Goal: Information Seeking & Learning: Check status

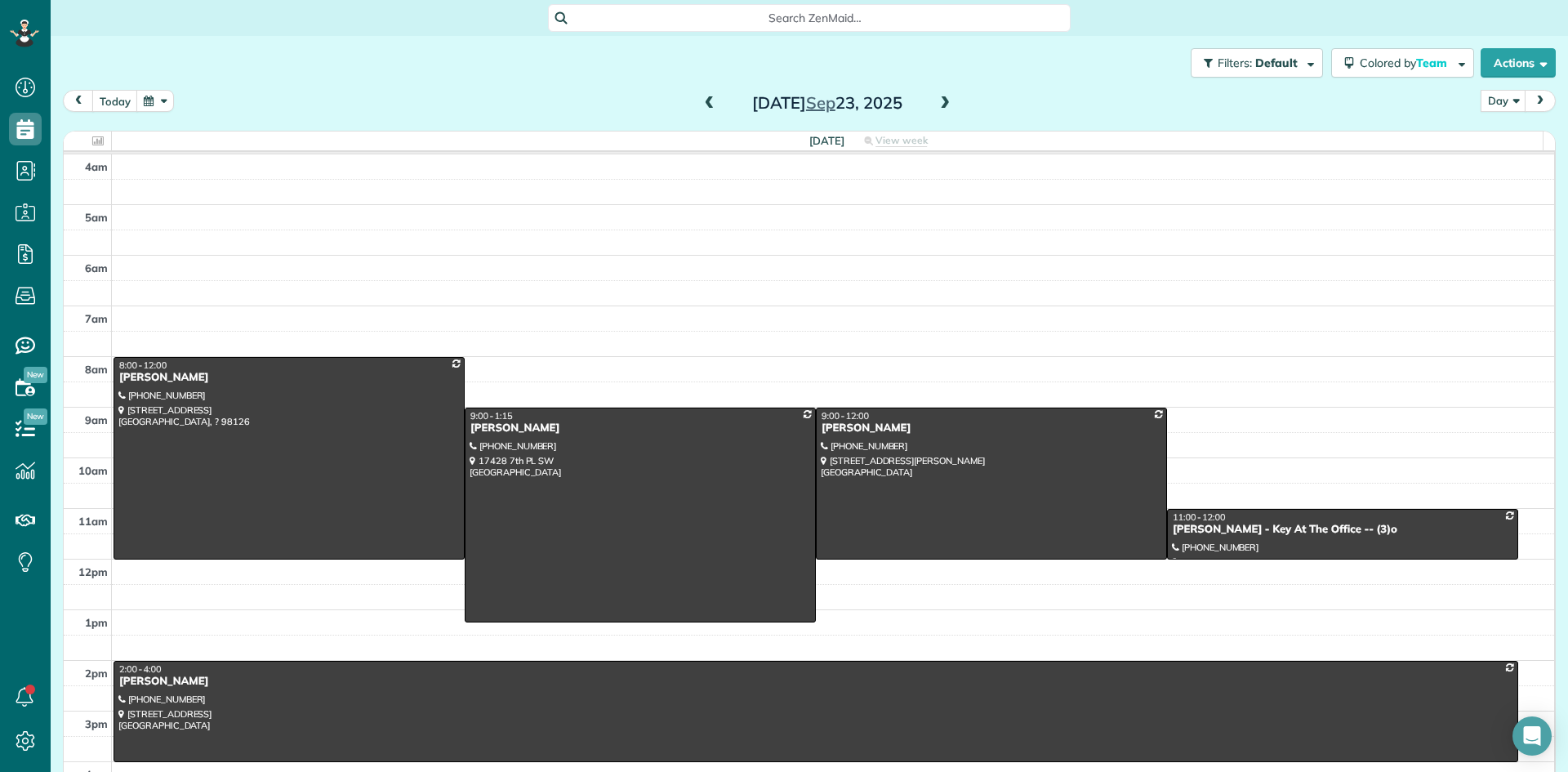
scroll to position [153, 0]
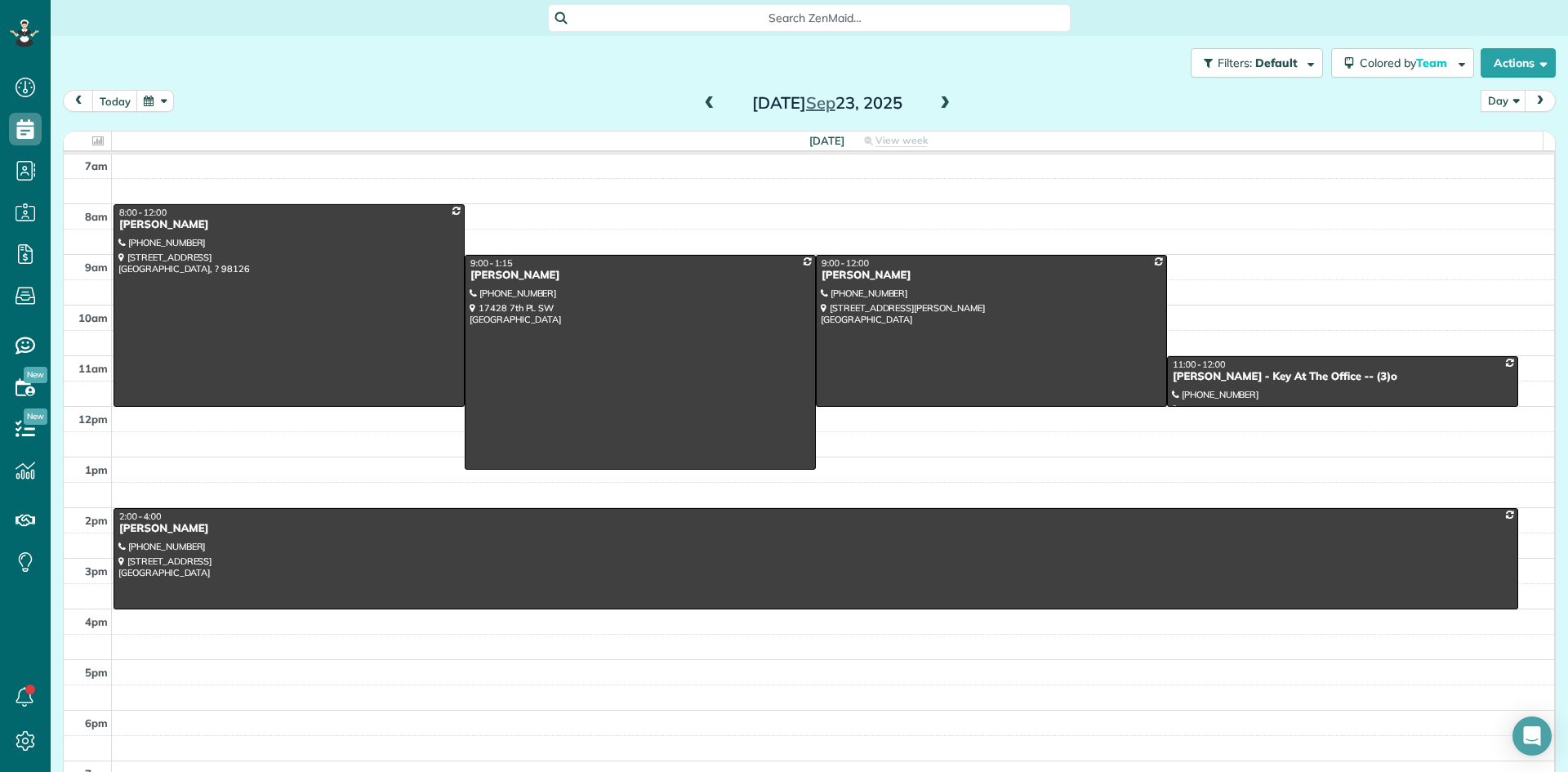
click at [939, 103] on span at bounding box center [945, 104] width 18 height 15
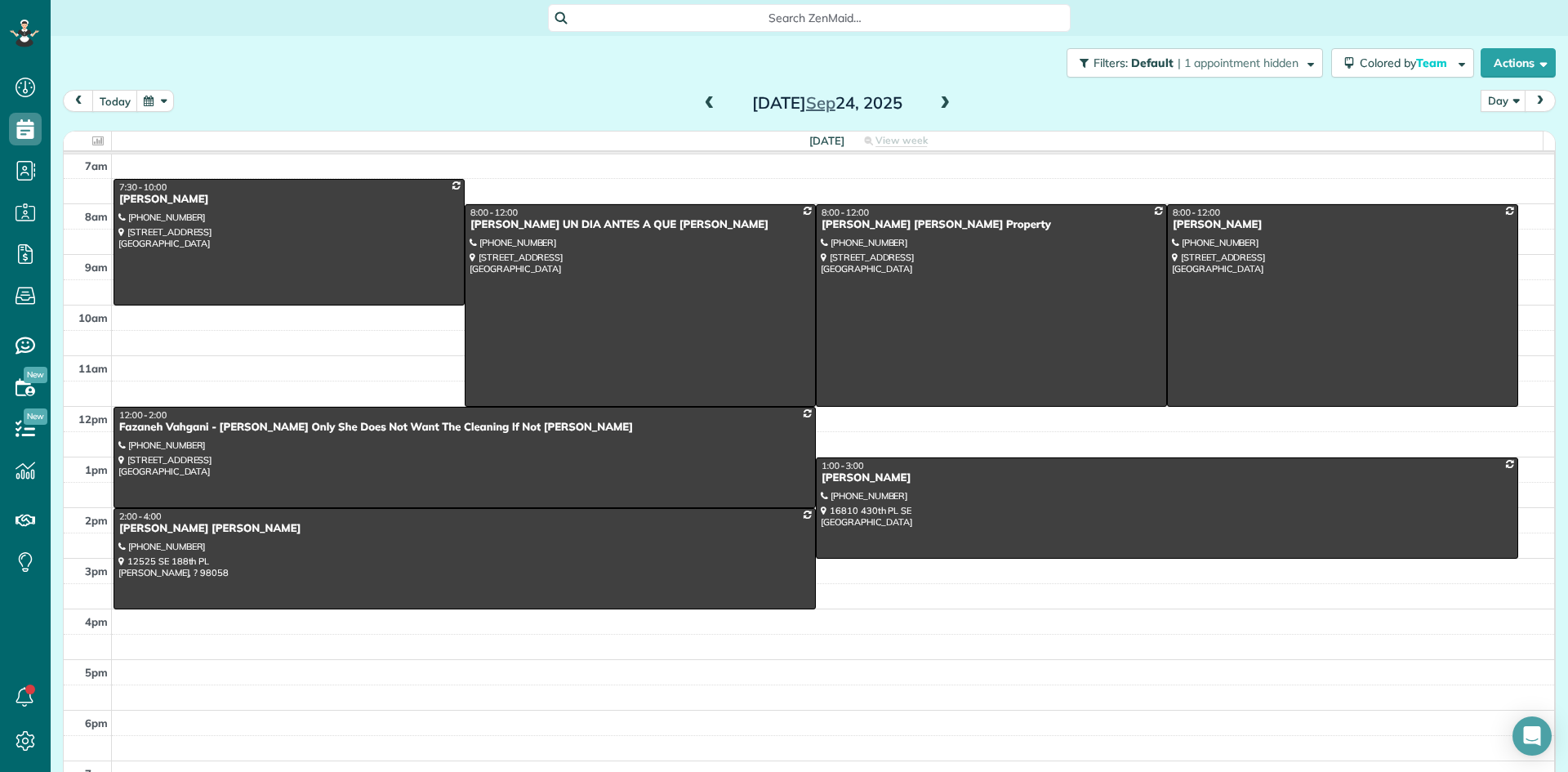
click at [704, 110] on span at bounding box center [710, 104] width 18 height 15
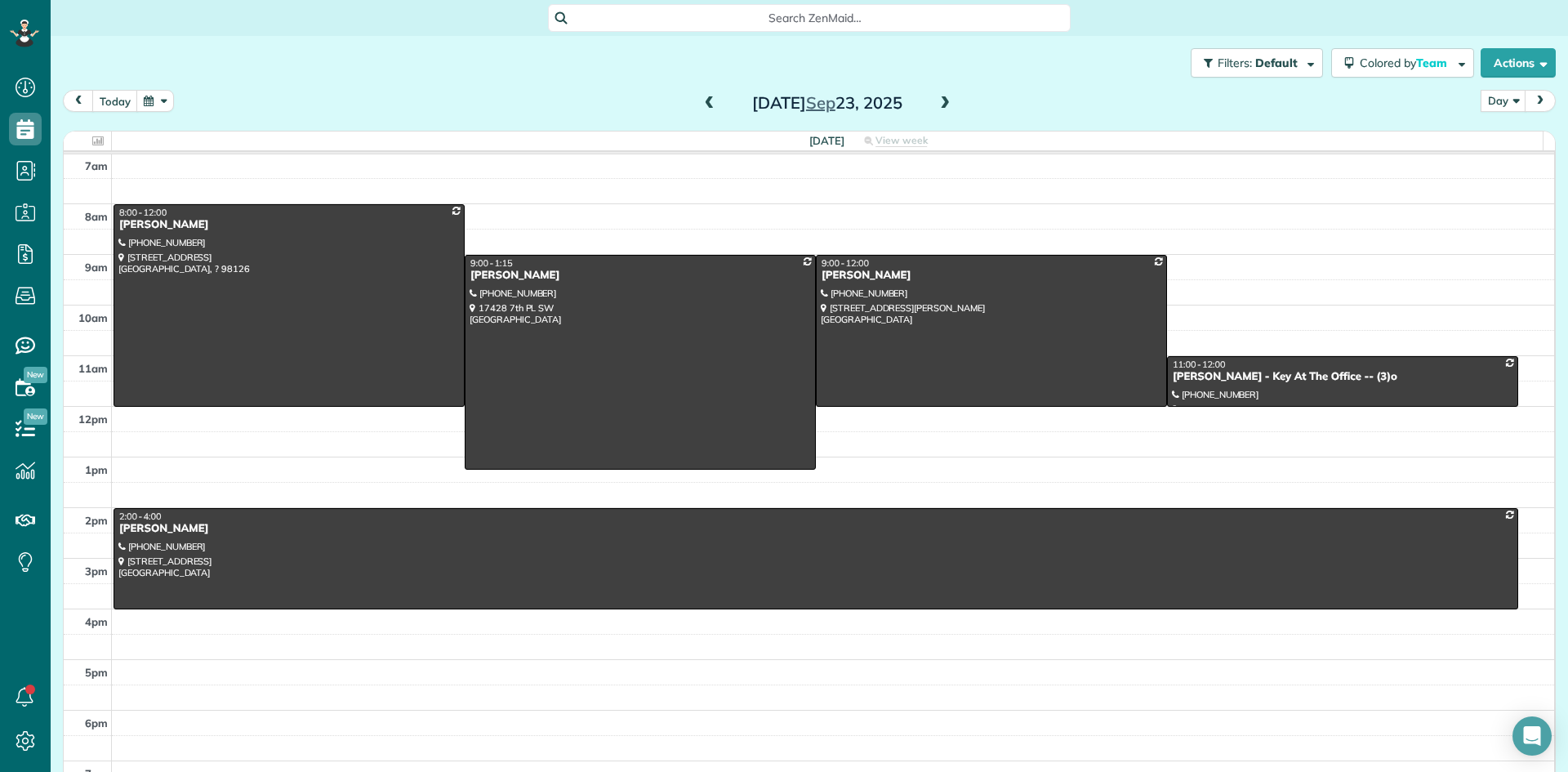
click at [704, 110] on span at bounding box center [710, 104] width 18 height 15
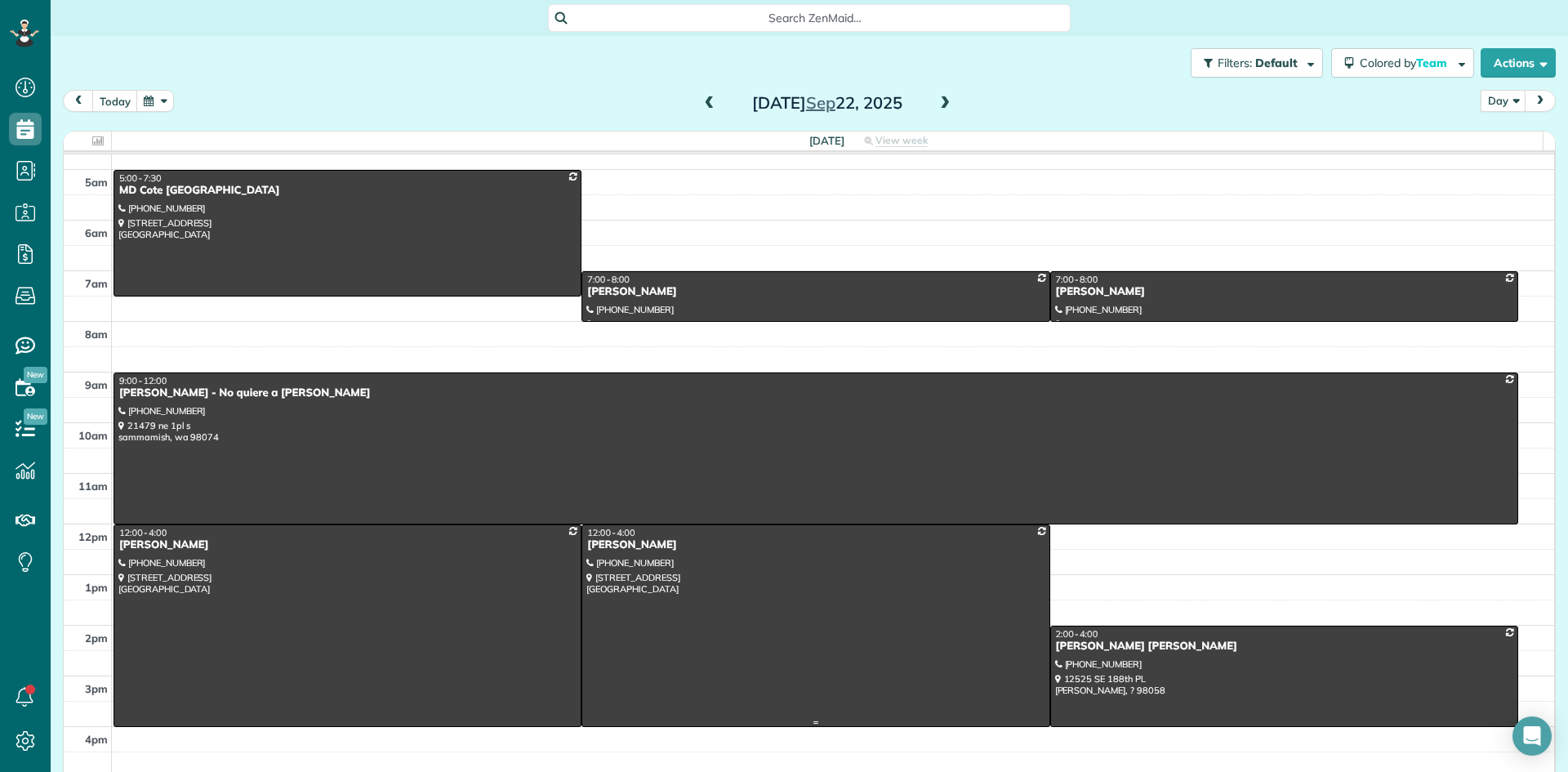
scroll to position [0, 0]
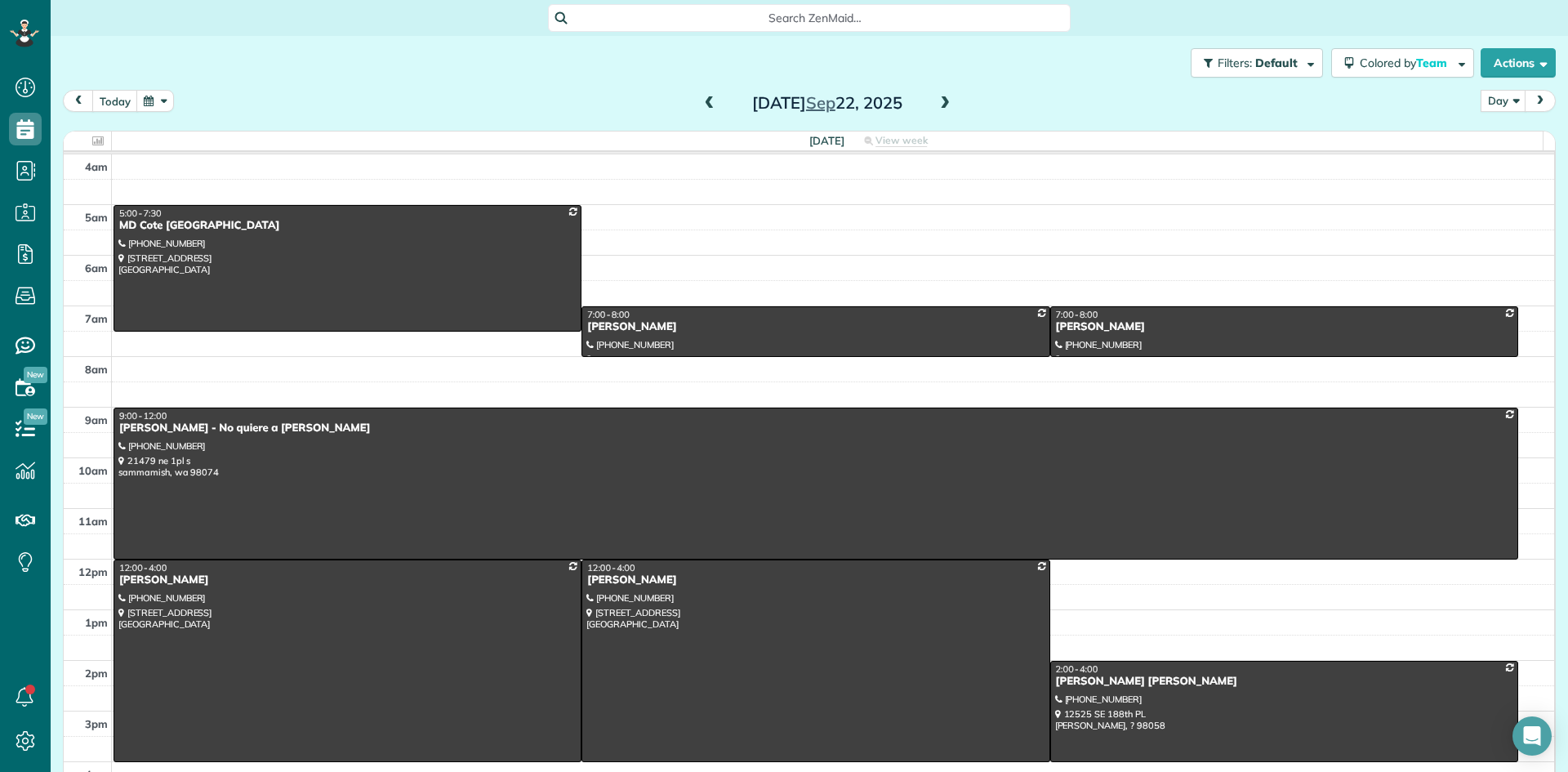
click at [701, 104] on span at bounding box center [710, 104] width 18 height 15
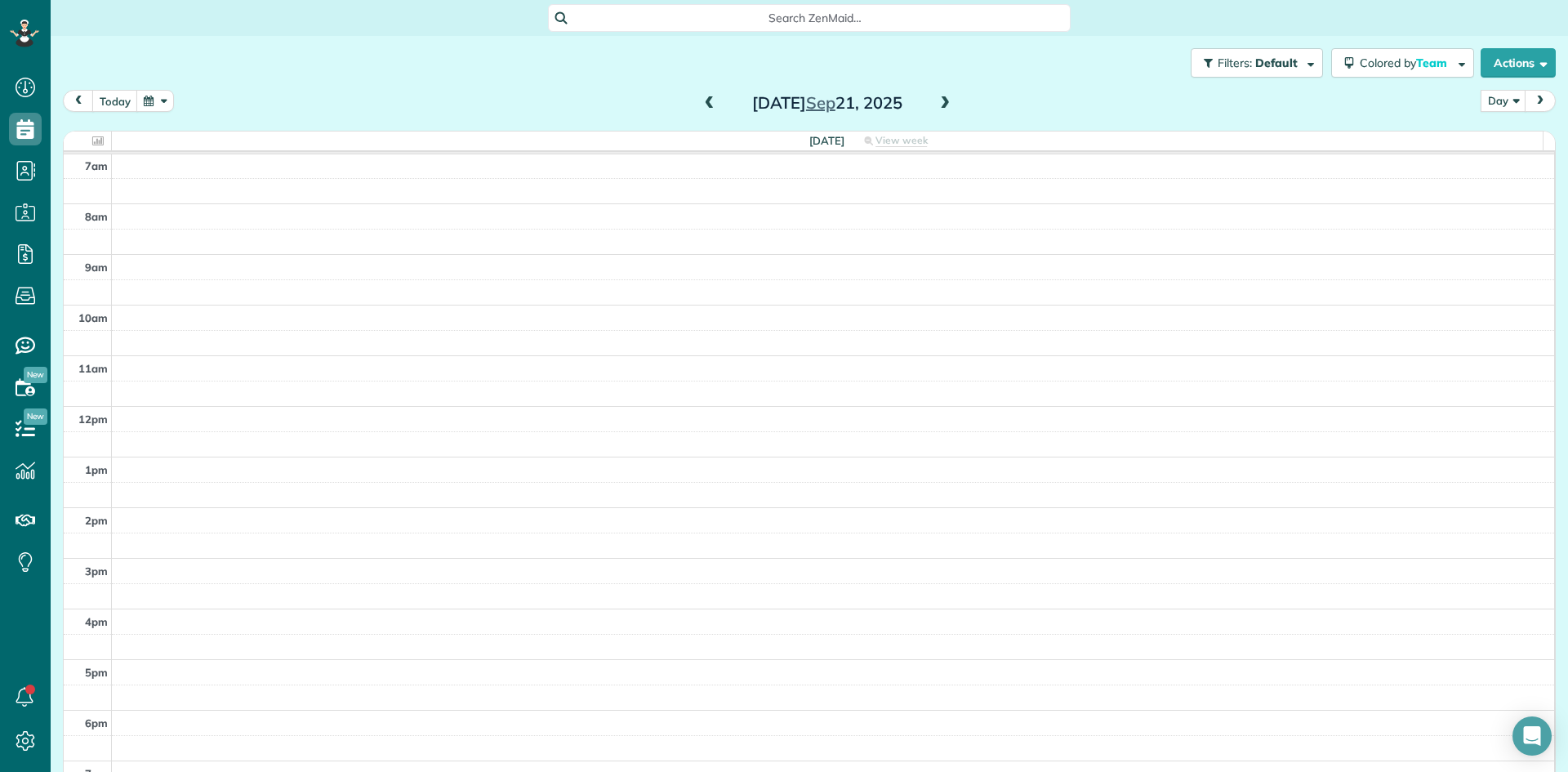
click at [701, 104] on span at bounding box center [710, 104] width 18 height 15
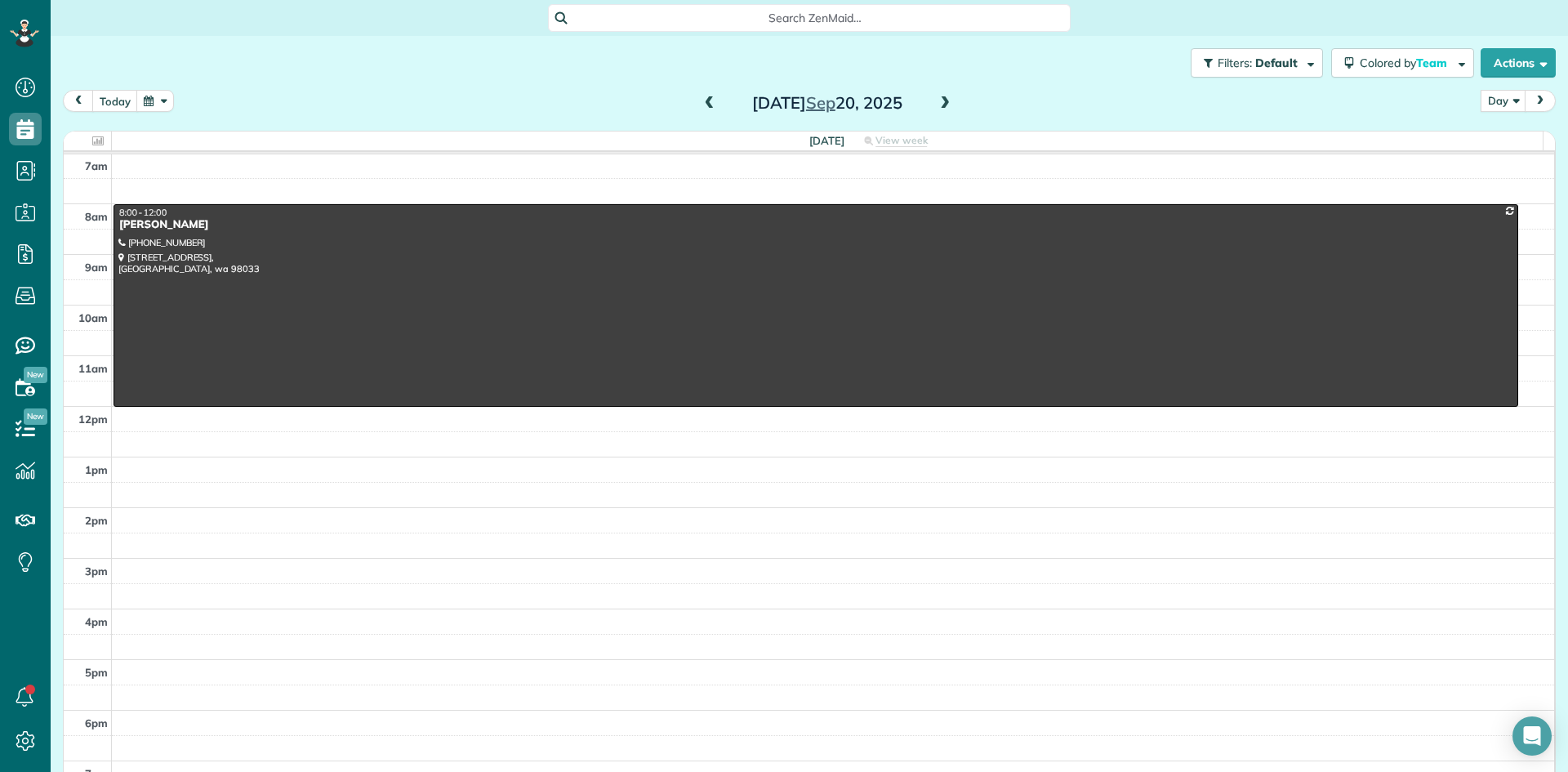
click at [701, 105] on span at bounding box center [710, 104] width 18 height 15
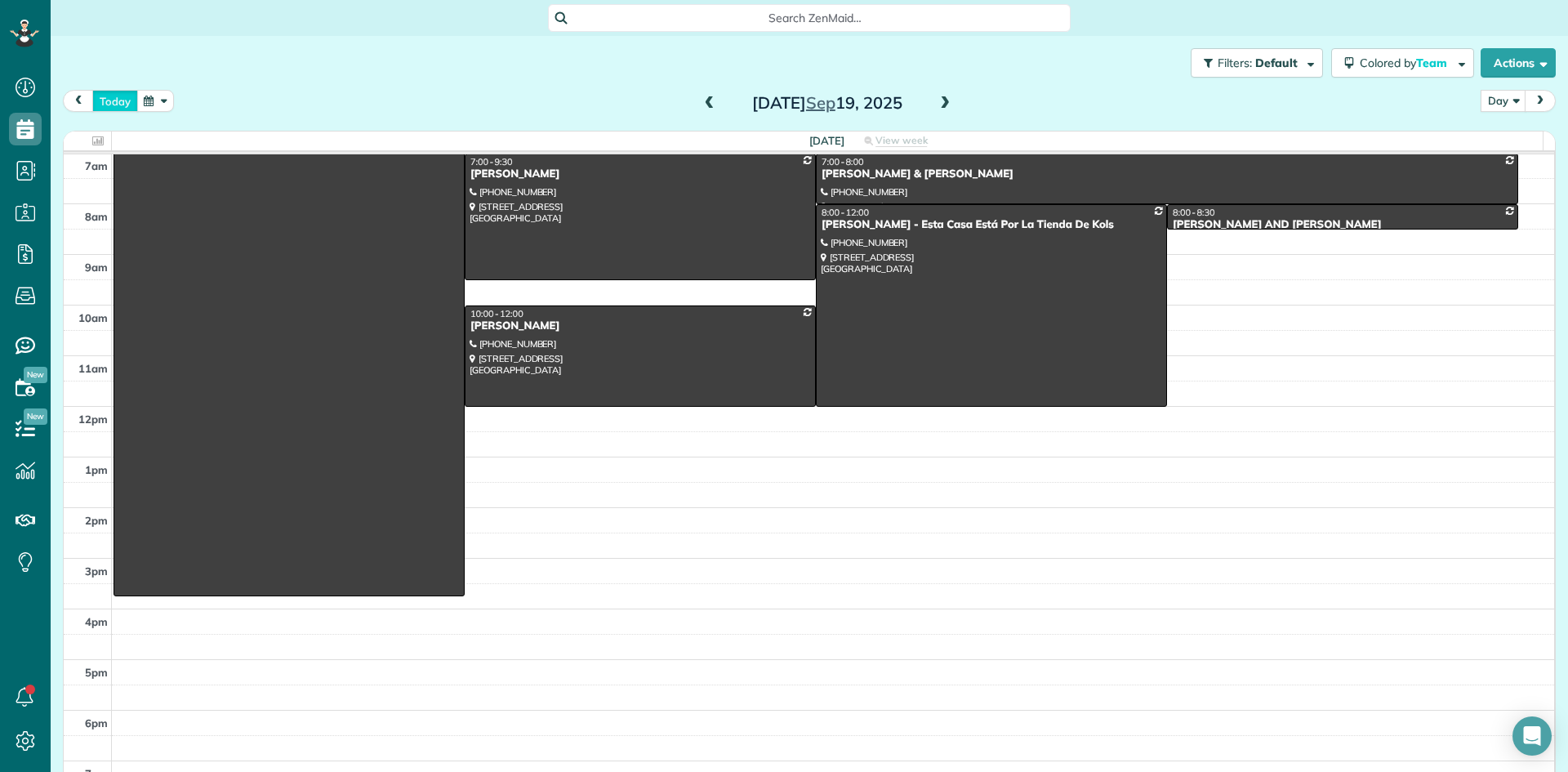
click at [114, 105] on button "today" at bounding box center [115, 101] width 46 height 22
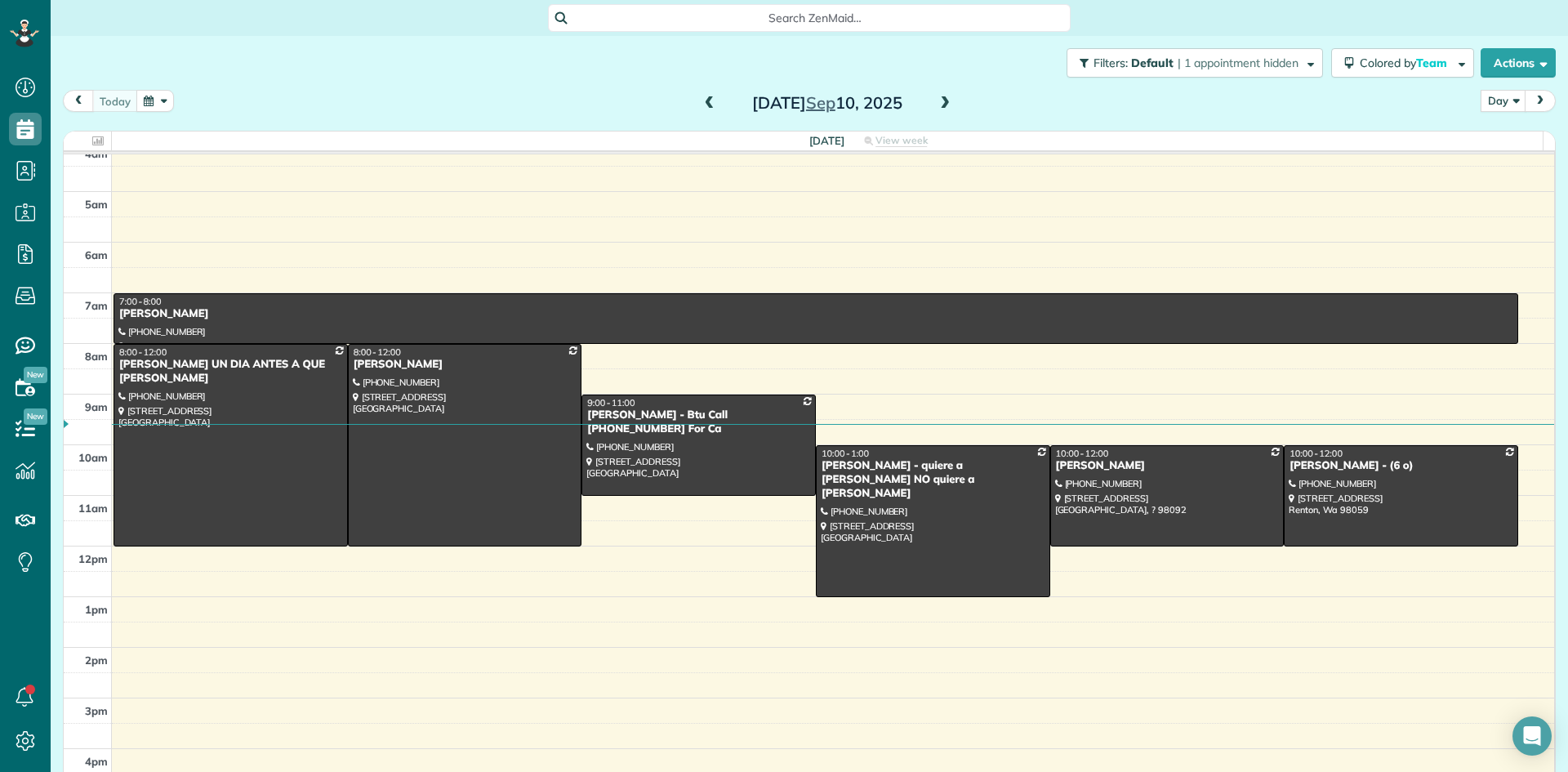
scroll to position [0, 0]
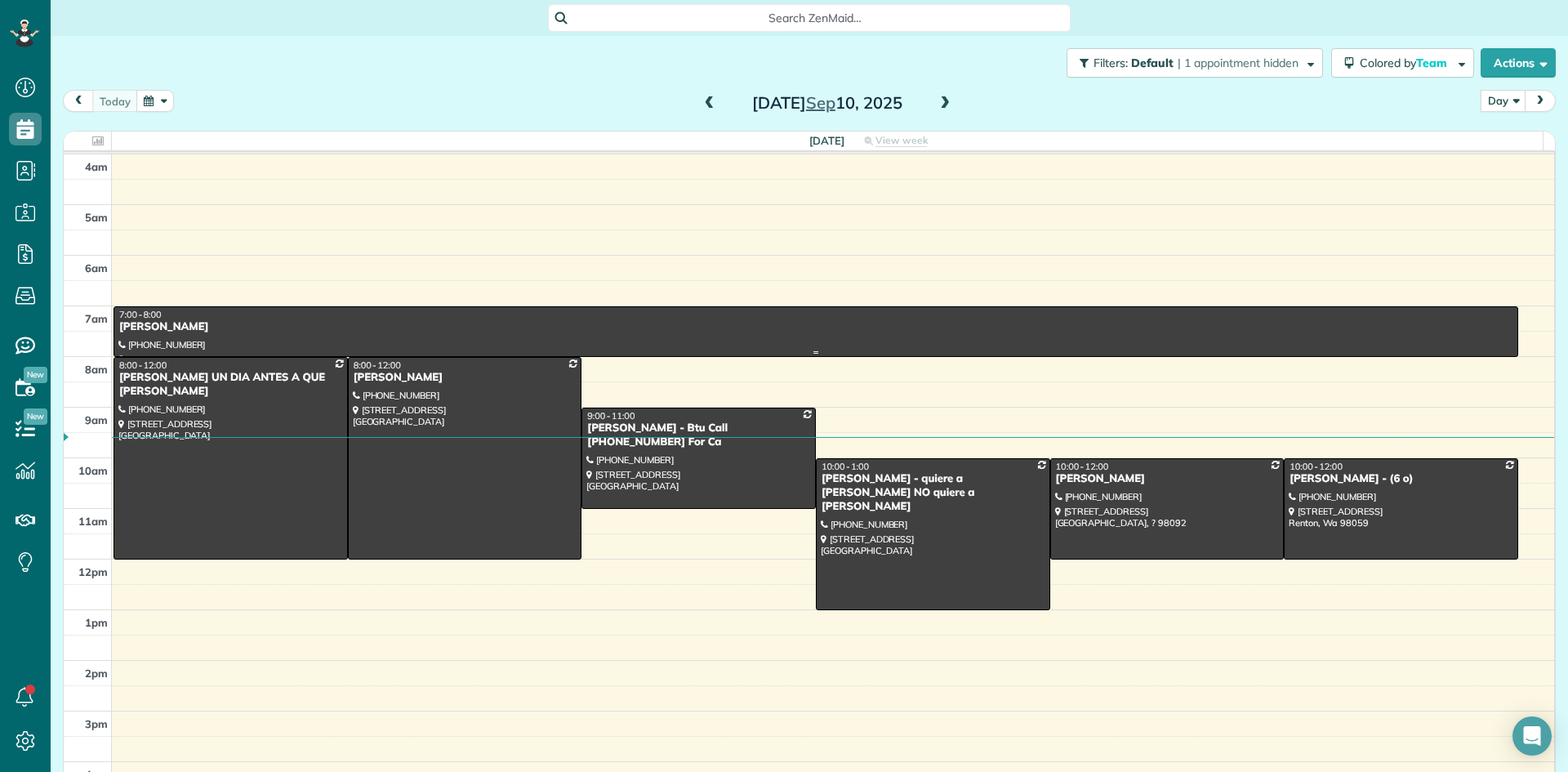
click at [147, 323] on div "Lisa Forrest" at bounding box center [816, 327] width 1395 height 14
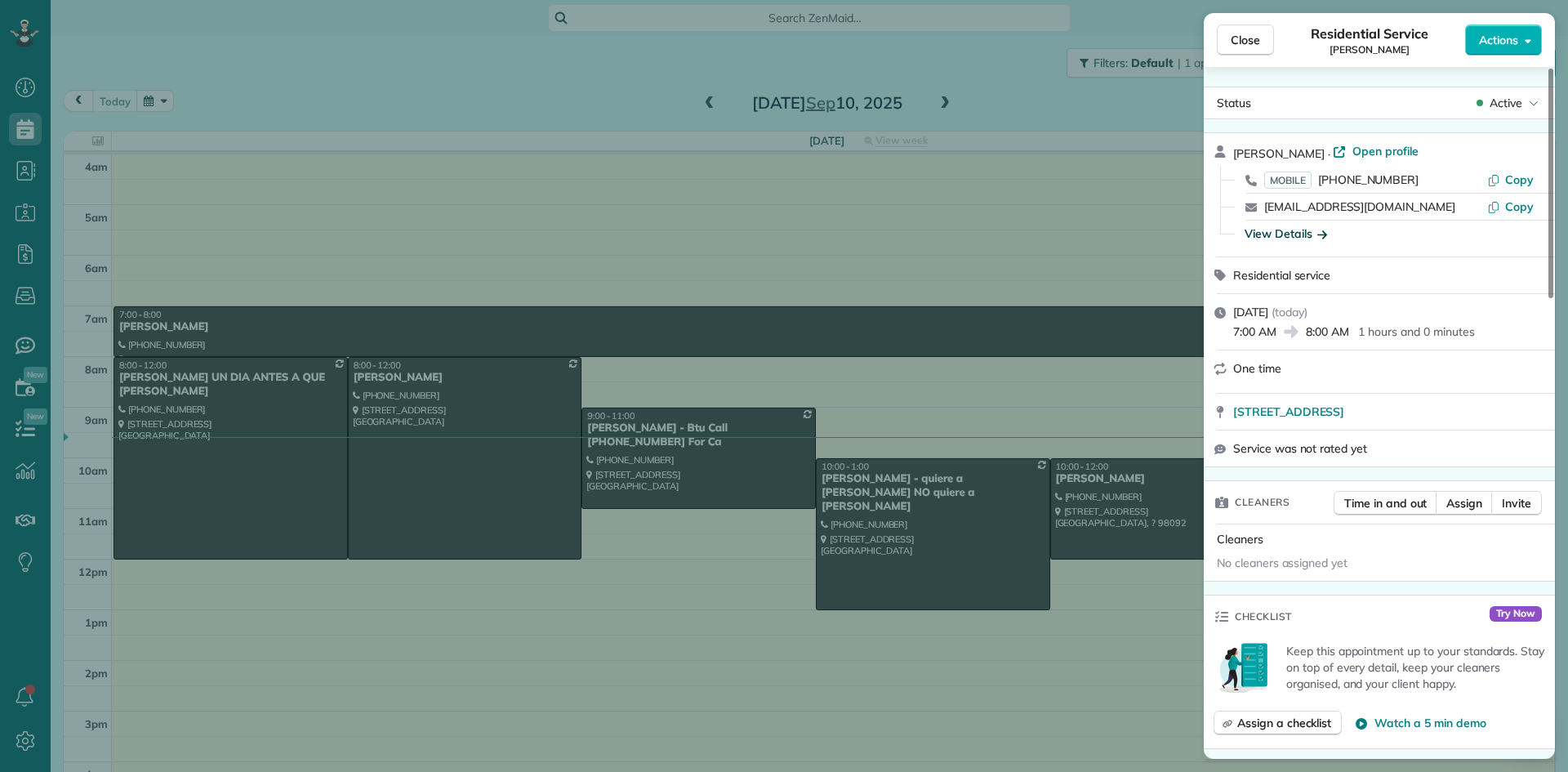
click at [1297, 239] on div "View Details" at bounding box center [1285, 233] width 82 height 16
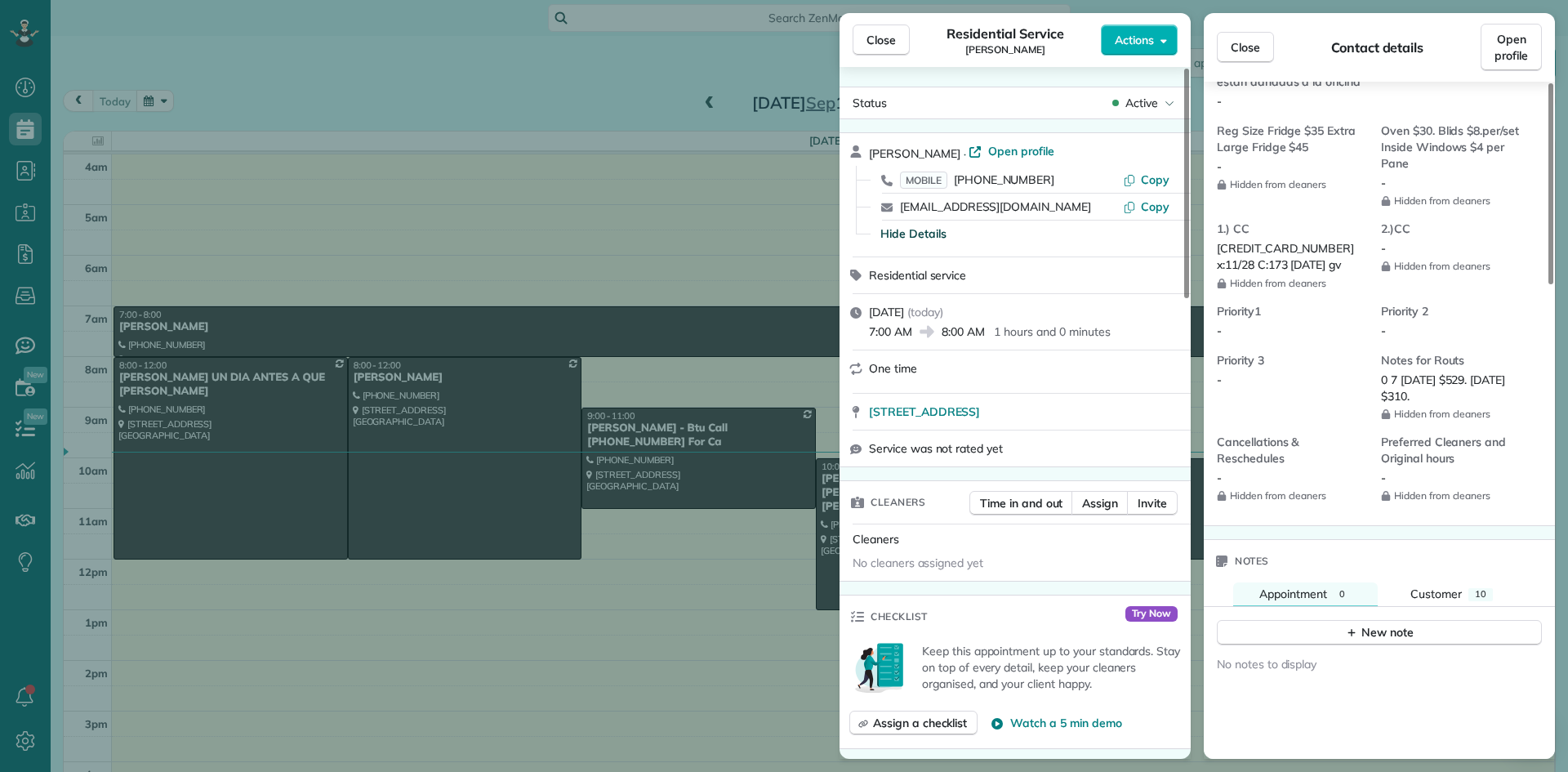
scroll to position [1312, 0]
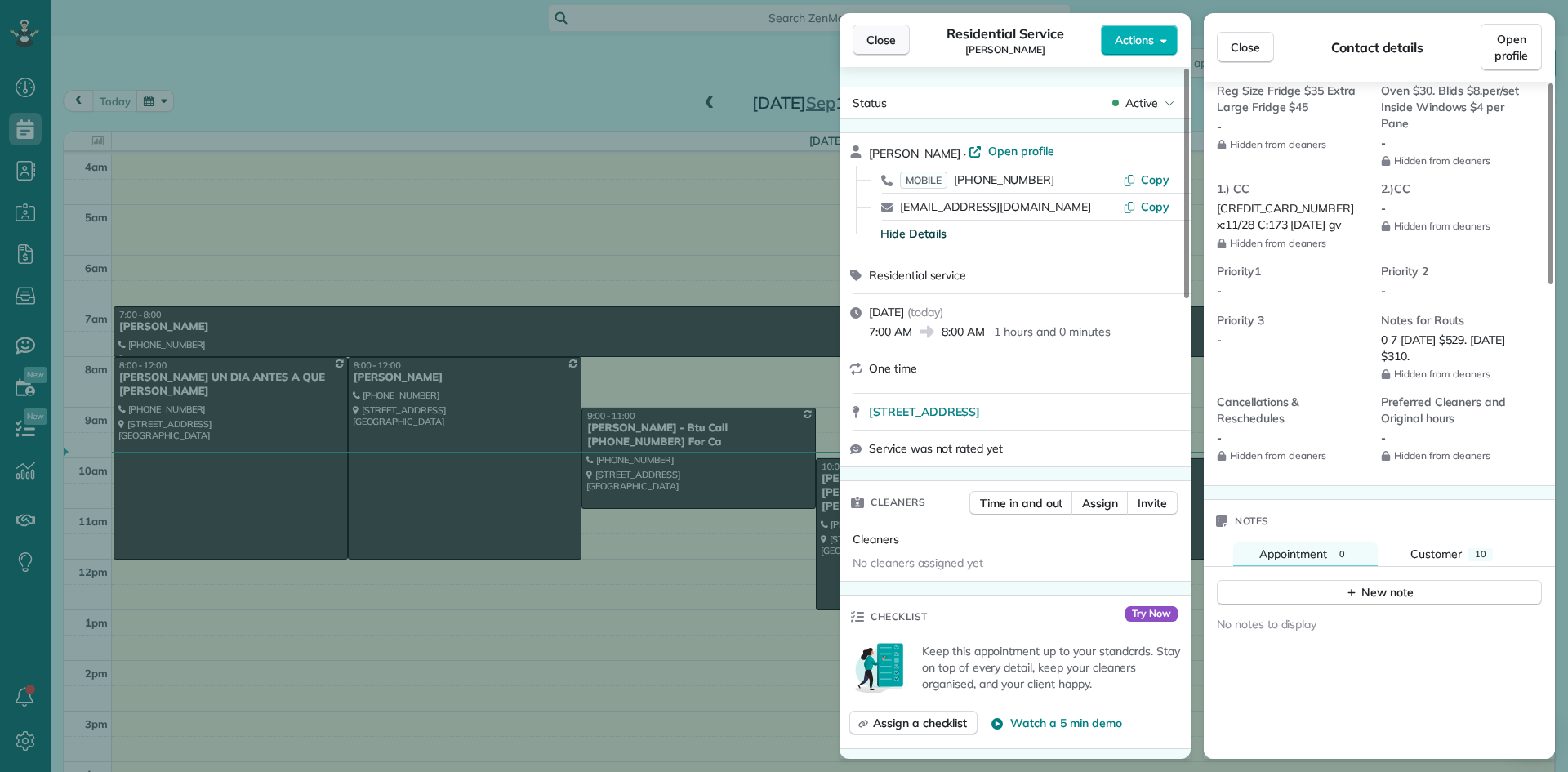
click at [885, 39] on span "Close" at bounding box center [882, 40] width 29 height 16
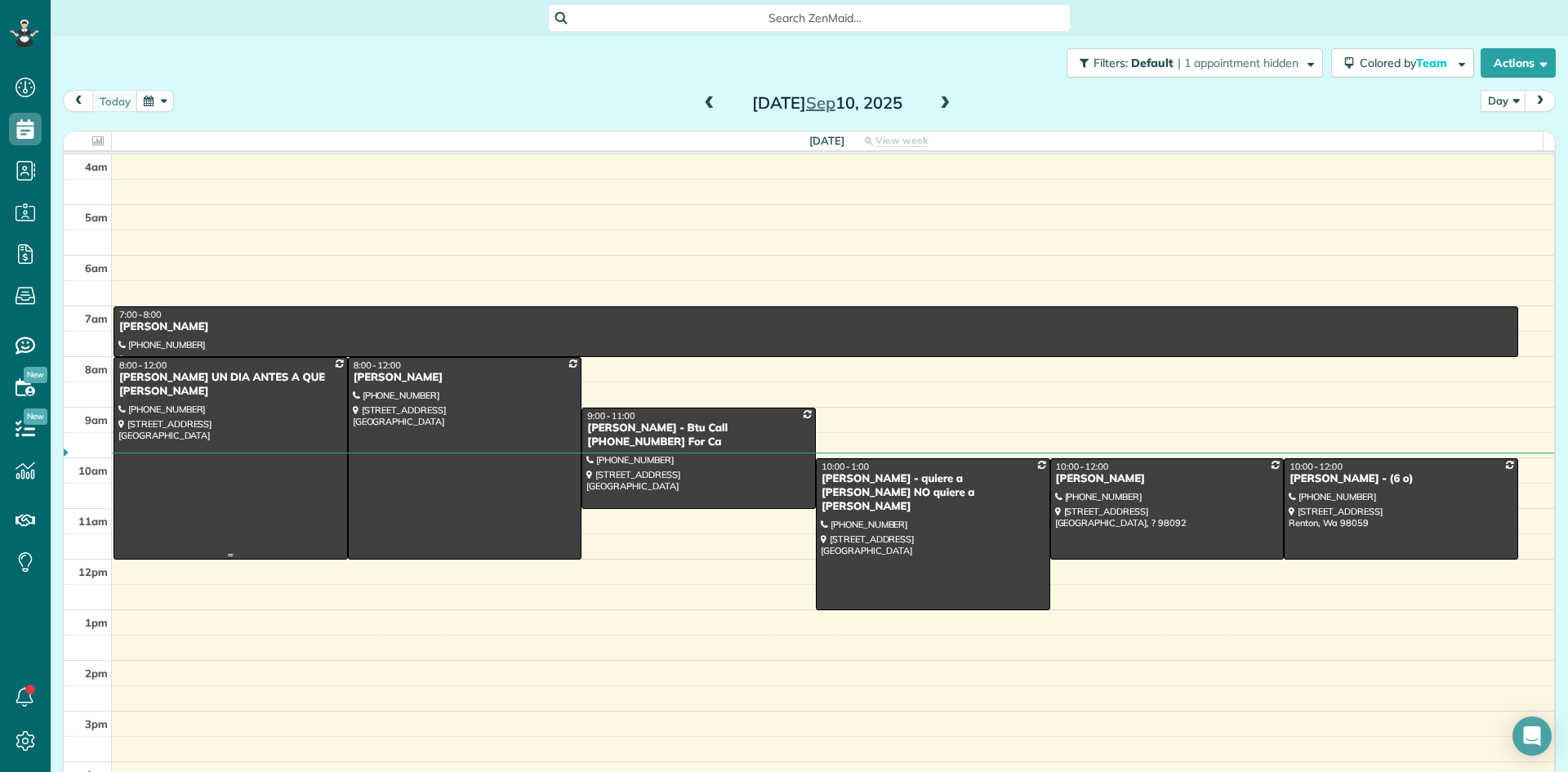
click at [165, 373] on div "Adam AVISAR UN DIA ANTES A QUE ORA Sparks" at bounding box center [231, 385] width 225 height 28
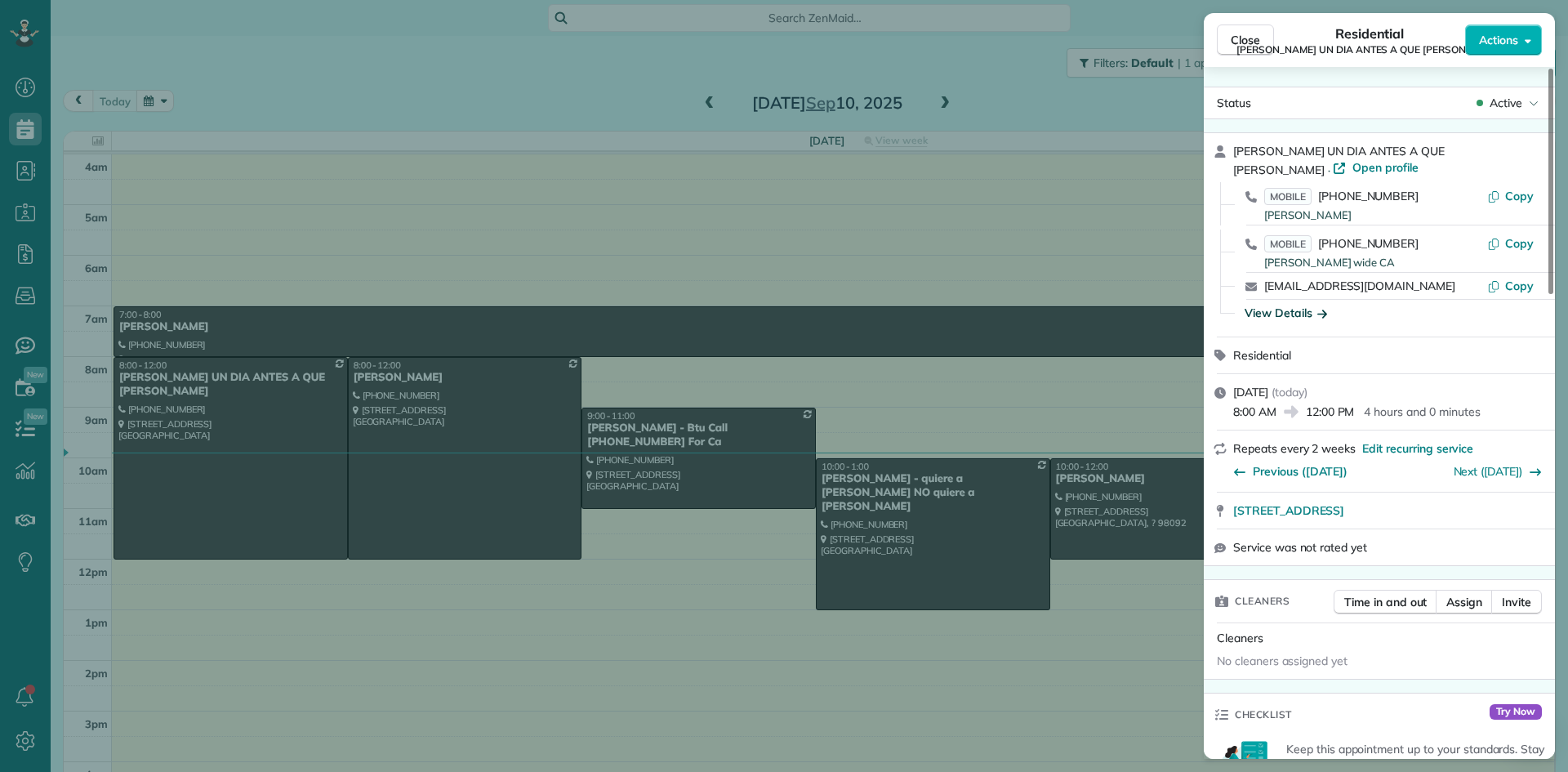
click at [1280, 310] on div "View Details" at bounding box center [1285, 312] width 82 height 16
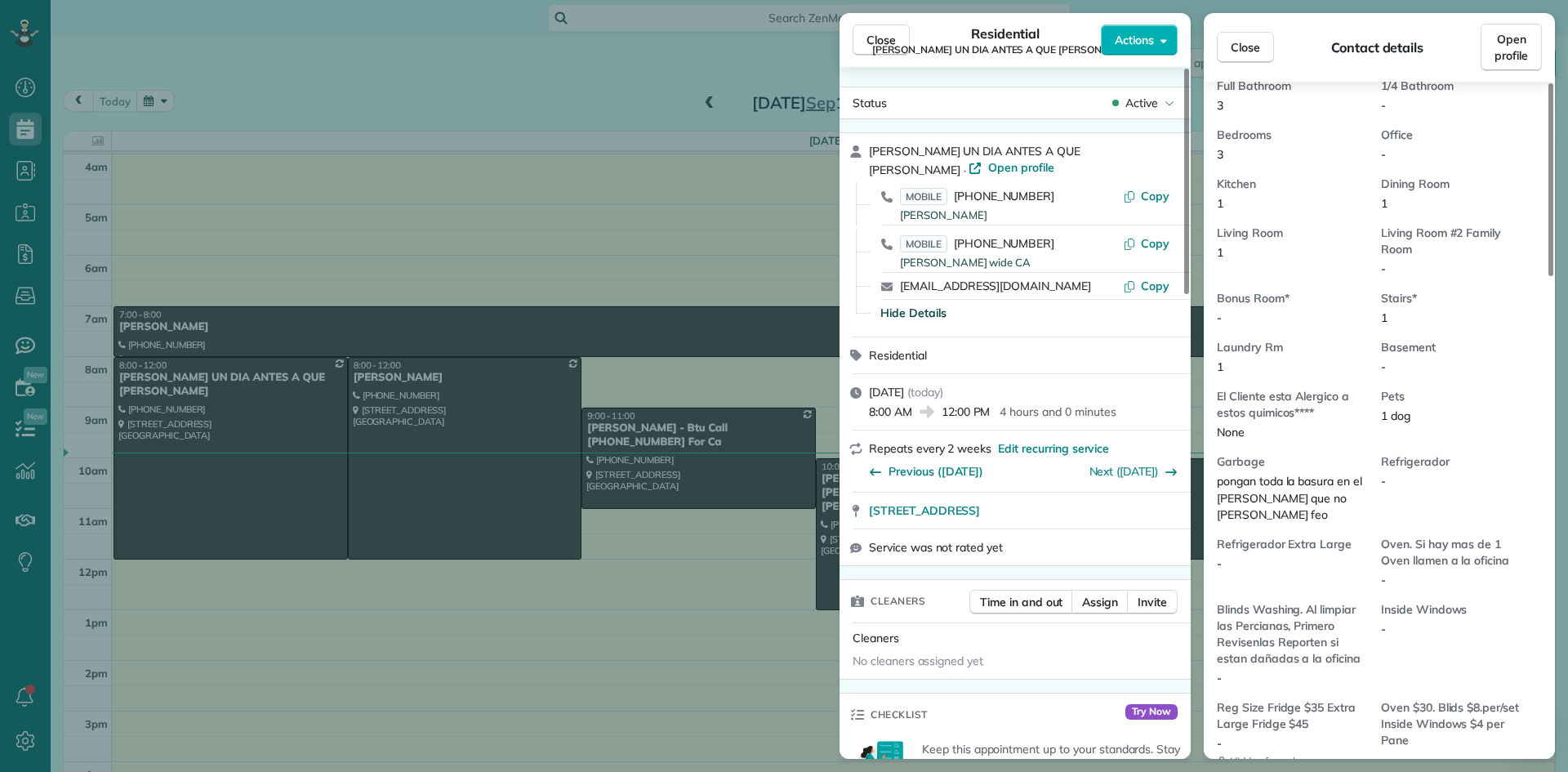
scroll to position [987, 0]
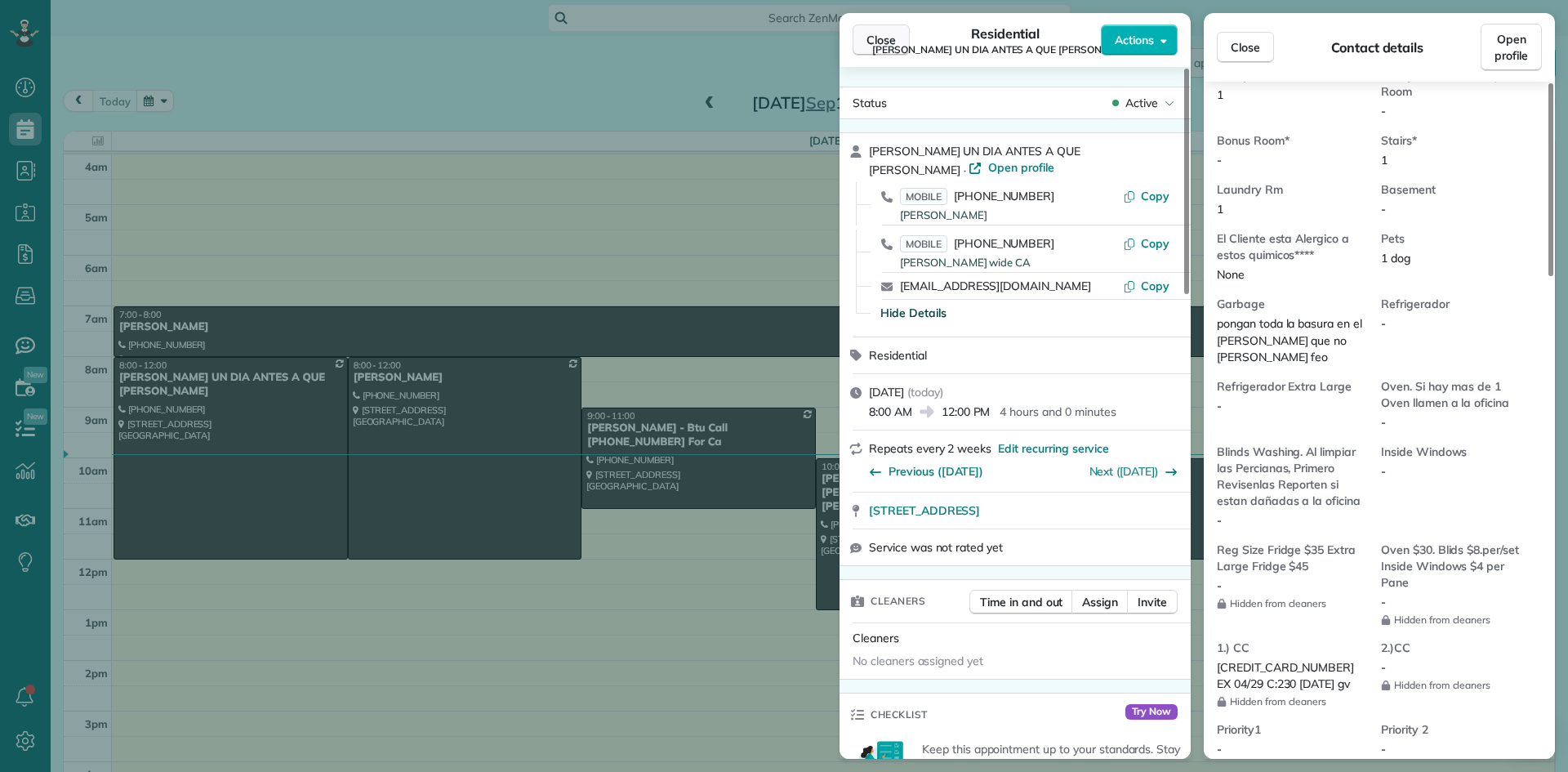
click at [876, 41] on span "Close" at bounding box center [882, 40] width 29 height 16
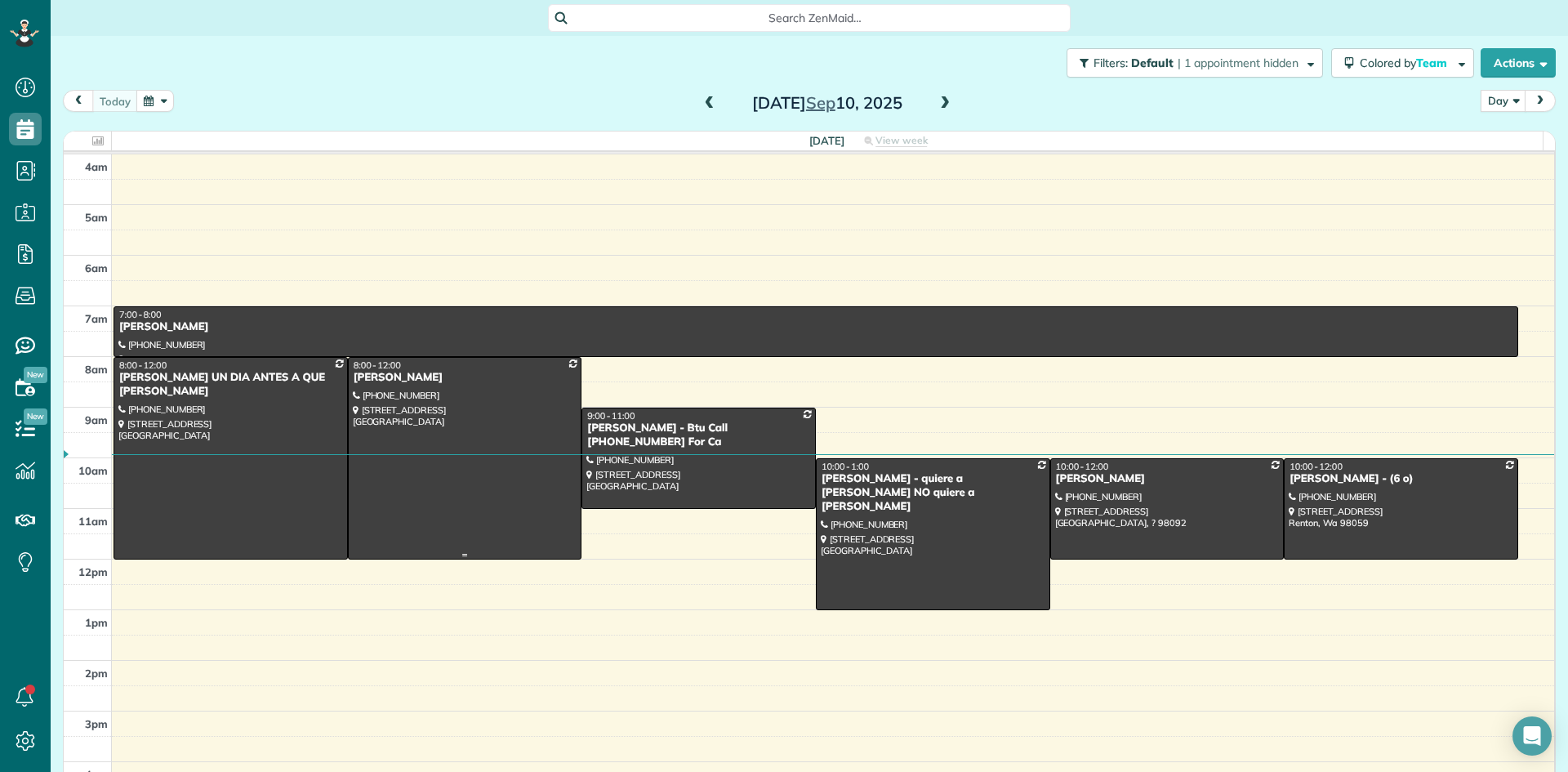
click at [386, 377] on div "Sandra Christianson" at bounding box center [465, 378] width 225 height 14
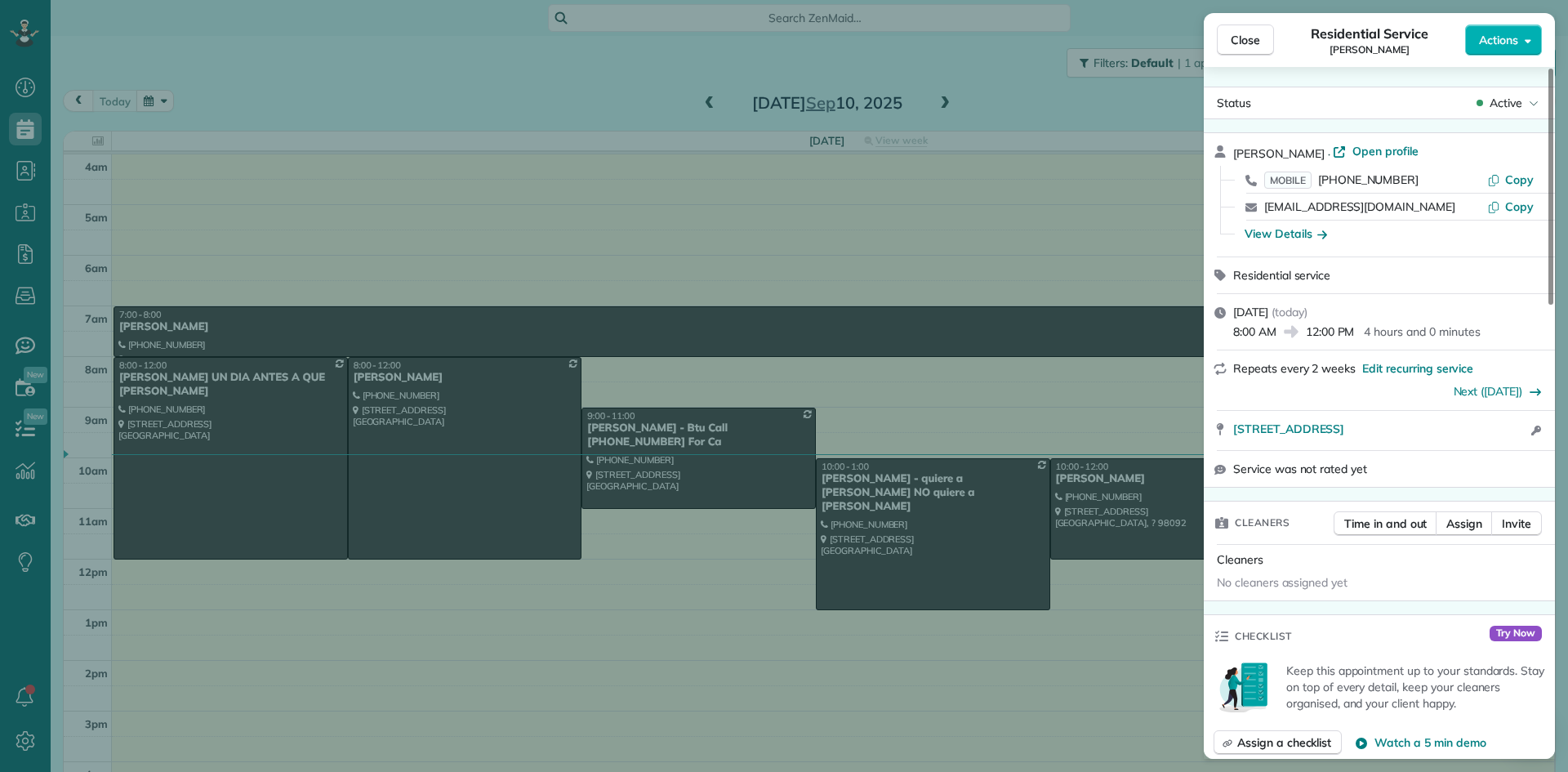
click at [1285, 235] on div "View Details" at bounding box center [1285, 233] width 82 height 16
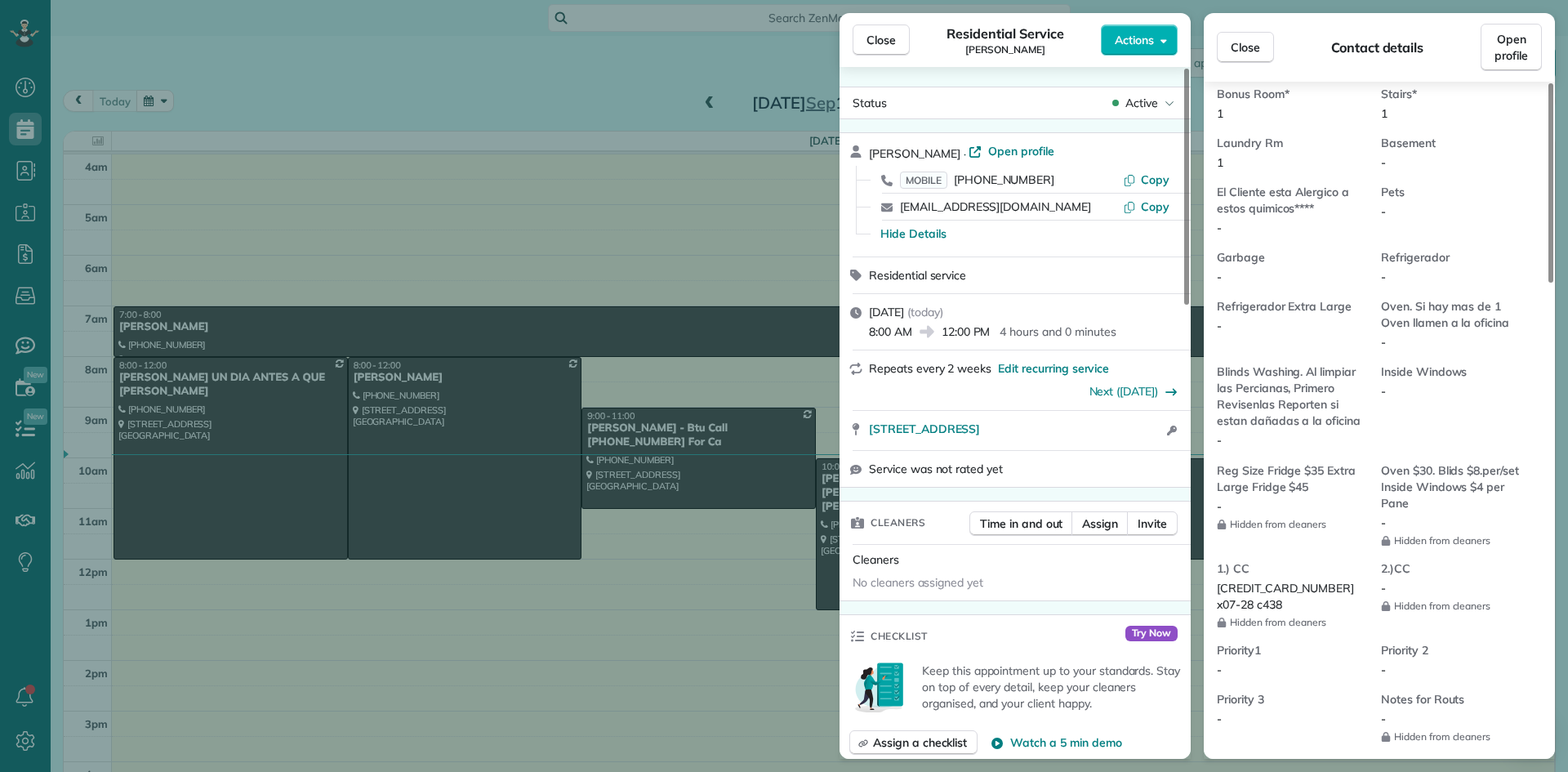
scroll to position [990, 0]
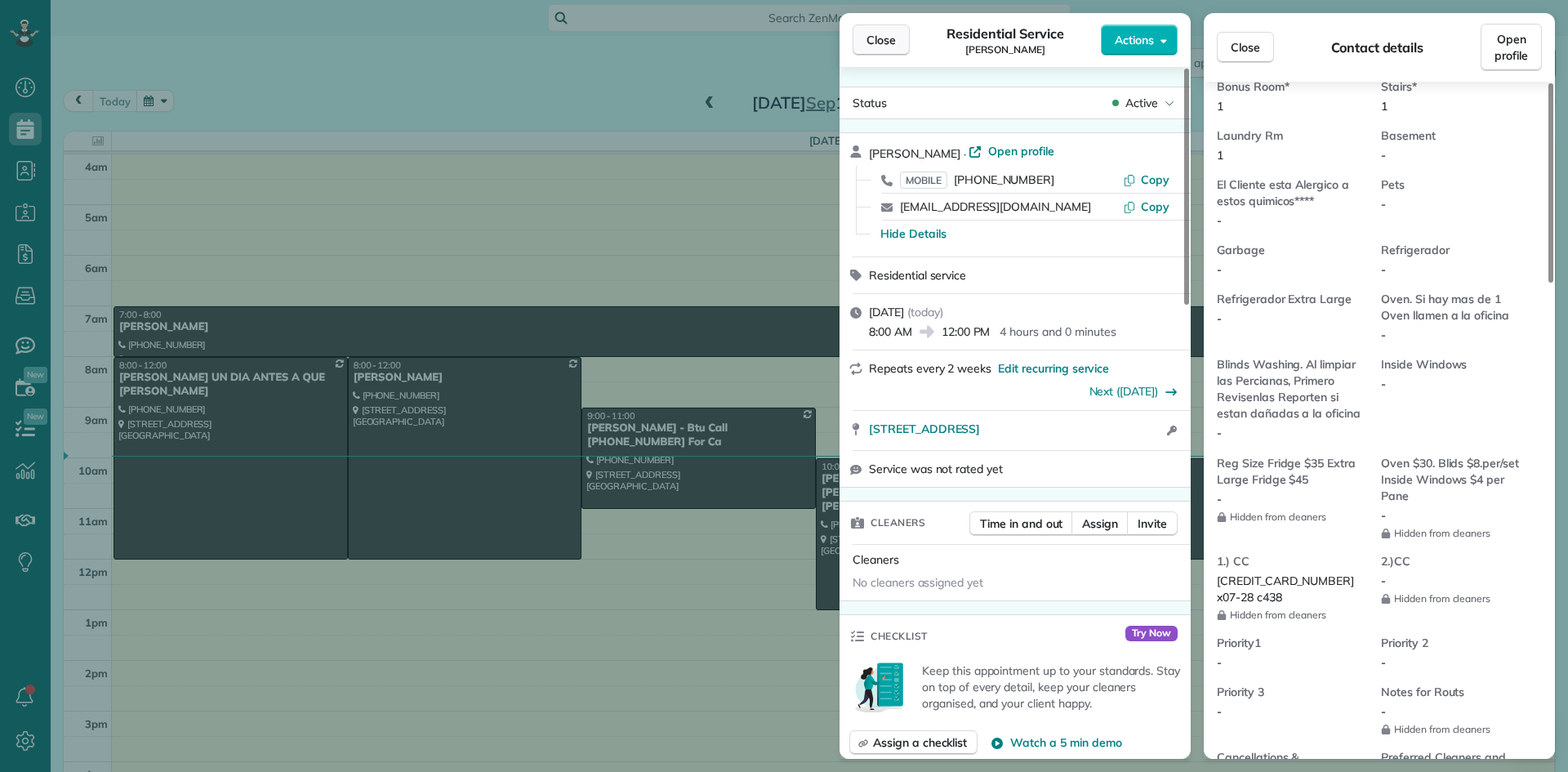
click at [879, 45] on span "Close" at bounding box center [882, 40] width 29 height 16
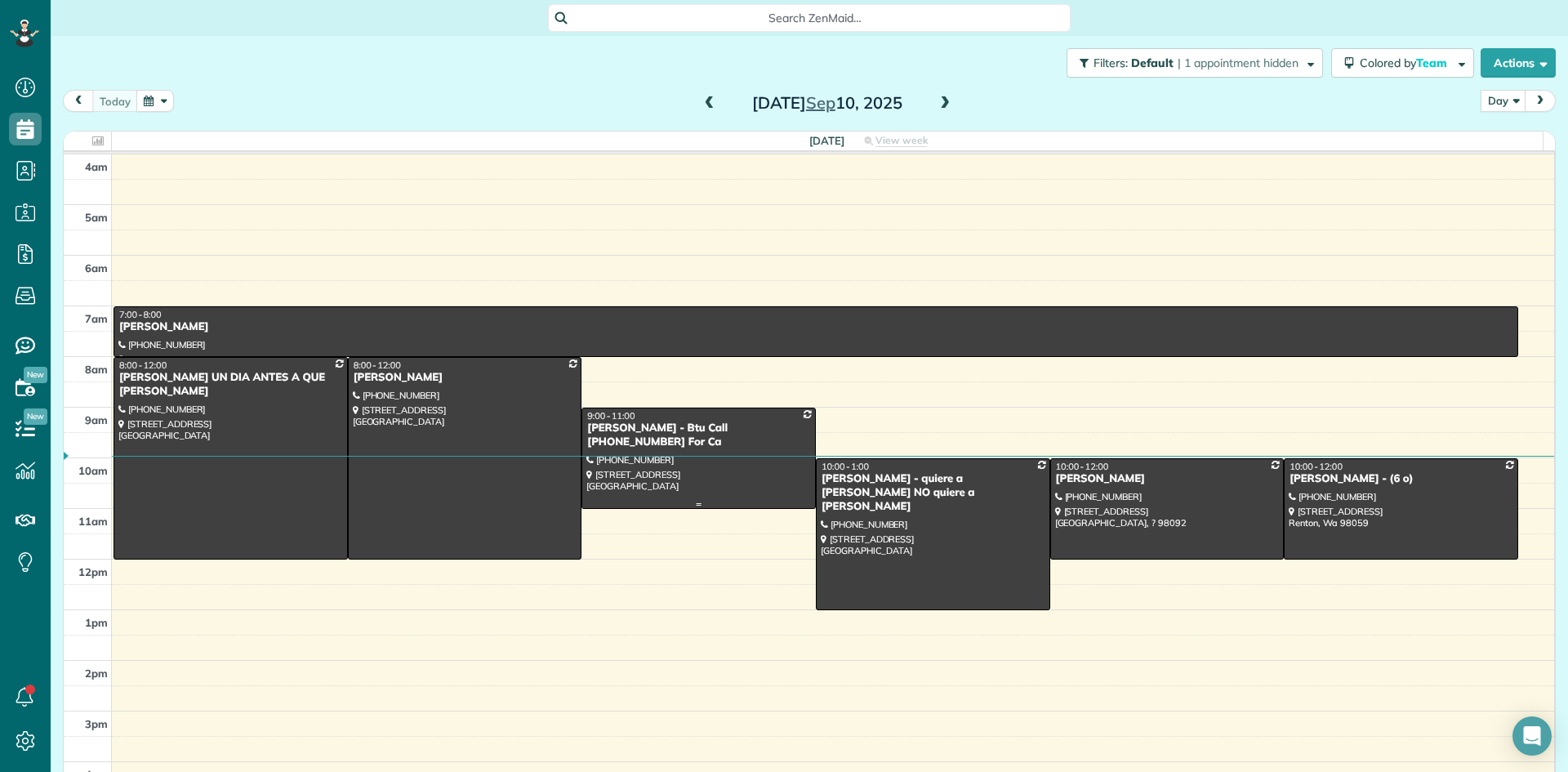
click at [637, 429] on div "Beverly Lingard - Btu Call 425-443-5340 For Ca" at bounding box center [698, 436] width 225 height 28
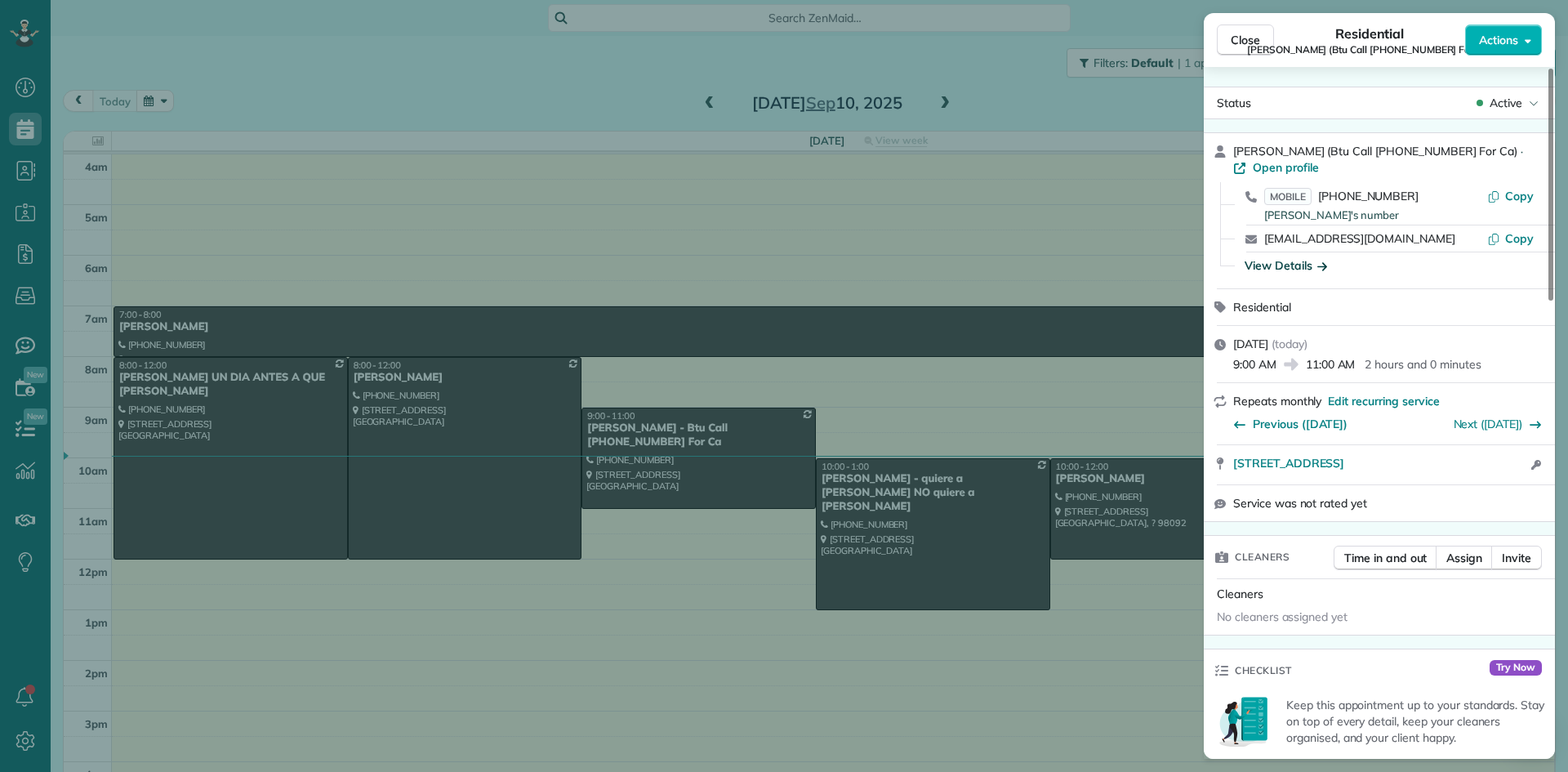
click at [1284, 265] on div "View Details" at bounding box center [1285, 265] width 82 height 16
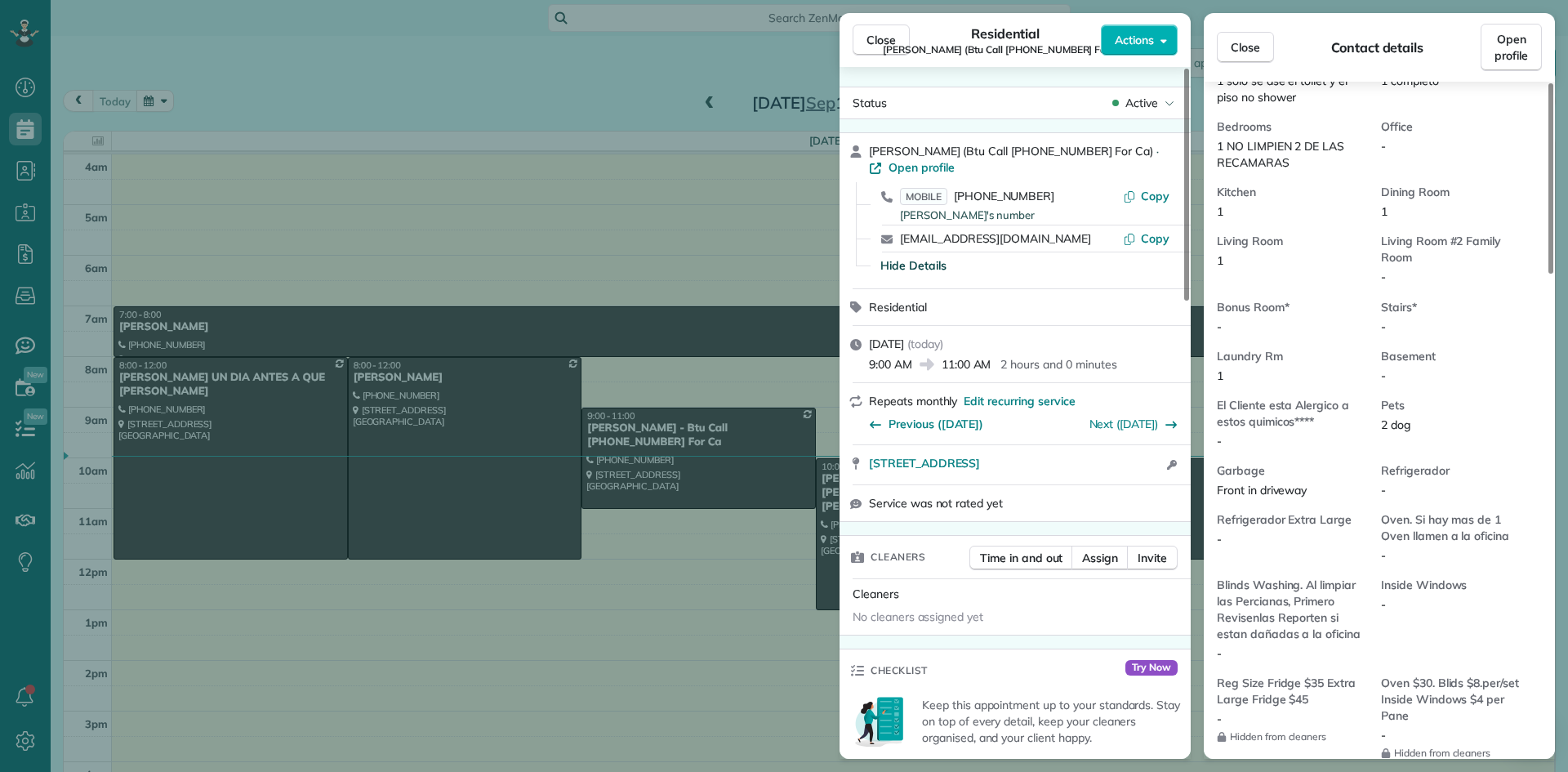
scroll to position [1067, 0]
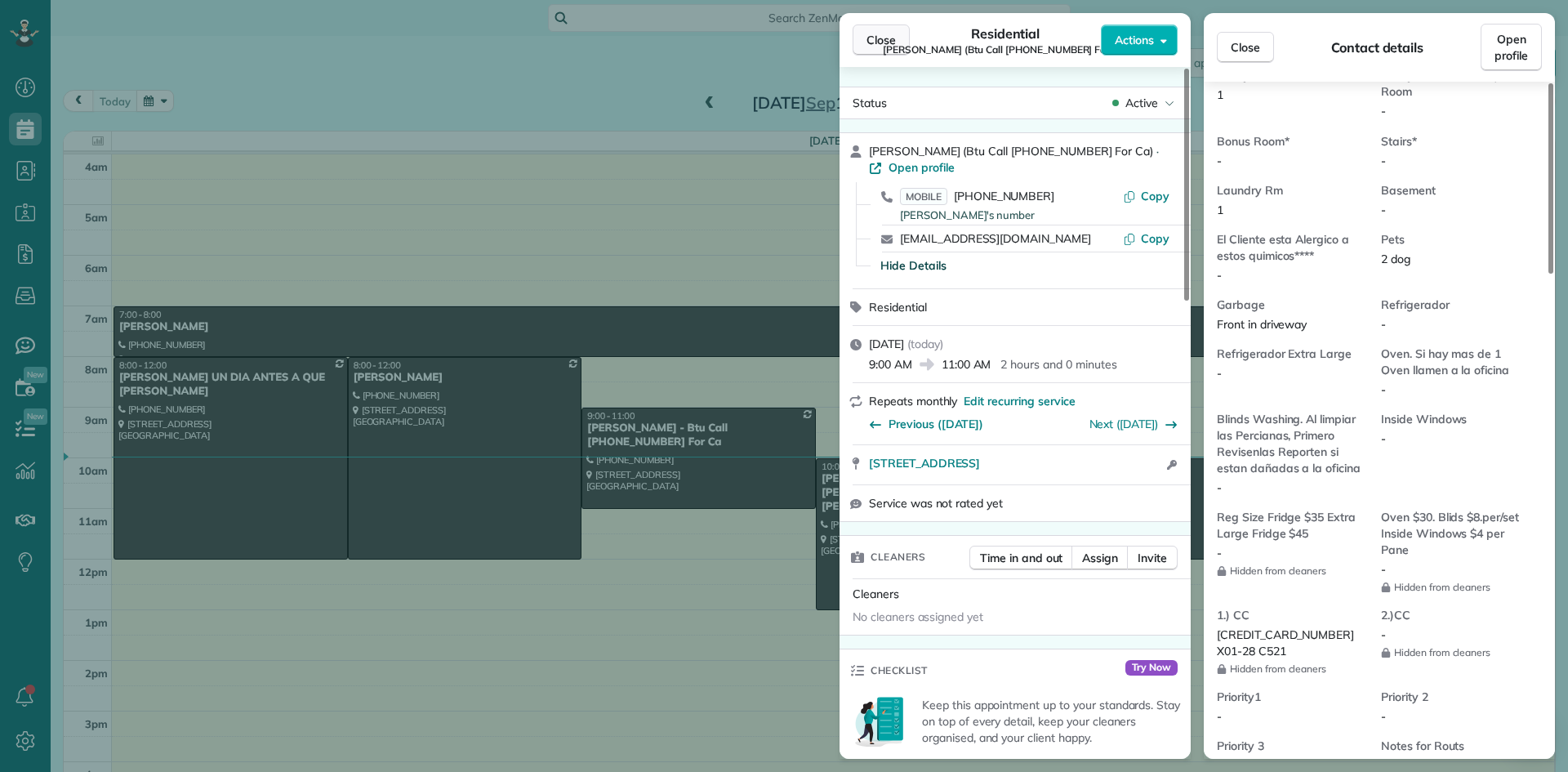
click at [871, 41] on span "Close" at bounding box center [882, 40] width 29 height 16
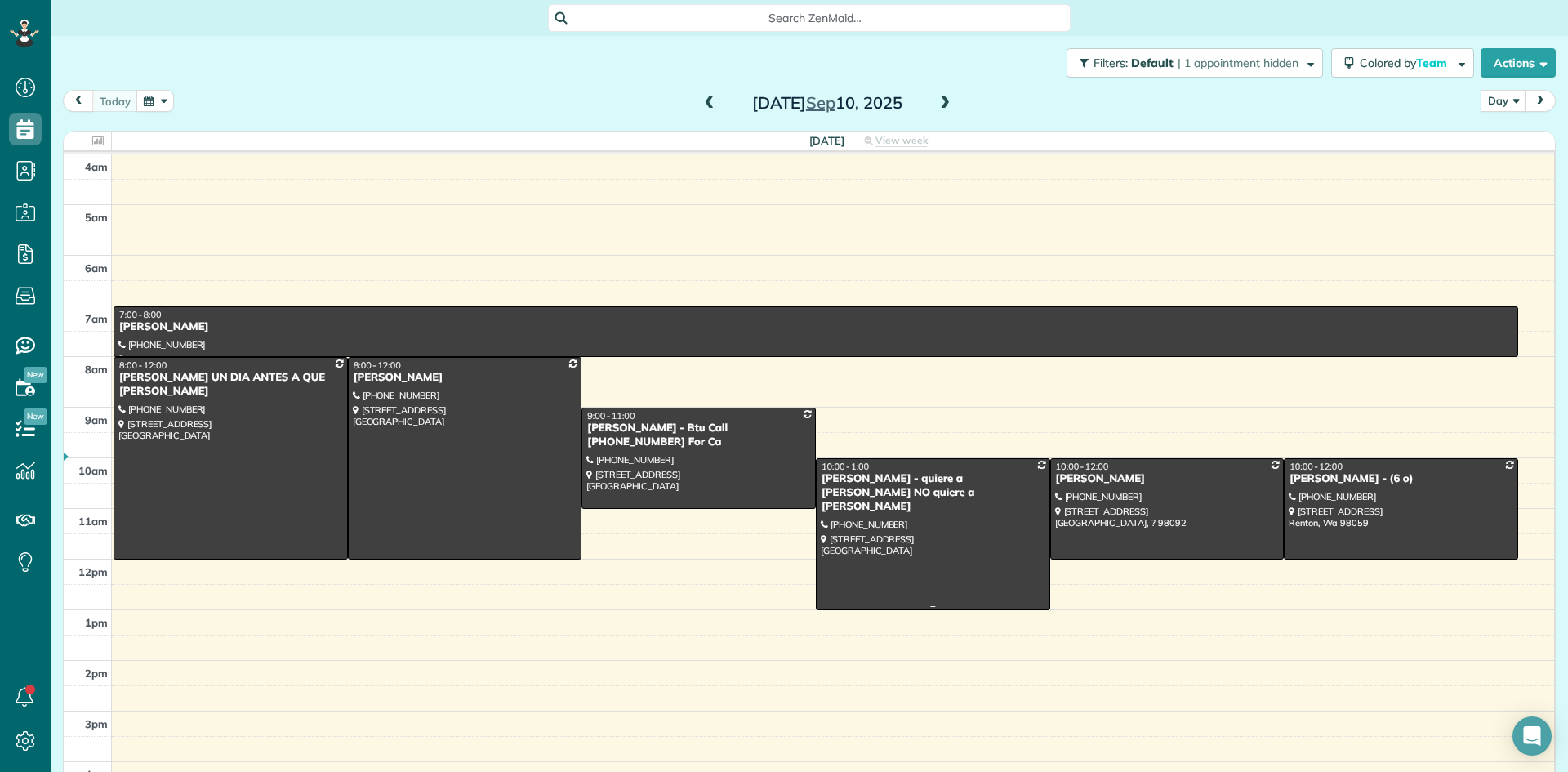
click at [838, 472] on div "Jackie Johnston - quiere a Iris NO quiere a Dalia" at bounding box center [934, 493] width 225 height 41
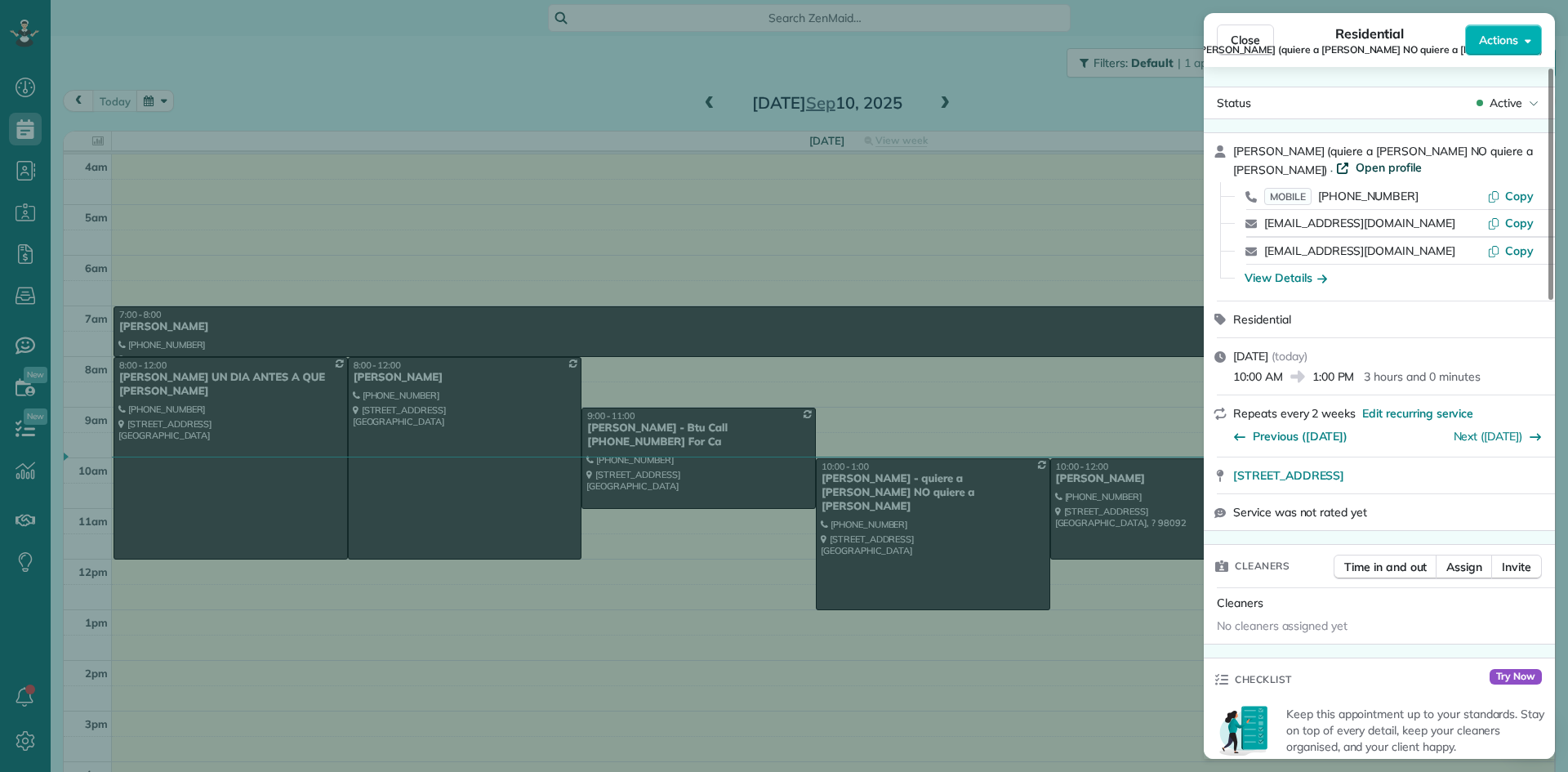
click at [1356, 162] on span "Open profile" at bounding box center [1389, 167] width 67 height 16
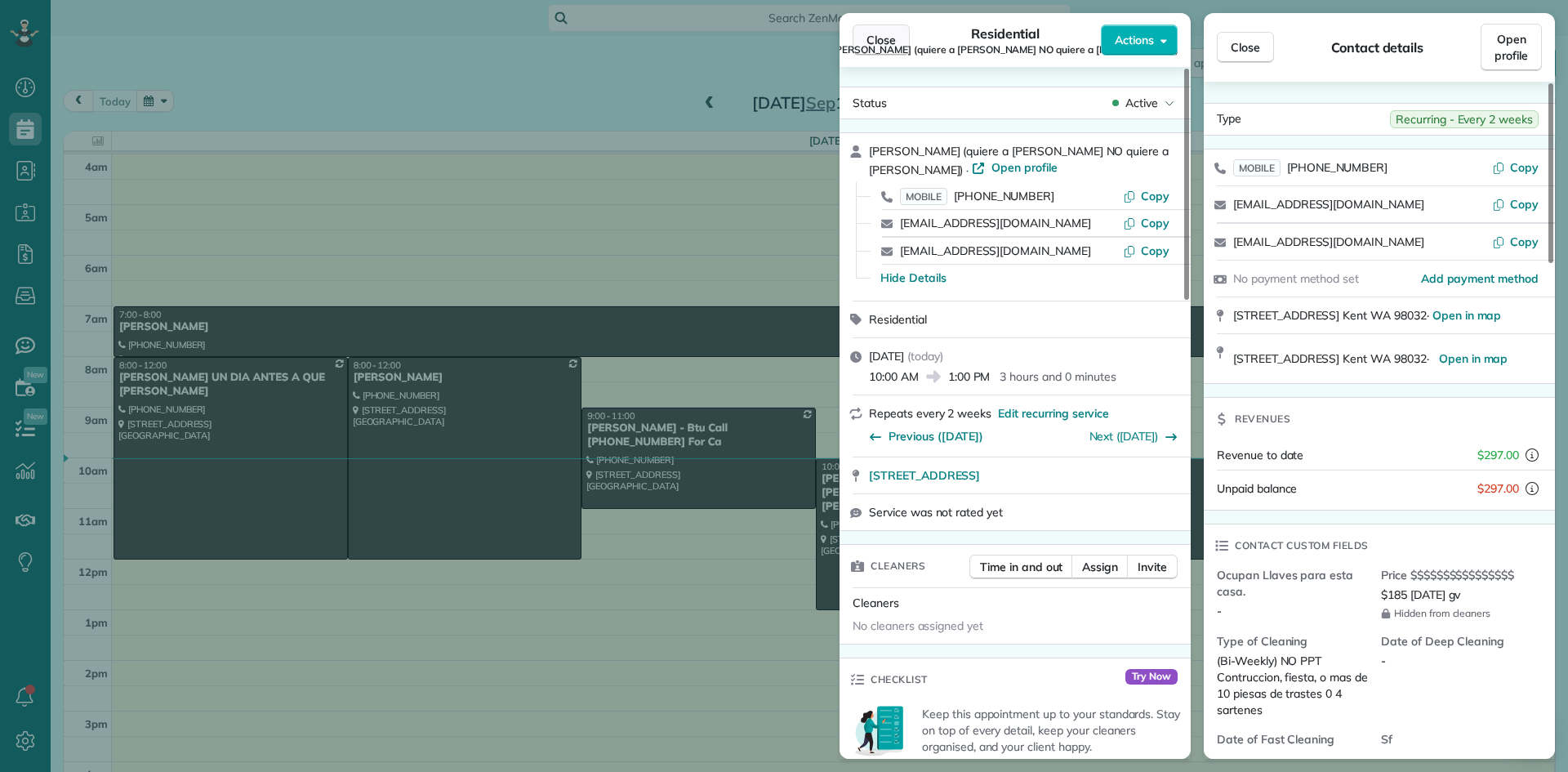
click at [891, 40] on span "Close" at bounding box center [882, 40] width 29 height 16
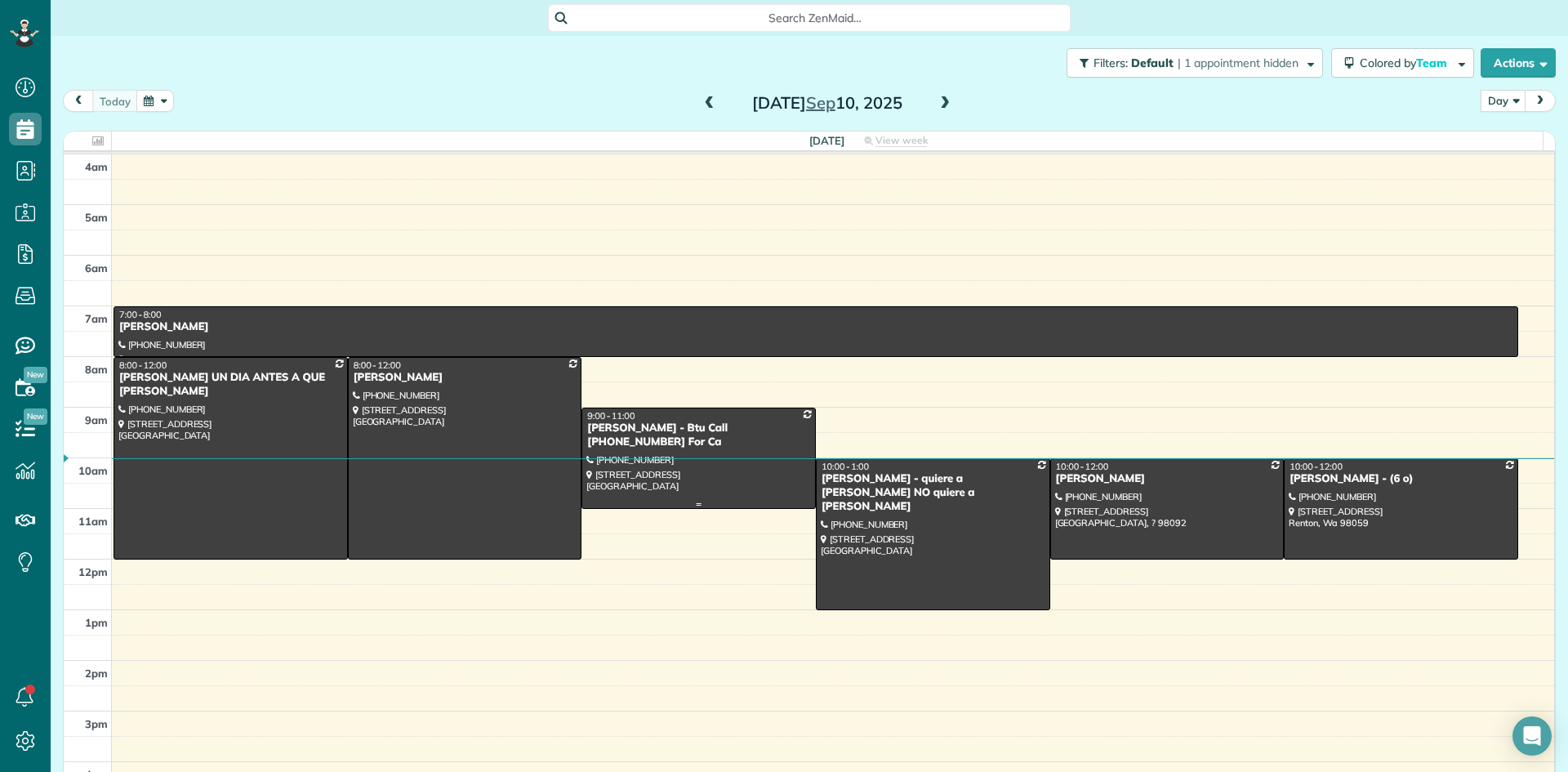
click at [648, 424] on div "Beverly Lingard - Btu Call 425-443-5340 For Ca" at bounding box center [698, 436] width 225 height 28
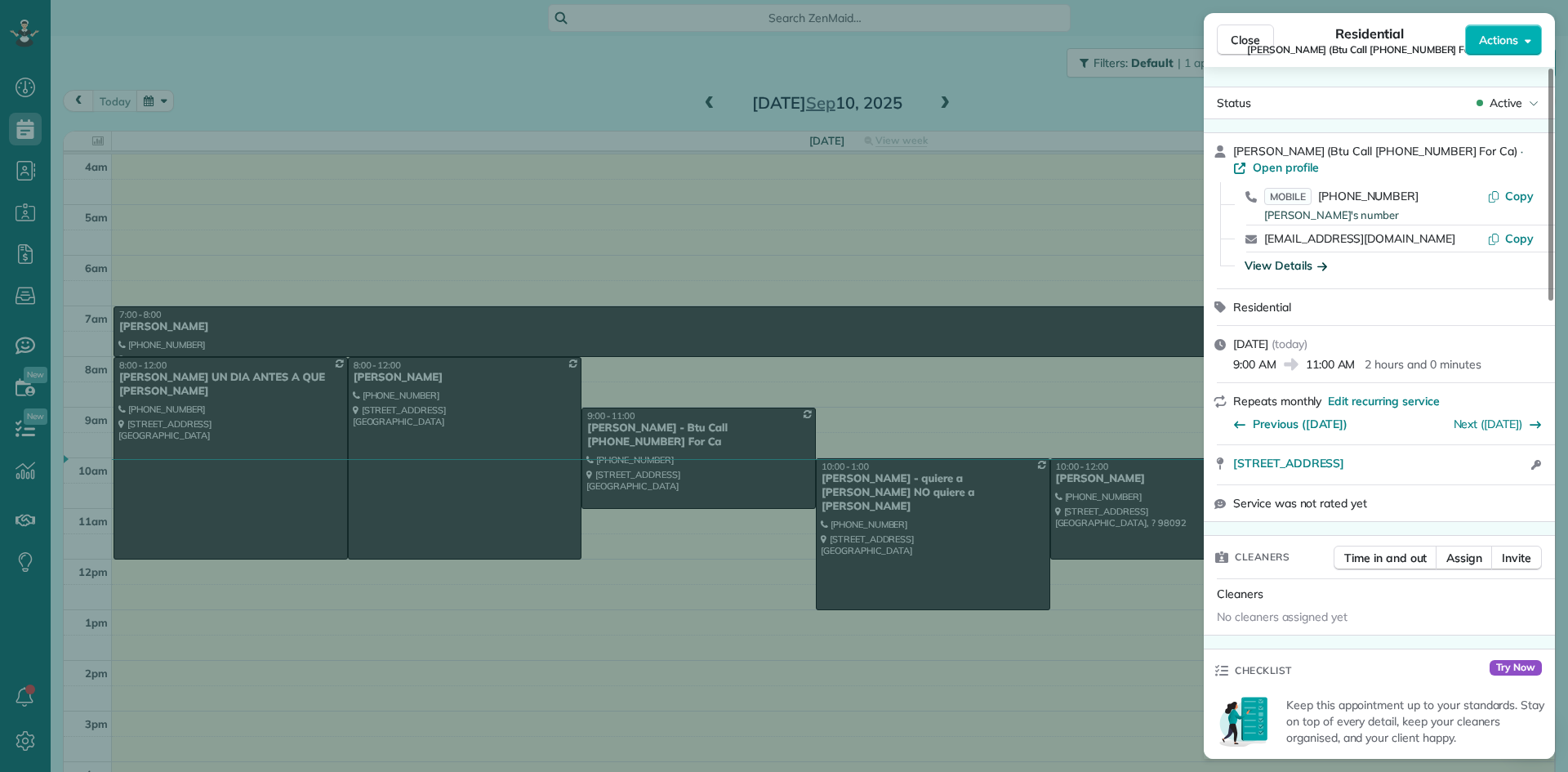
click at [1293, 266] on div "View Details" at bounding box center [1285, 265] width 82 height 16
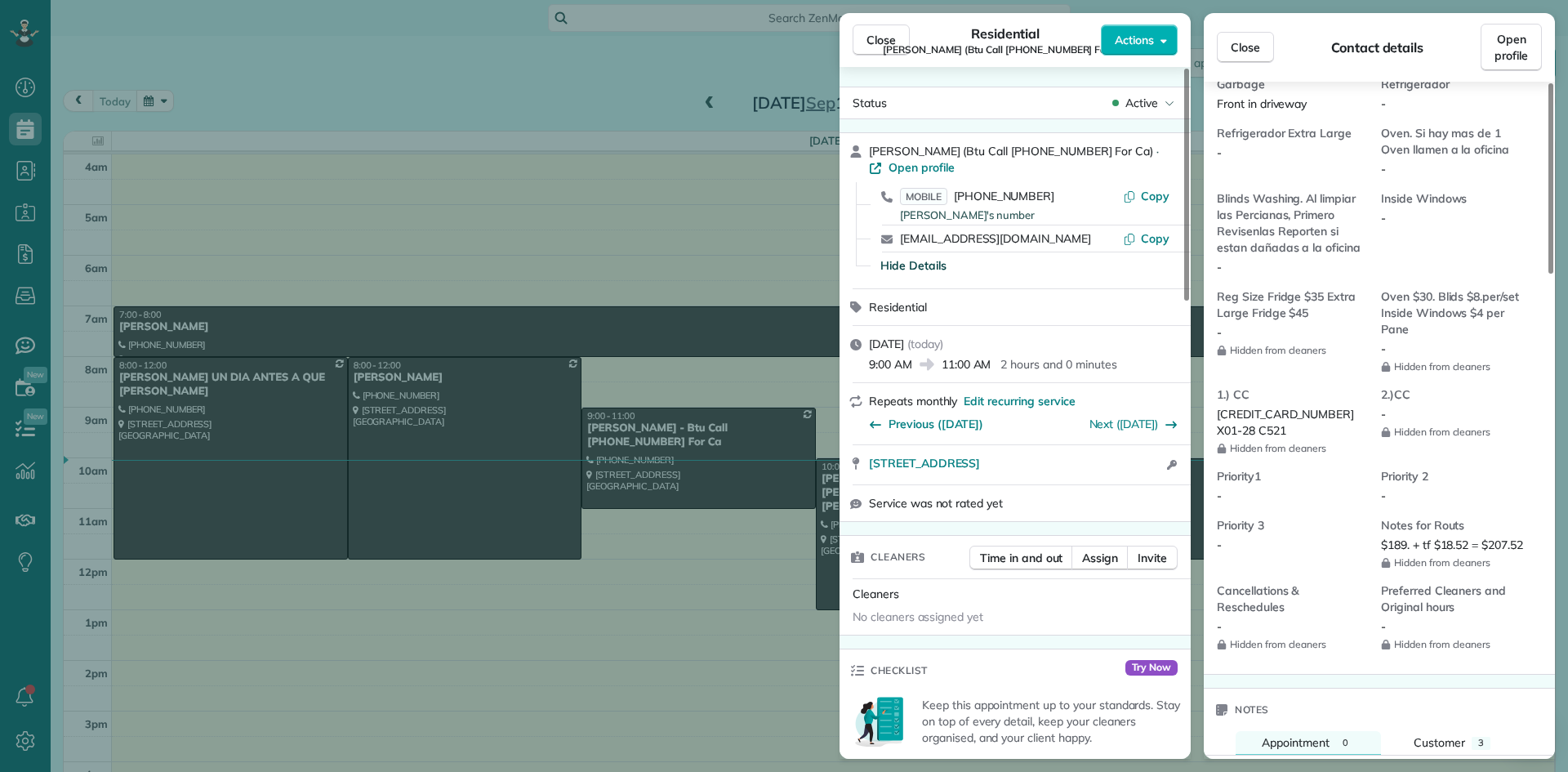
scroll to position [1384, 0]
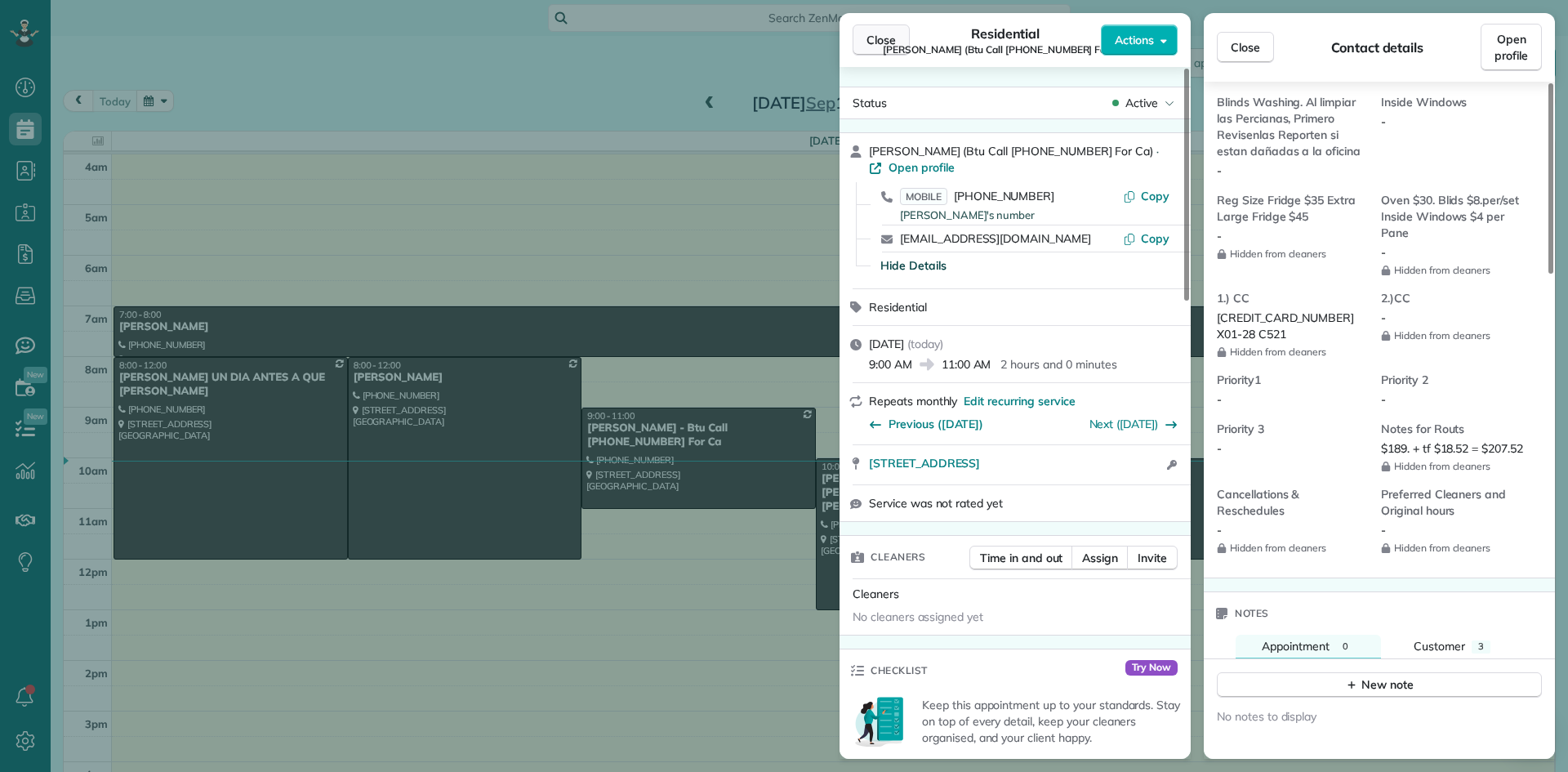
drag, startPoint x: 878, startPoint y: 41, endPoint x: 866, endPoint y: 44, distance: 12.4
click at [875, 41] on span "Close" at bounding box center [882, 40] width 29 height 16
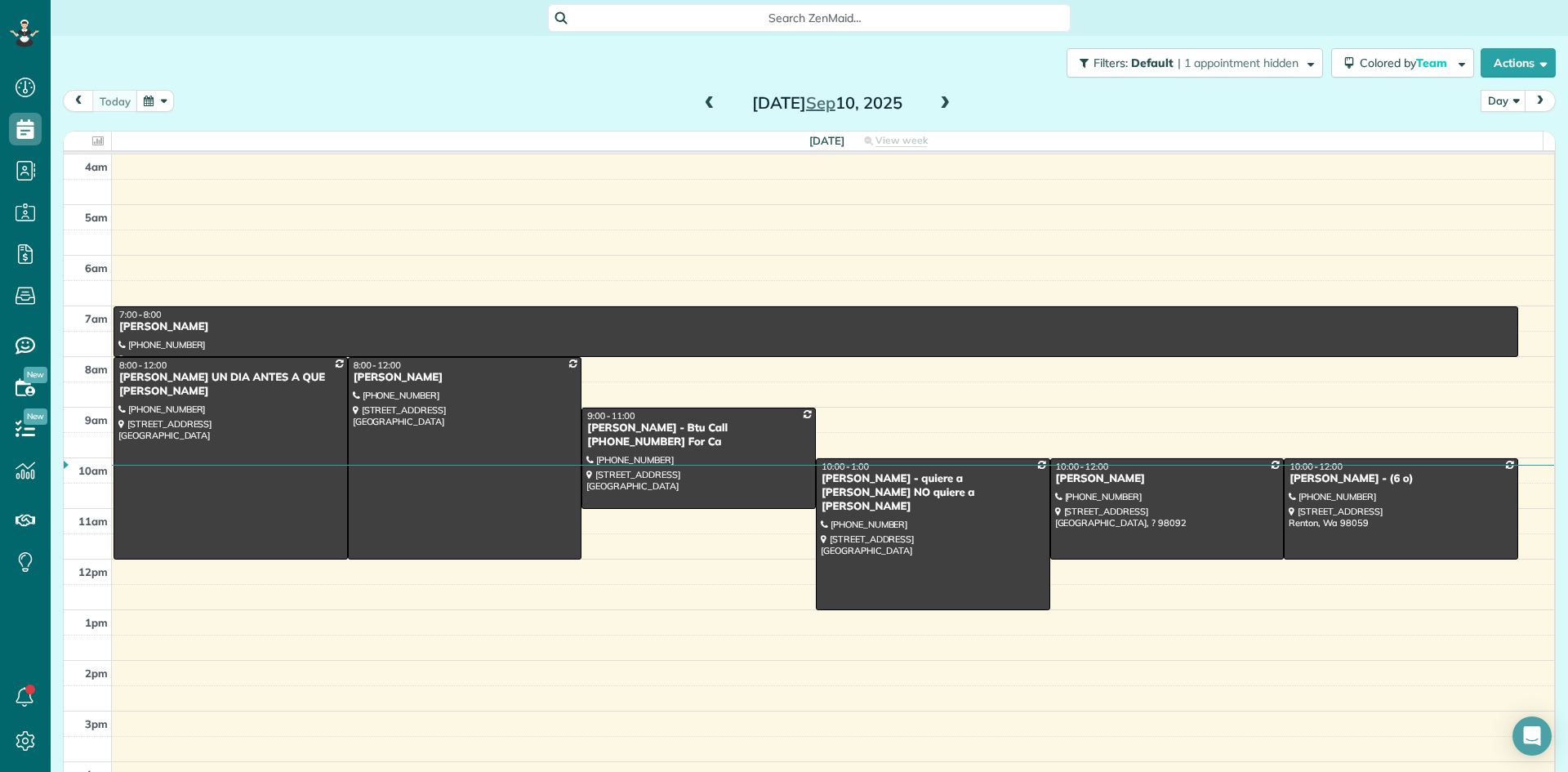
click at [938, 107] on span at bounding box center [945, 104] width 18 height 15
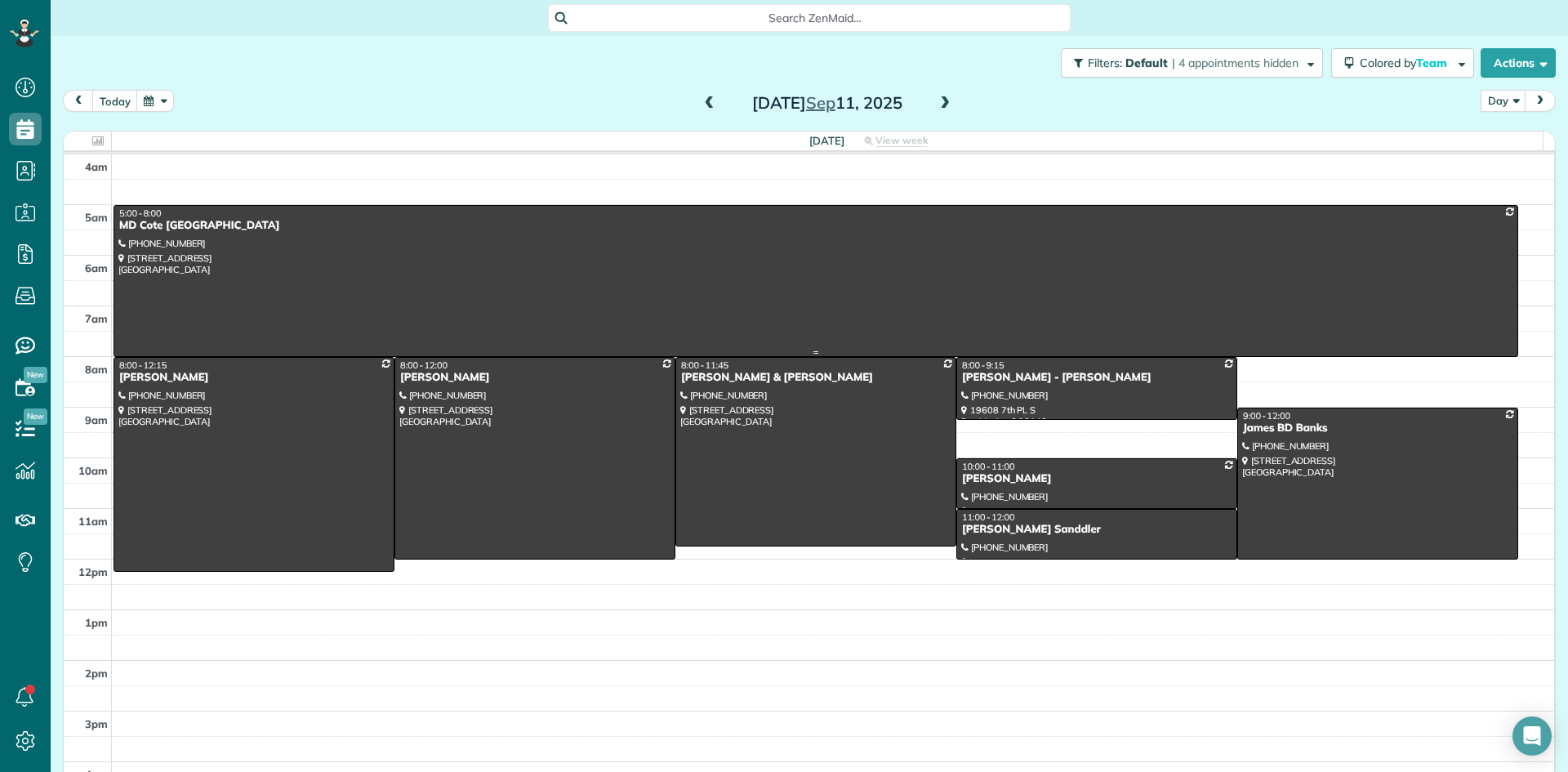
click at [167, 224] on div "MD Cote Maple Valley" at bounding box center [816, 226] width 1395 height 14
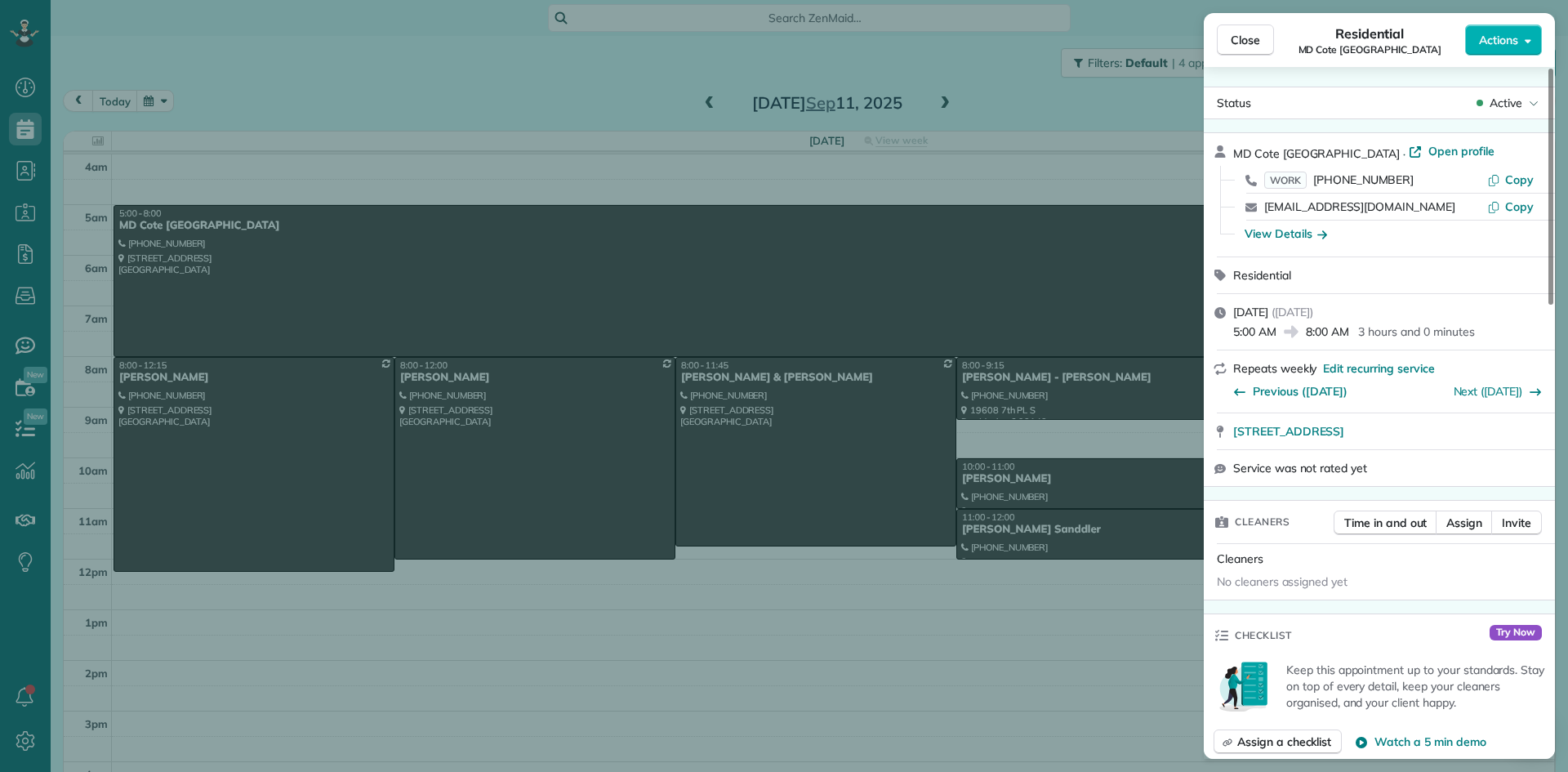
click at [1278, 231] on div "View Details" at bounding box center [1285, 233] width 82 height 16
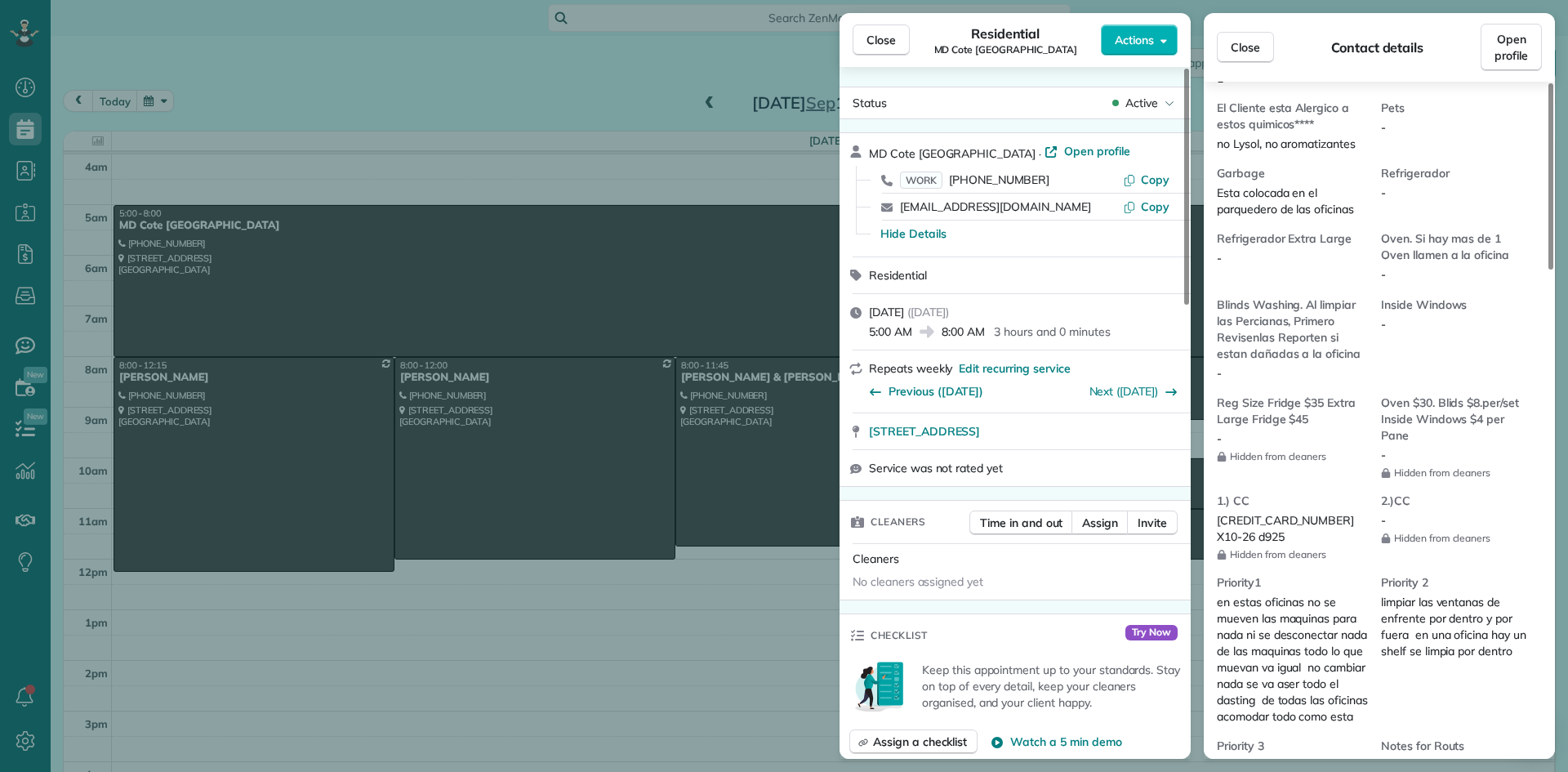
scroll to position [1150, 0]
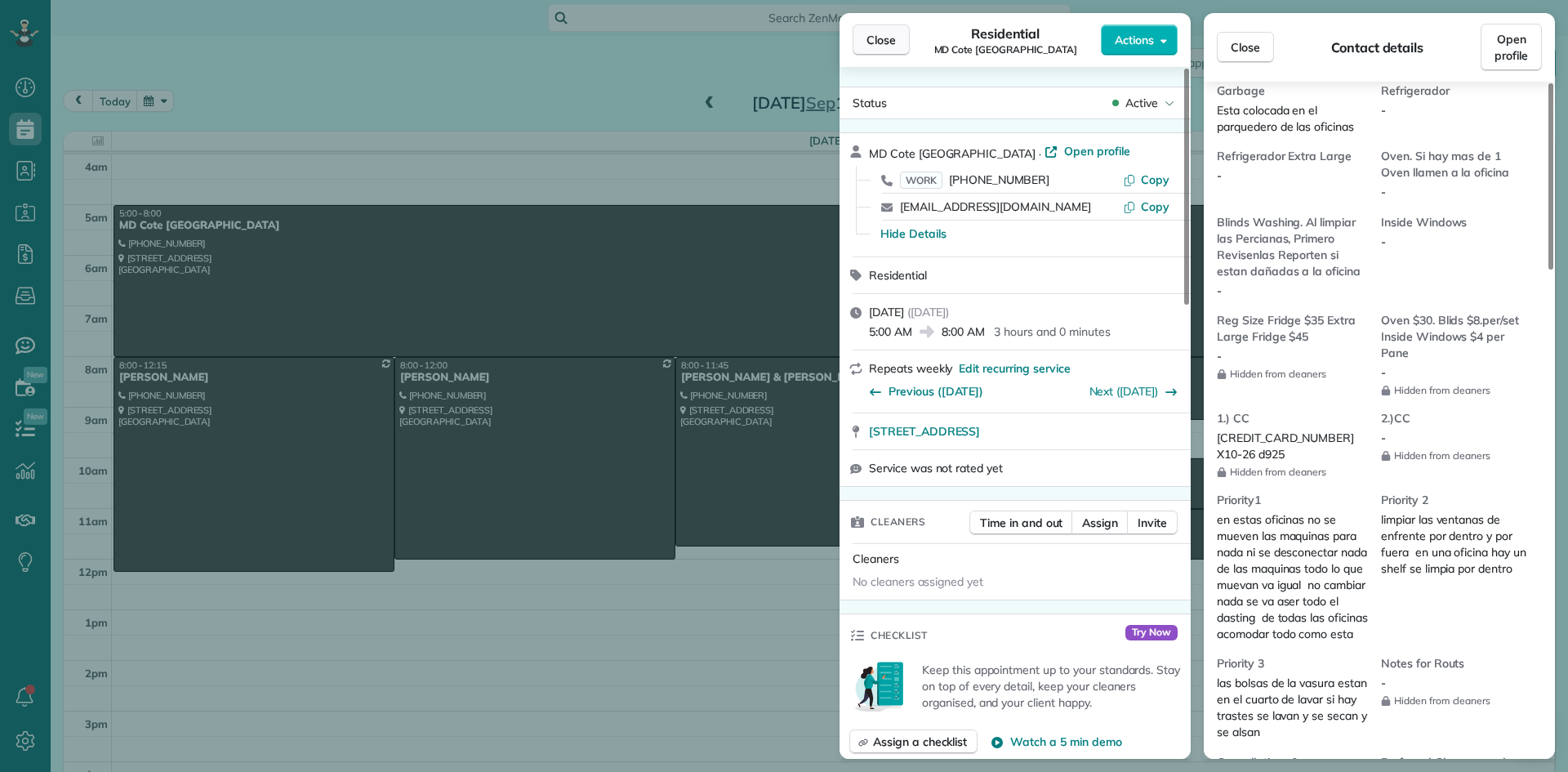
click at [873, 41] on span "Close" at bounding box center [882, 40] width 29 height 16
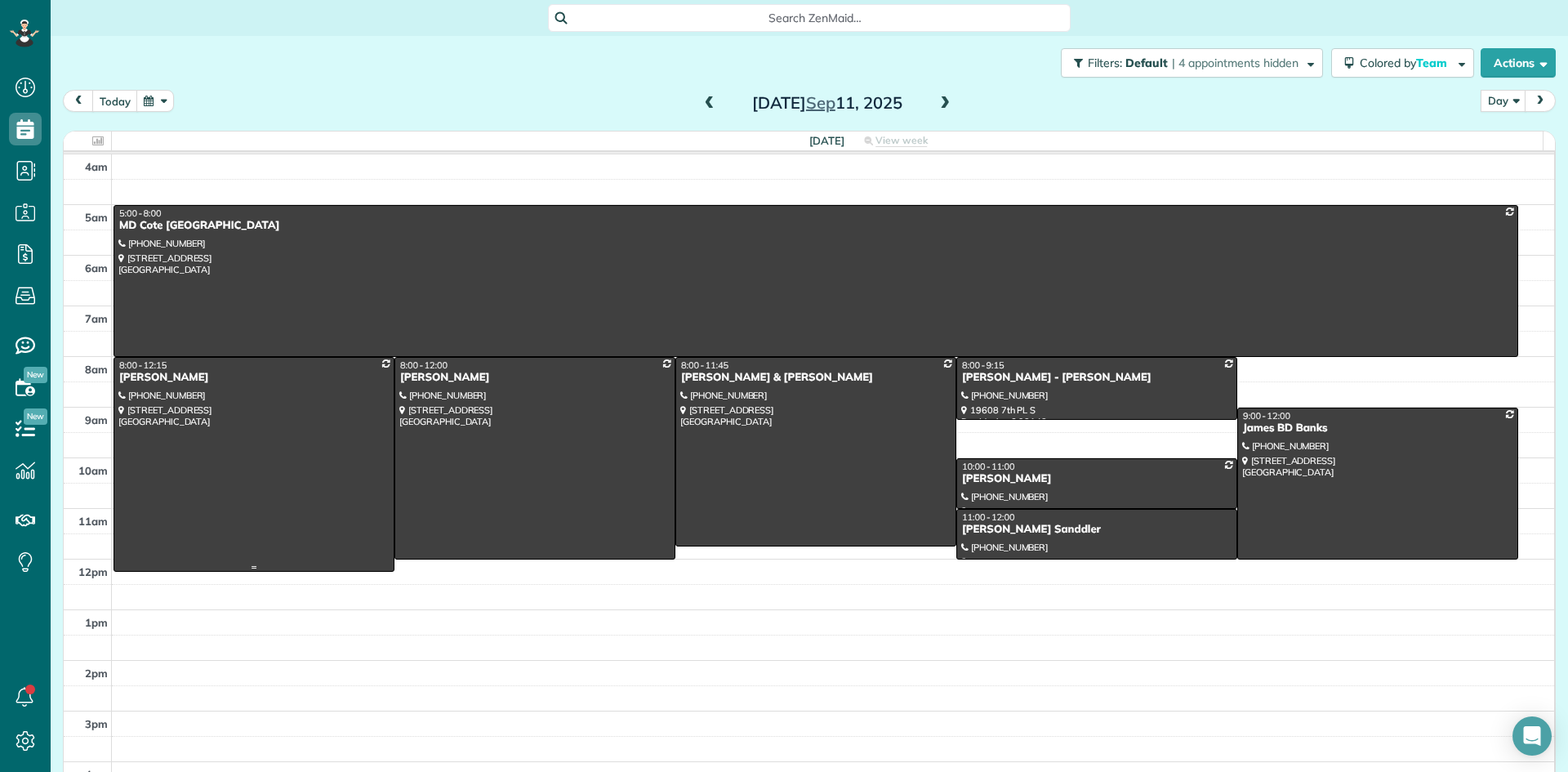
click at [154, 383] on div "David Jokerst" at bounding box center [254, 378] width 271 height 14
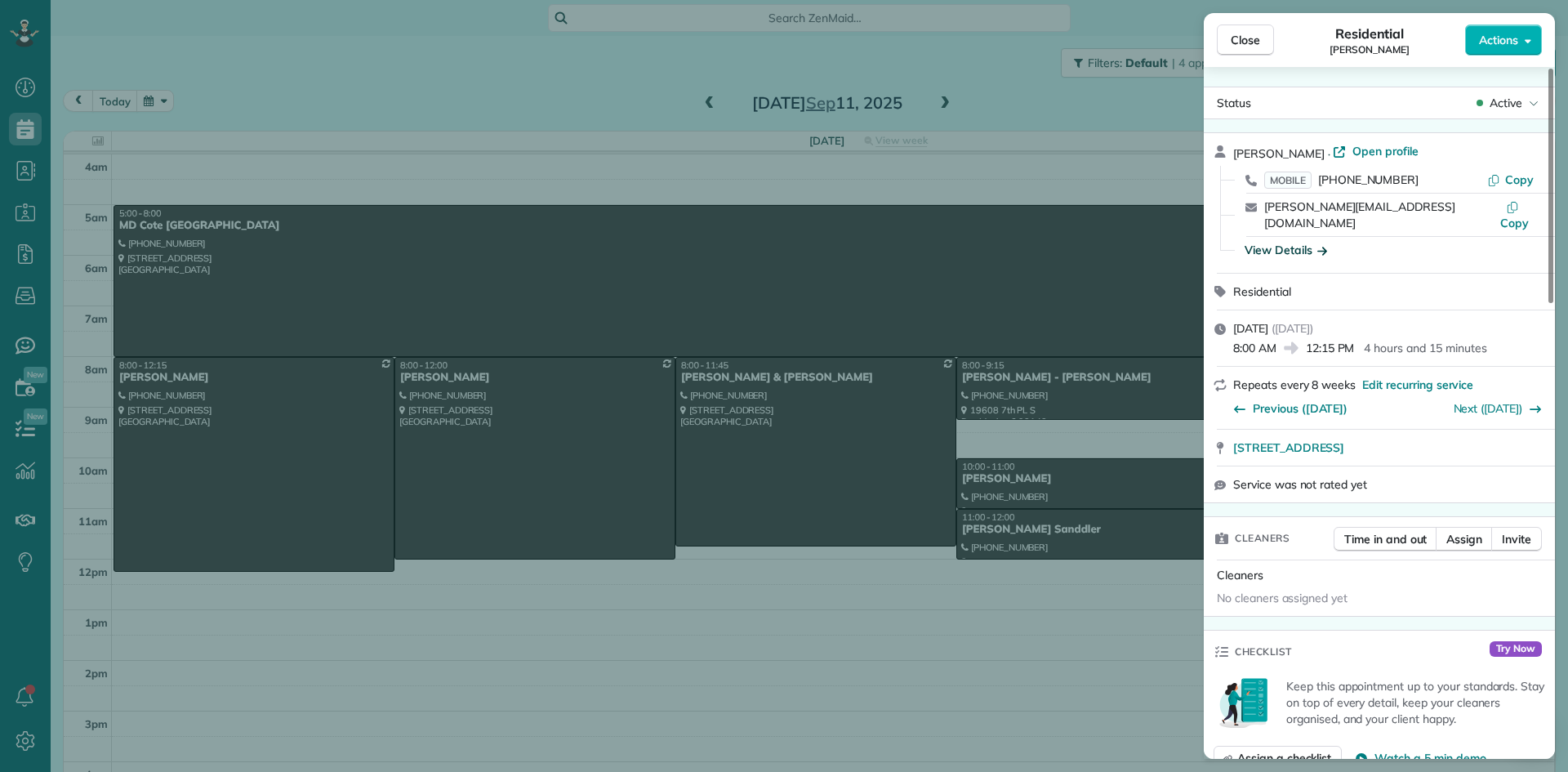
click at [1283, 242] on div "View Details" at bounding box center [1285, 250] width 82 height 16
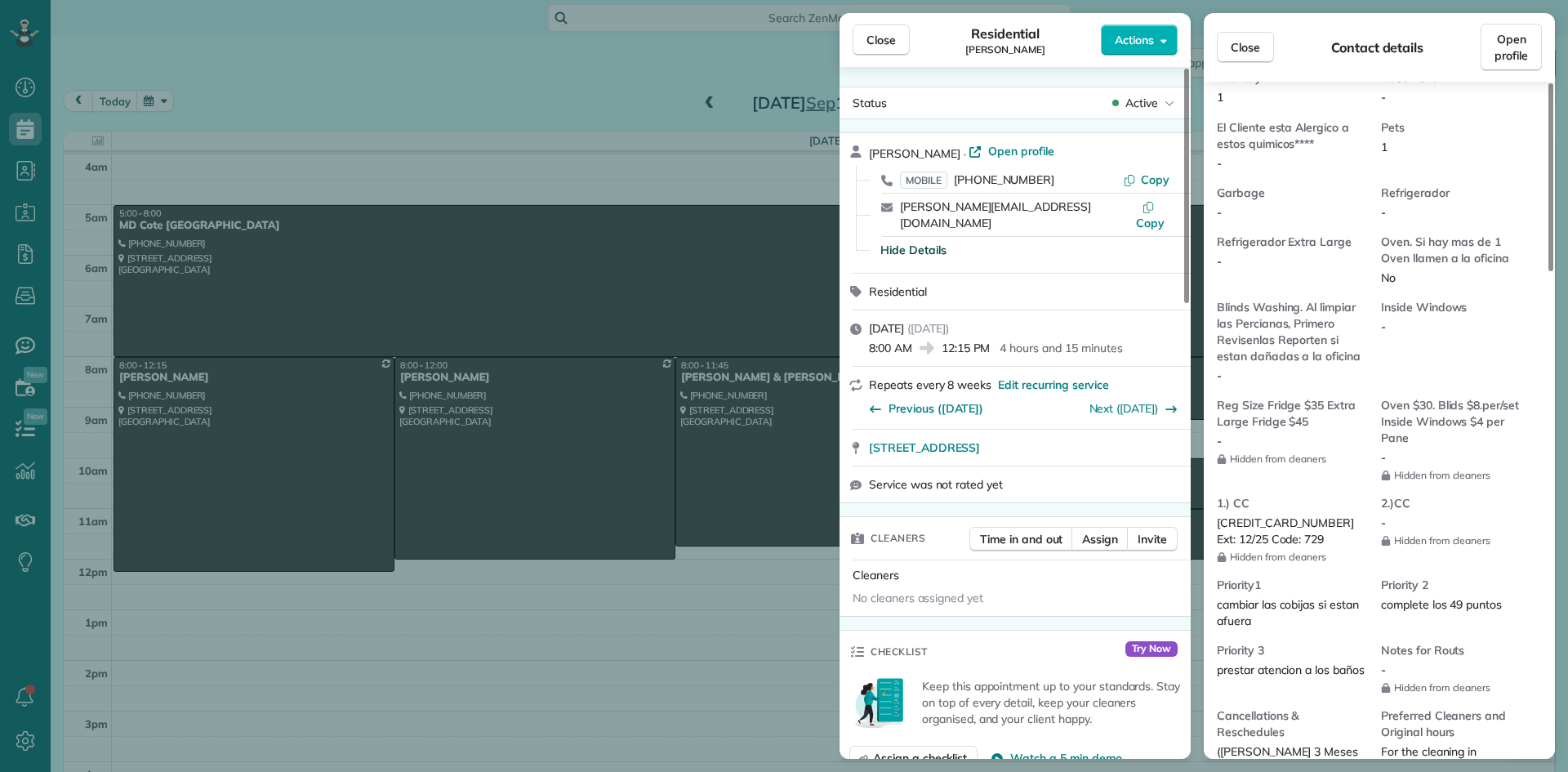
scroll to position [1230, 0]
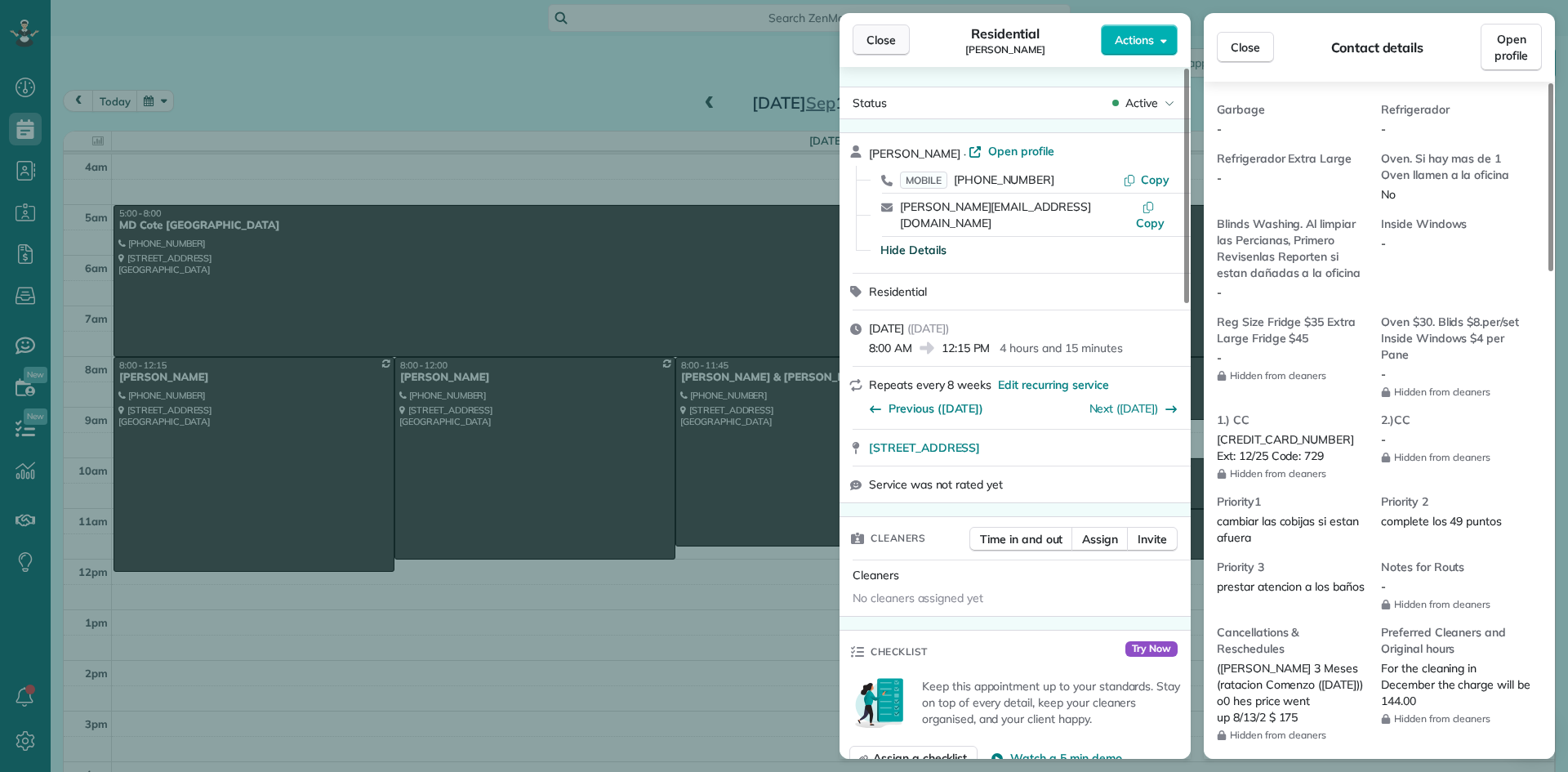
click at [885, 34] on span "Close" at bounding box center [882, 40] width 29 height 16
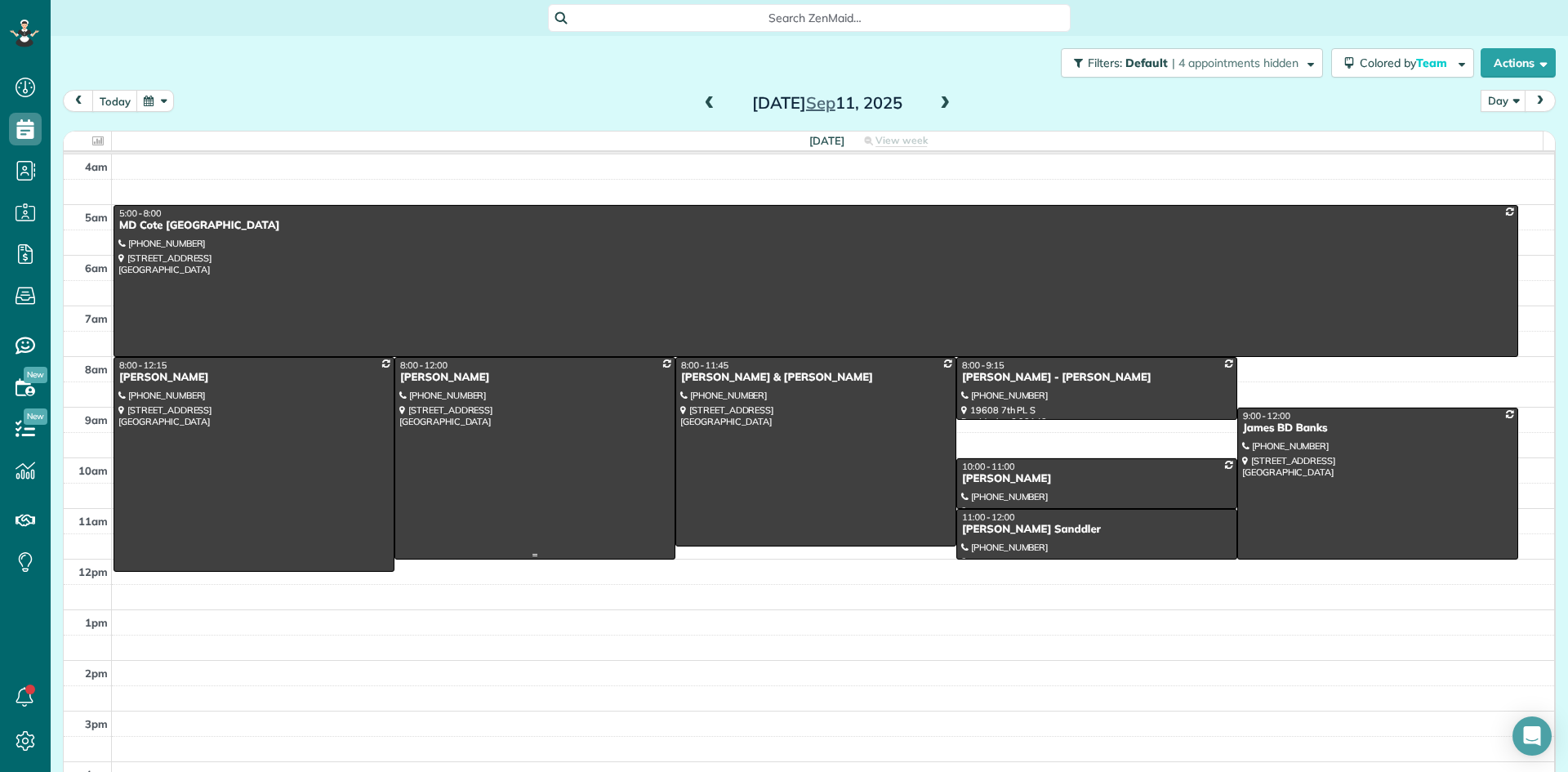
click at [438, 372] on div "Carolyn Birdsong" at bounding box center [535, 378] width 271 height 14
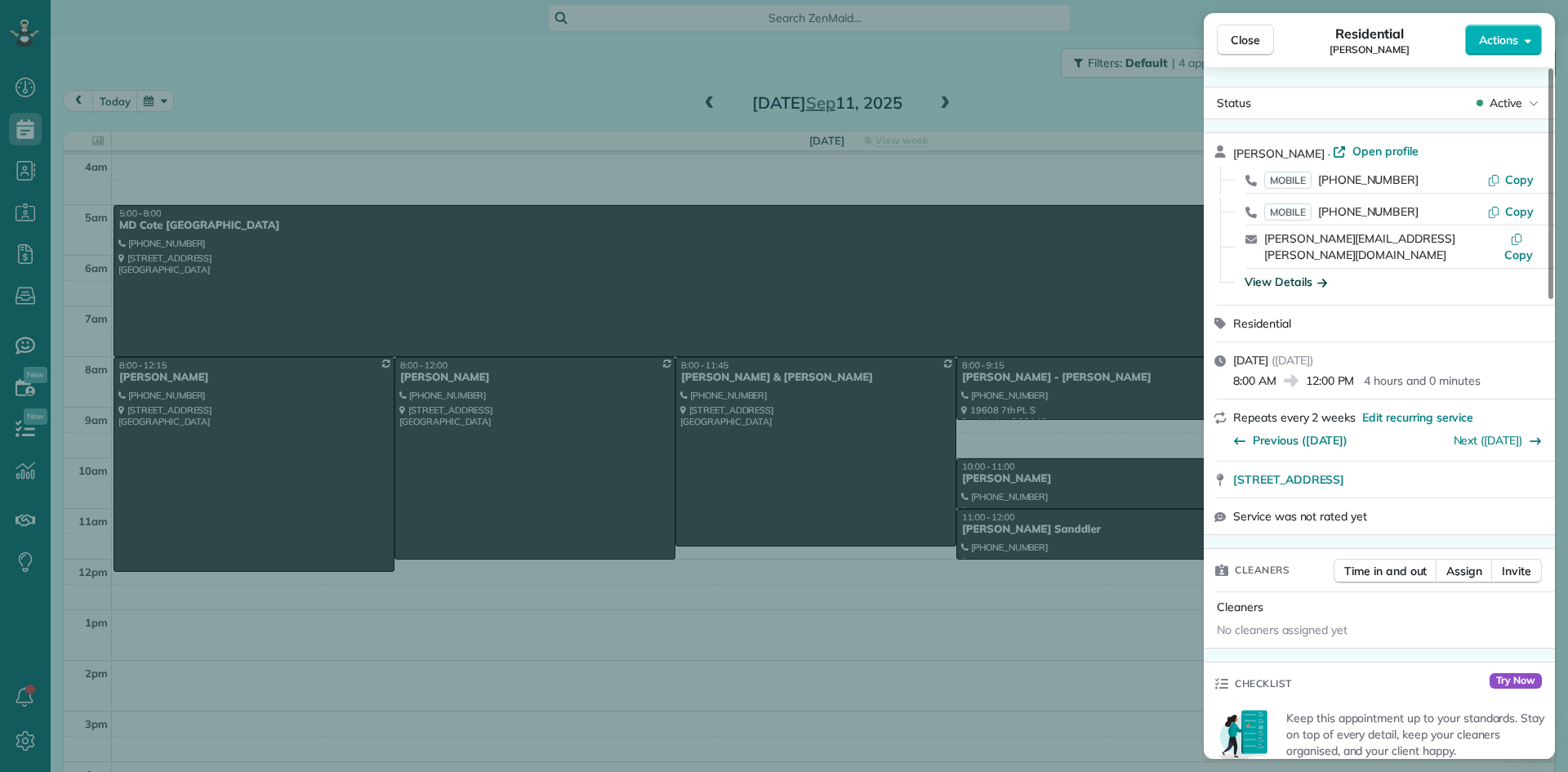
click at [1277, 274] on div "View Details" at bounding box center [1285, 282] width 82 height 16
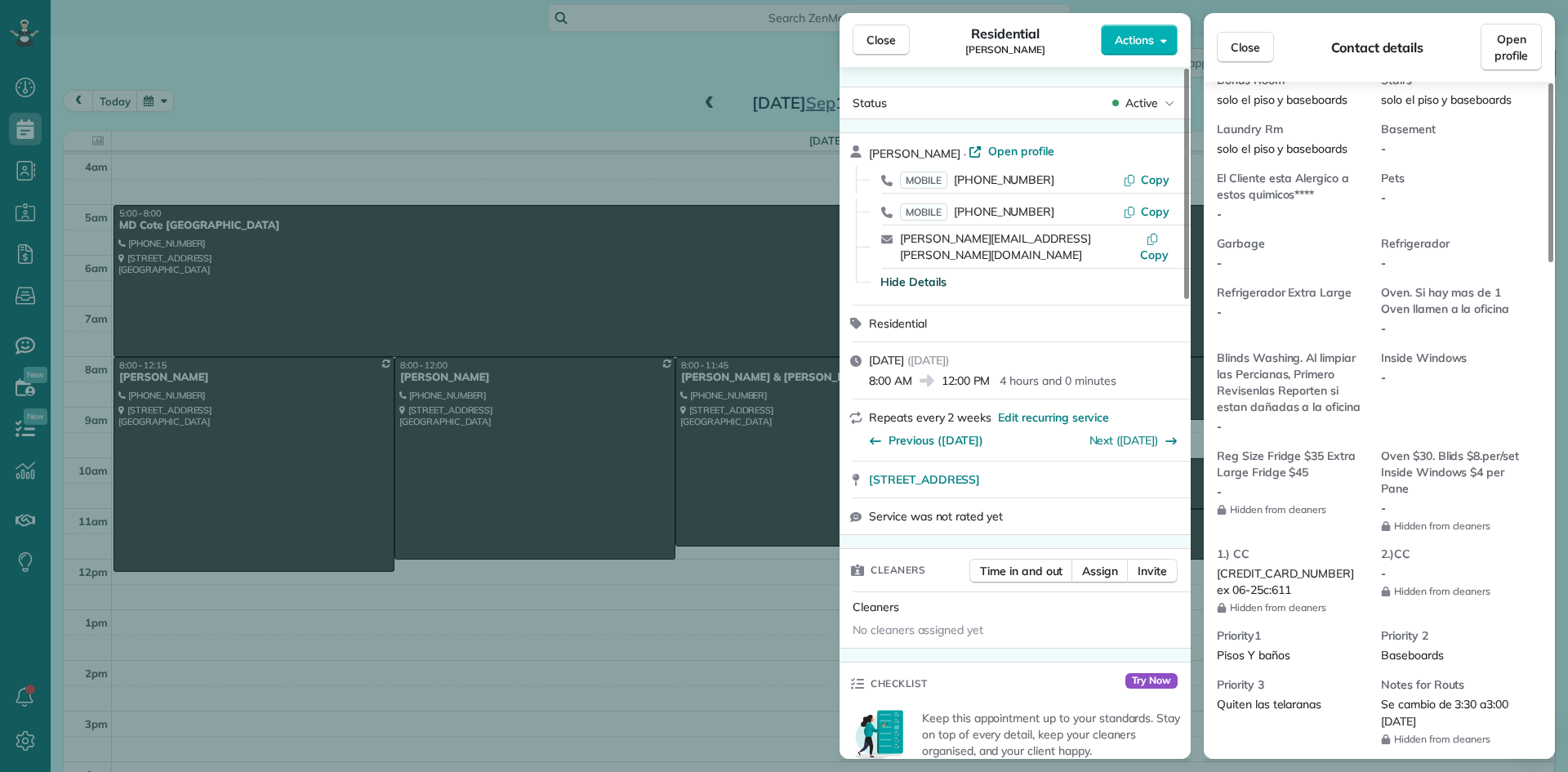
scroll to position [1314, 0]
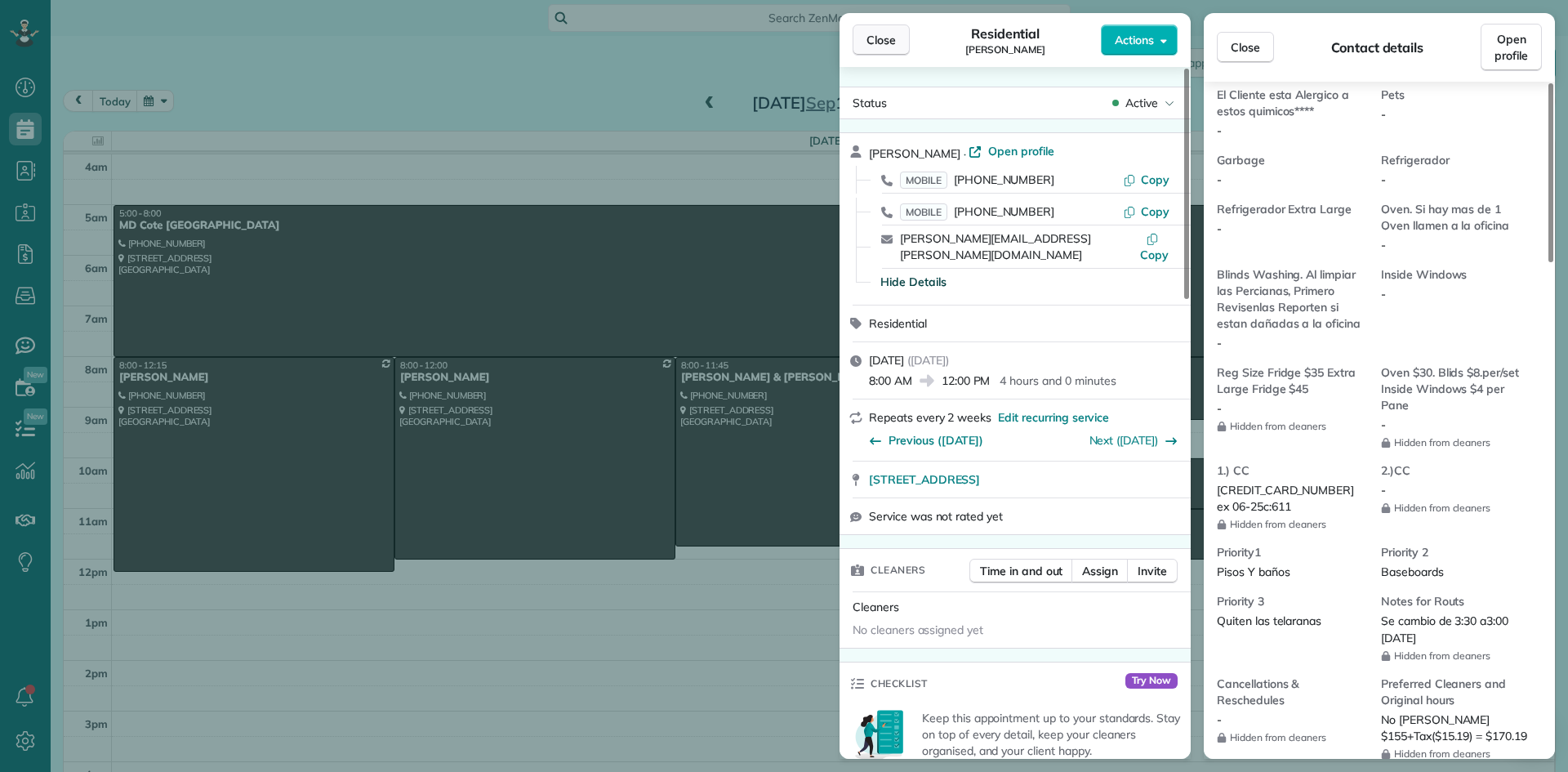
click at [885, 40] on span "Close" at bounding box center [882, 40] width 29 height 16
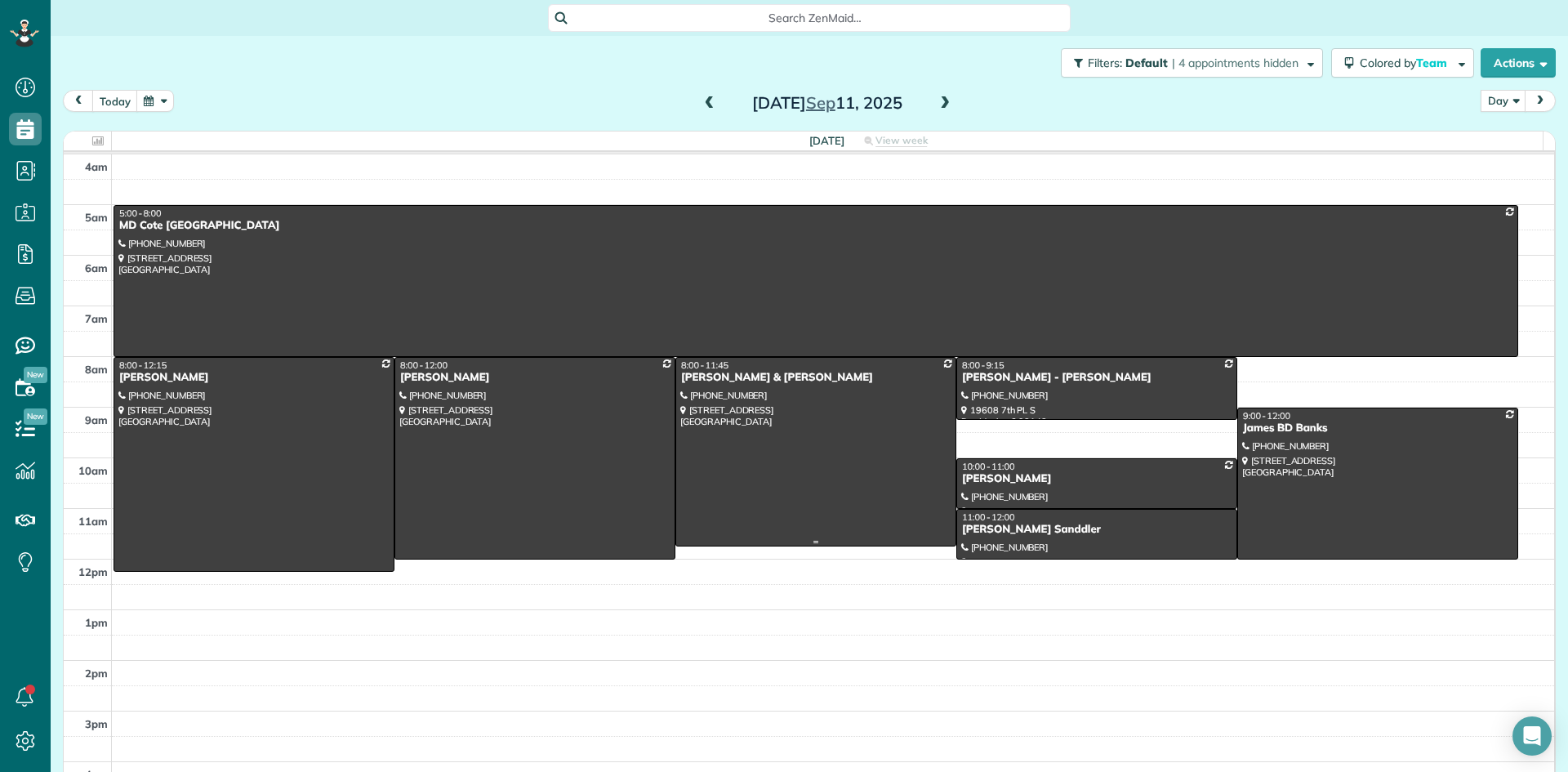
click at [749, 380] on div "Aaron & Lindsey Carter" at bounding box center [816, 378] width 271 height 14
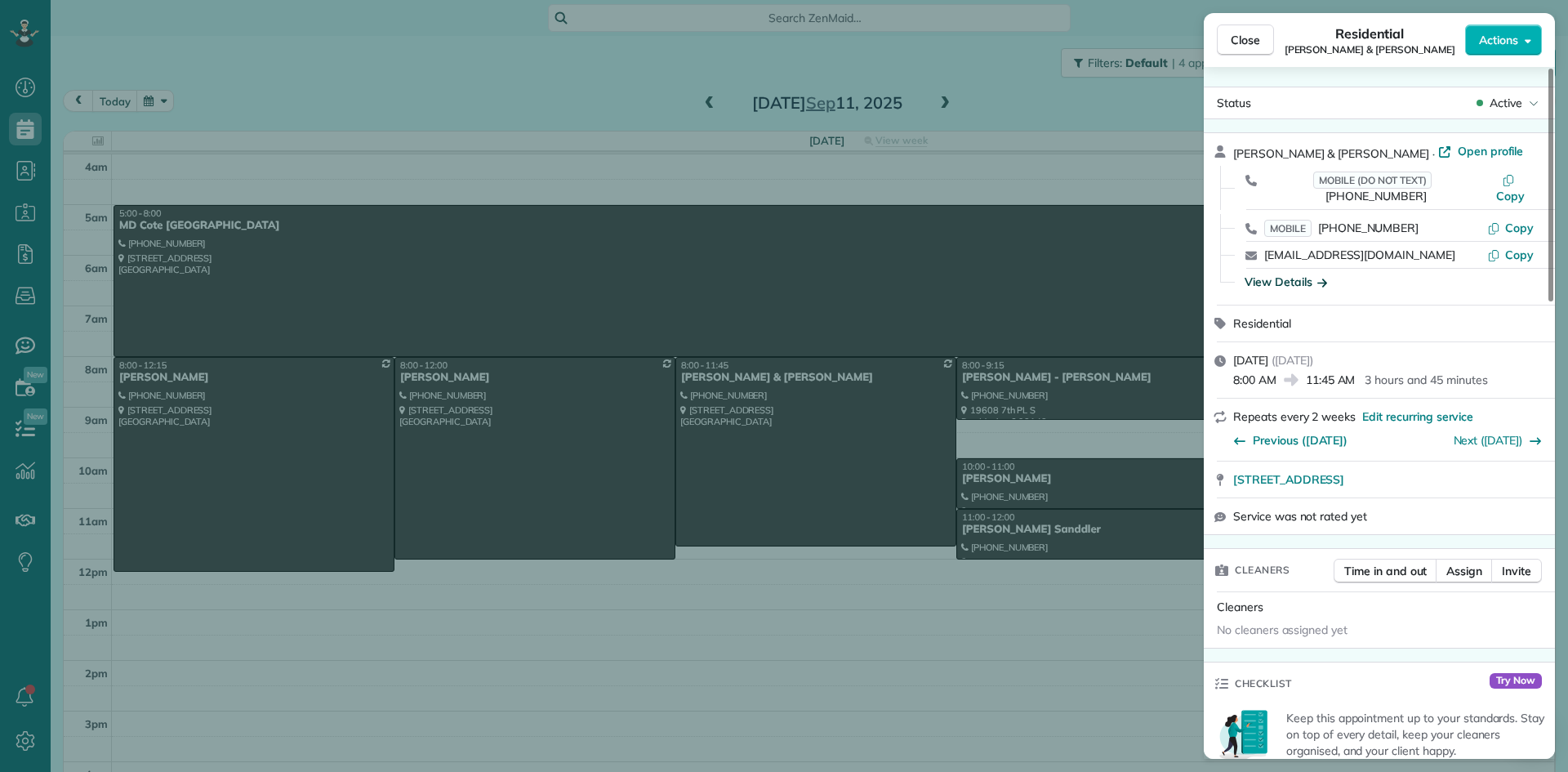
click at [1289, 274] on div "View Details" at bounding box center [1285, 282] width 82 height 16
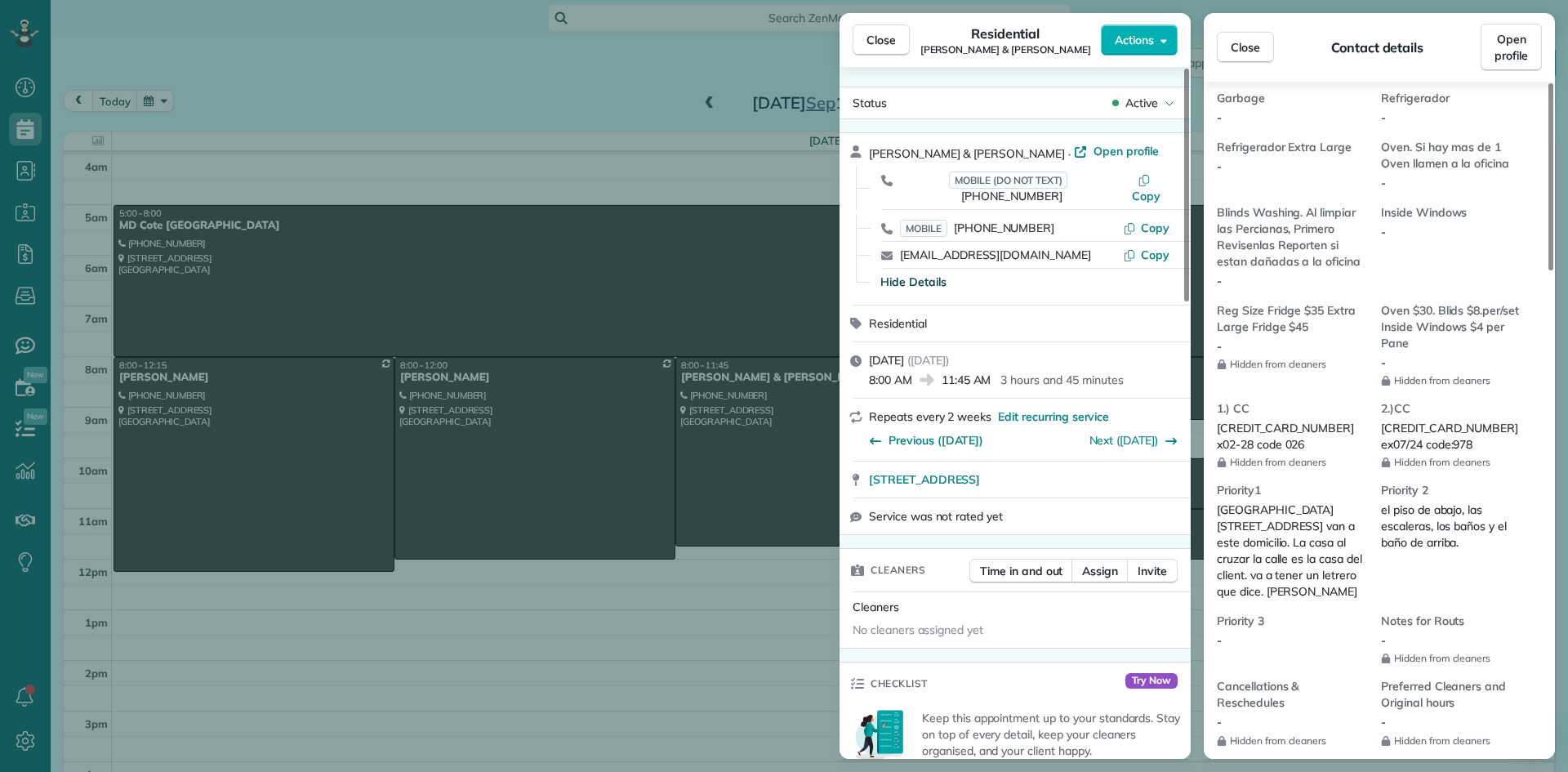
scroll to position [1233, 0]
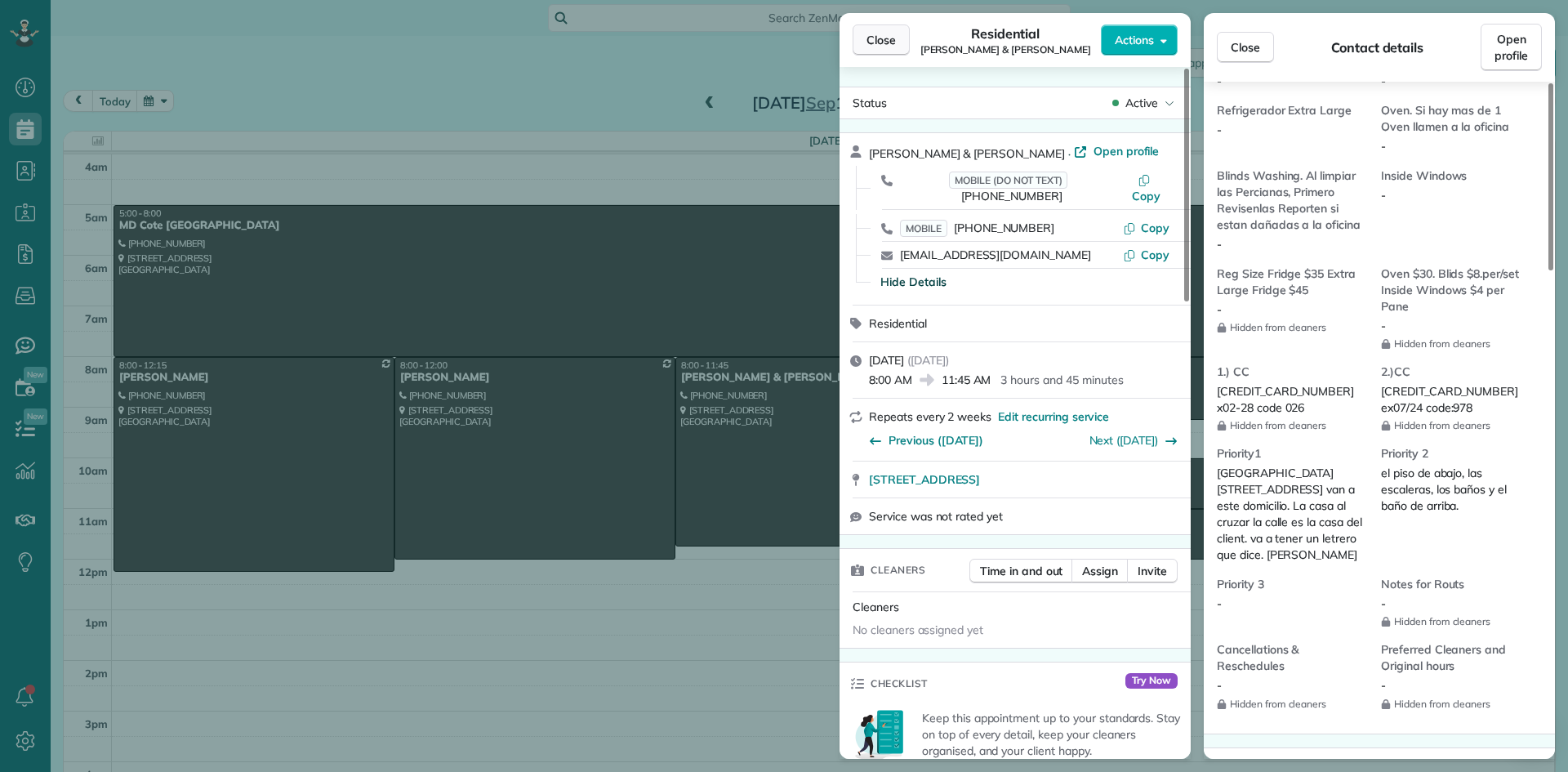
click at [889, 48] on span "Close" at bounding box center [882, 40] width 29 height 16
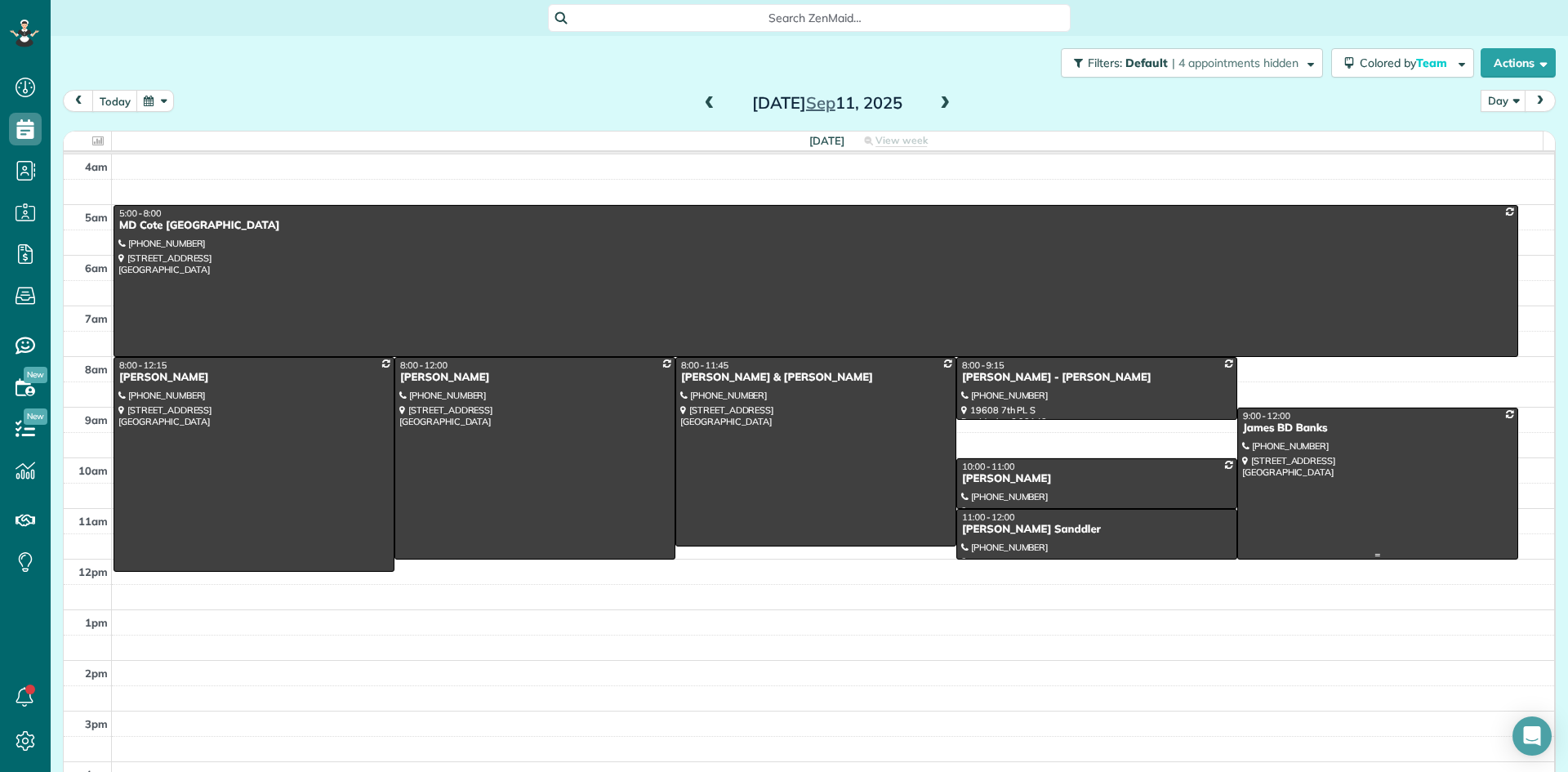
click at [1257, 437] on div at bounding box center [1378, 483] width 279 height 150
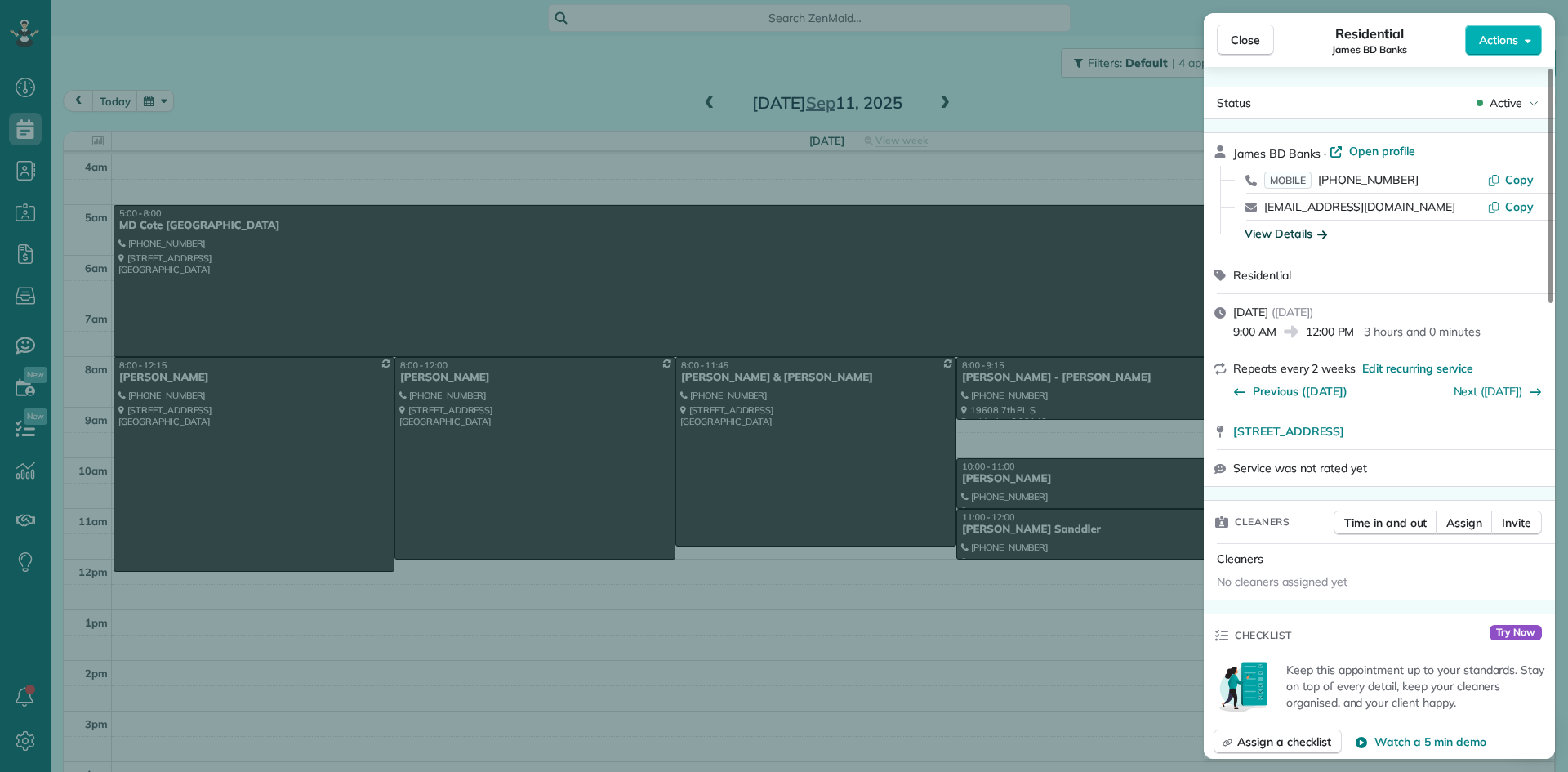
click at [1287, 235] on div "View Details" at bounding box center [1285, 233] width 82 height 16
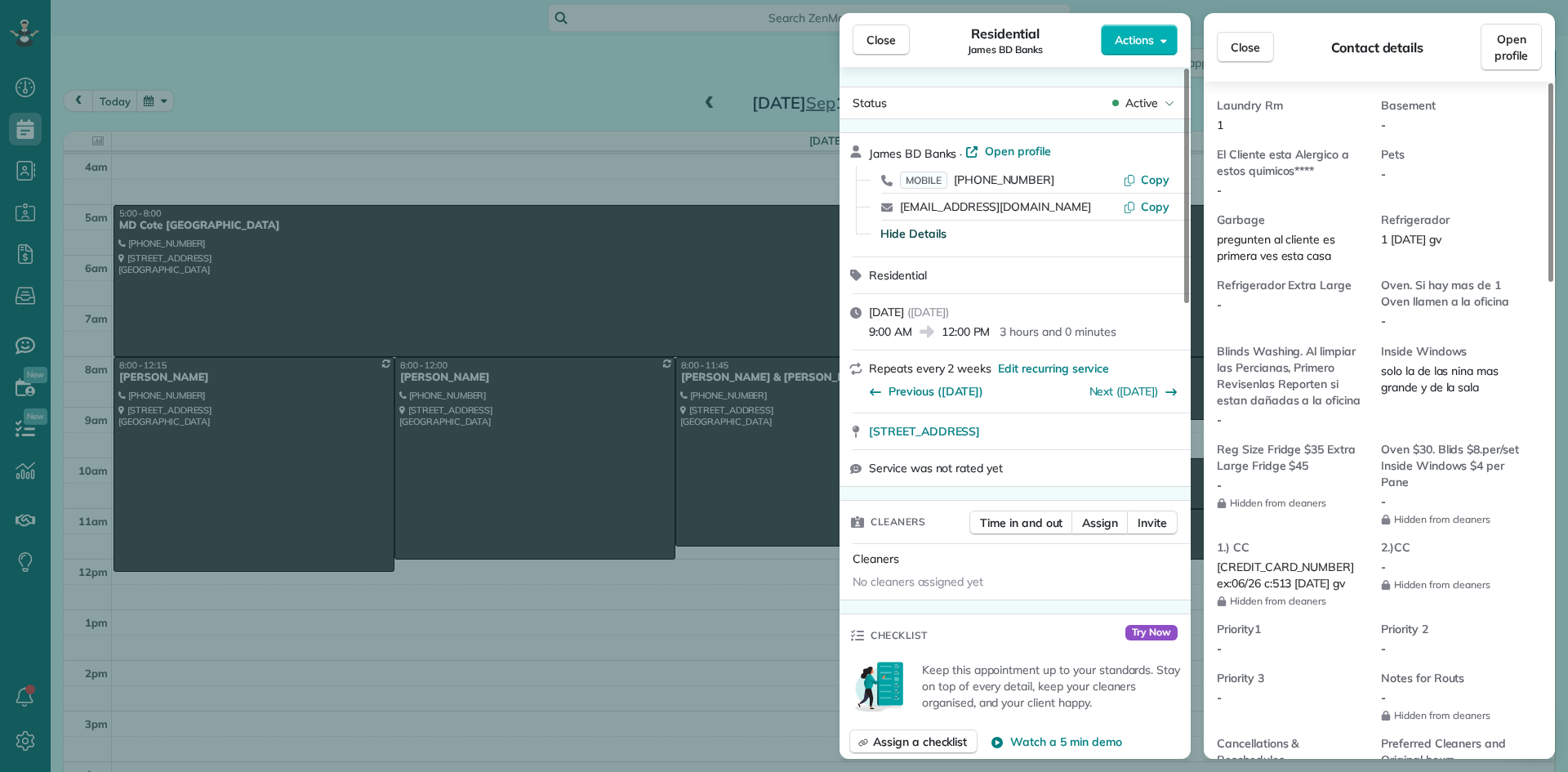
scroll to position [1063, 0]
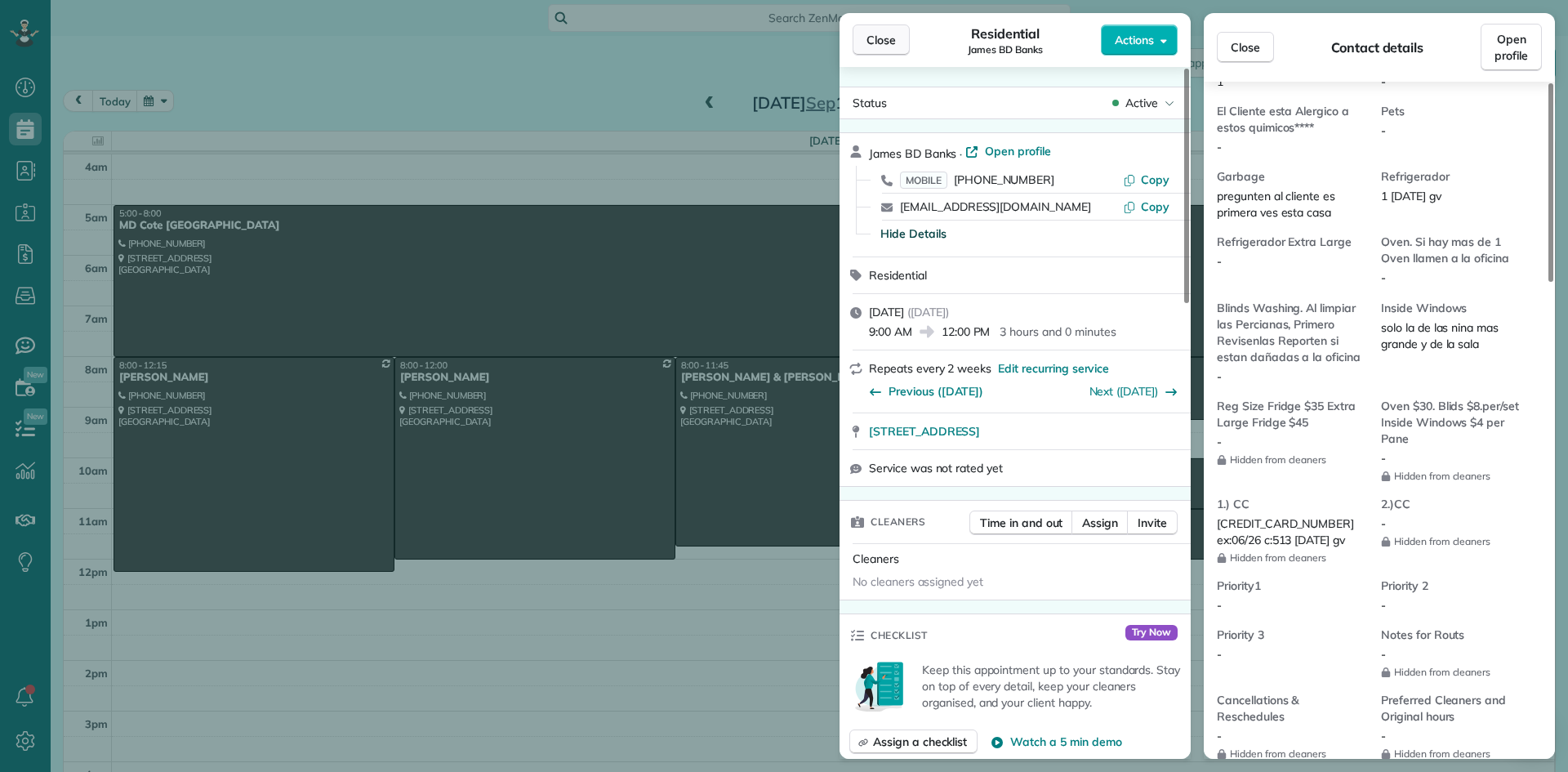
click at [871, 35] on span "Close" at bounding box center [882, 40] width 29 height 16
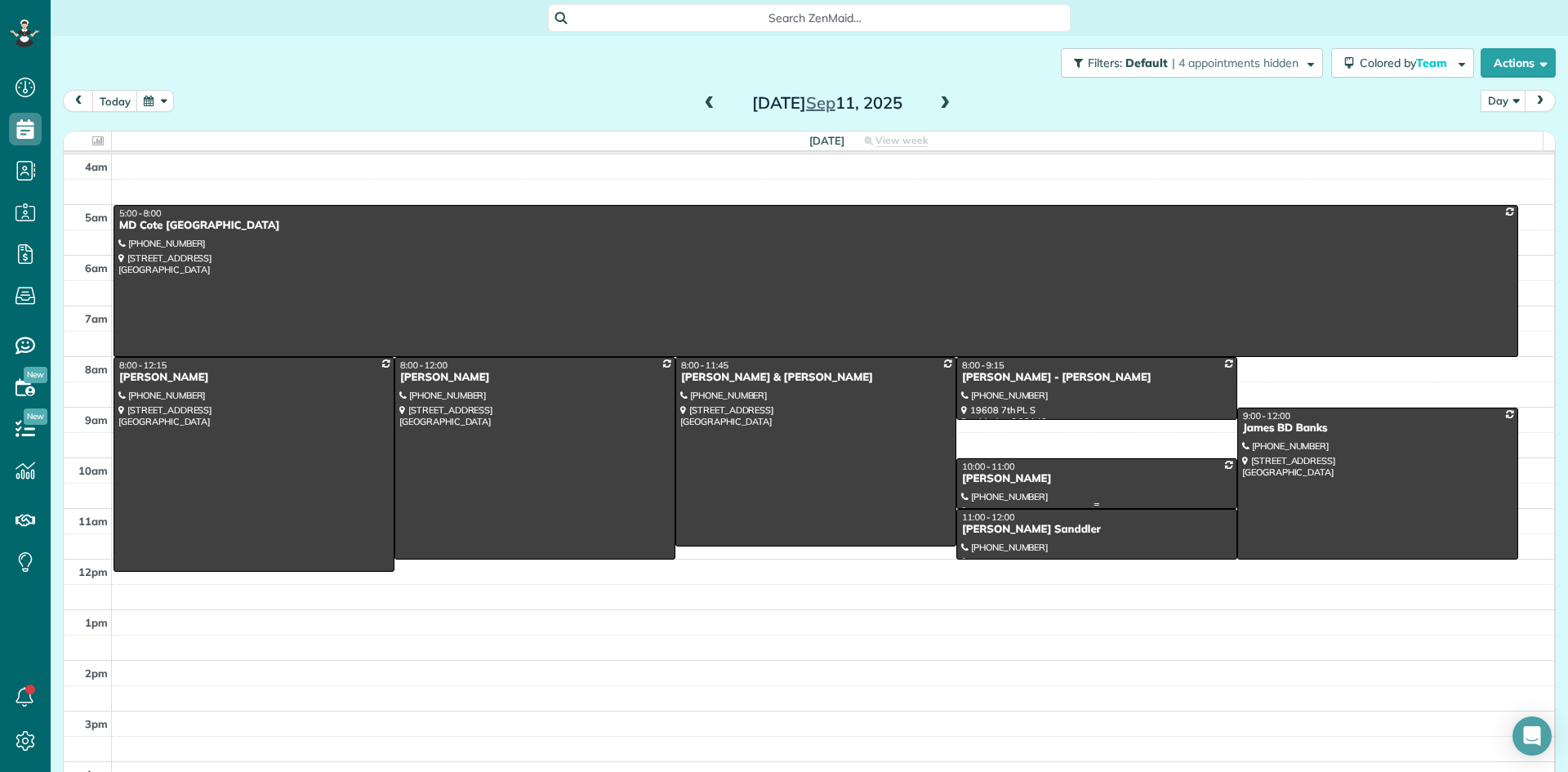
click at [1010, 482] on div "Lyn Padilla - Lan" at bounding box center [1097, 479] width 271 height 14
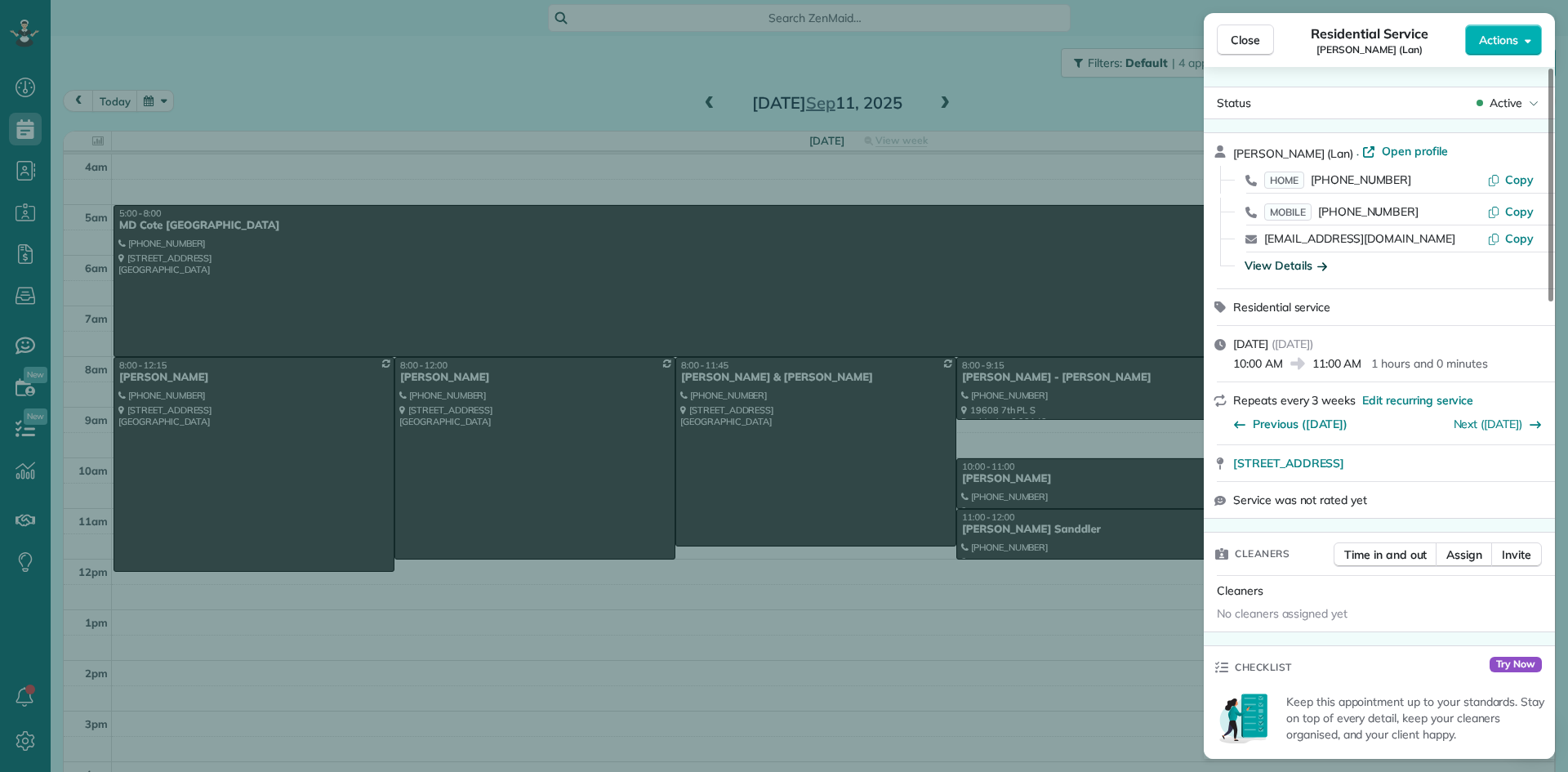
click at [1284, 265] on div "View Details" at bounding box center [1285, 265] width 82 height 16
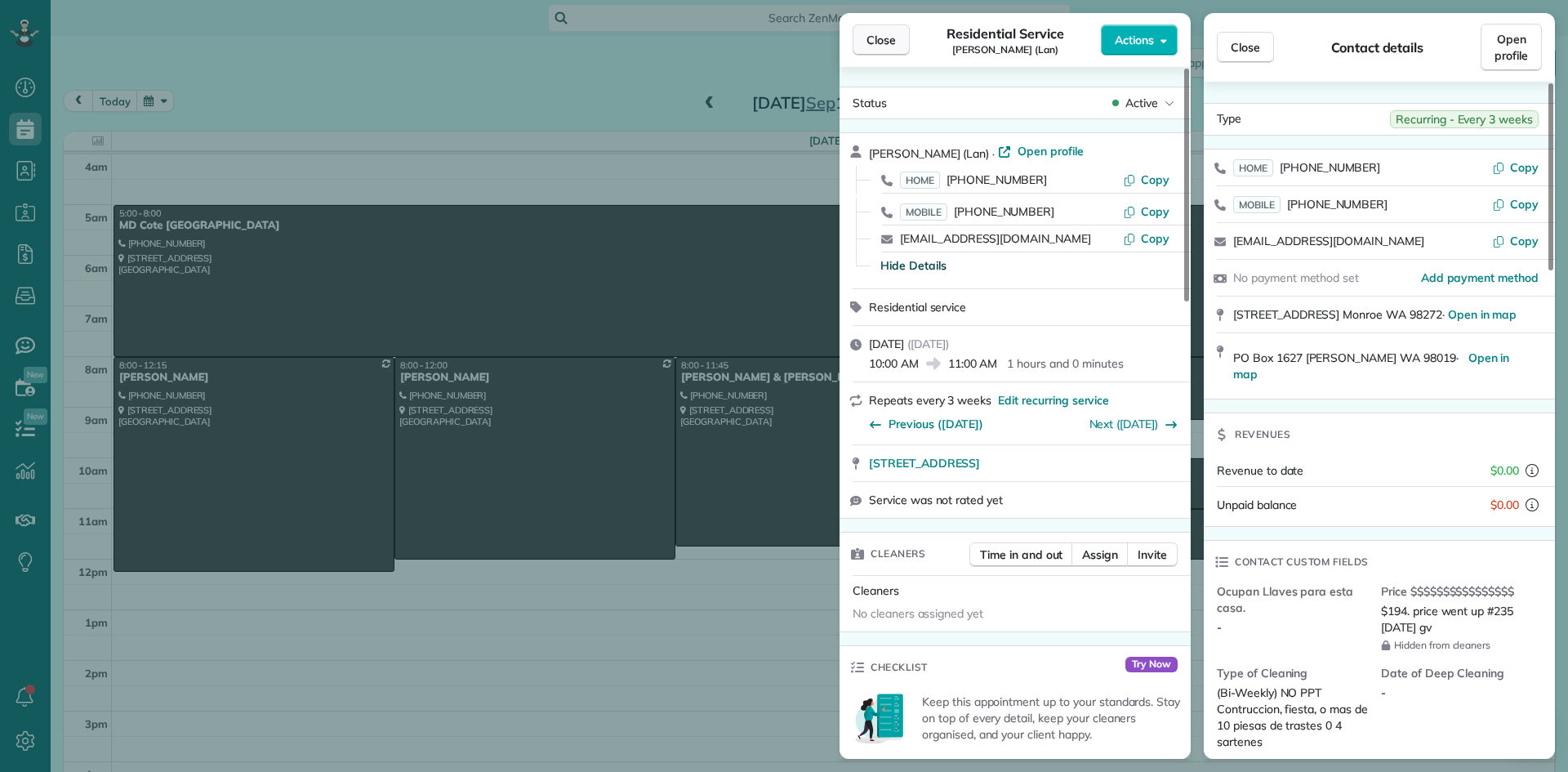
click at [881, 33] on span "Close" at bounding box center [882, 40] width 29 height 16
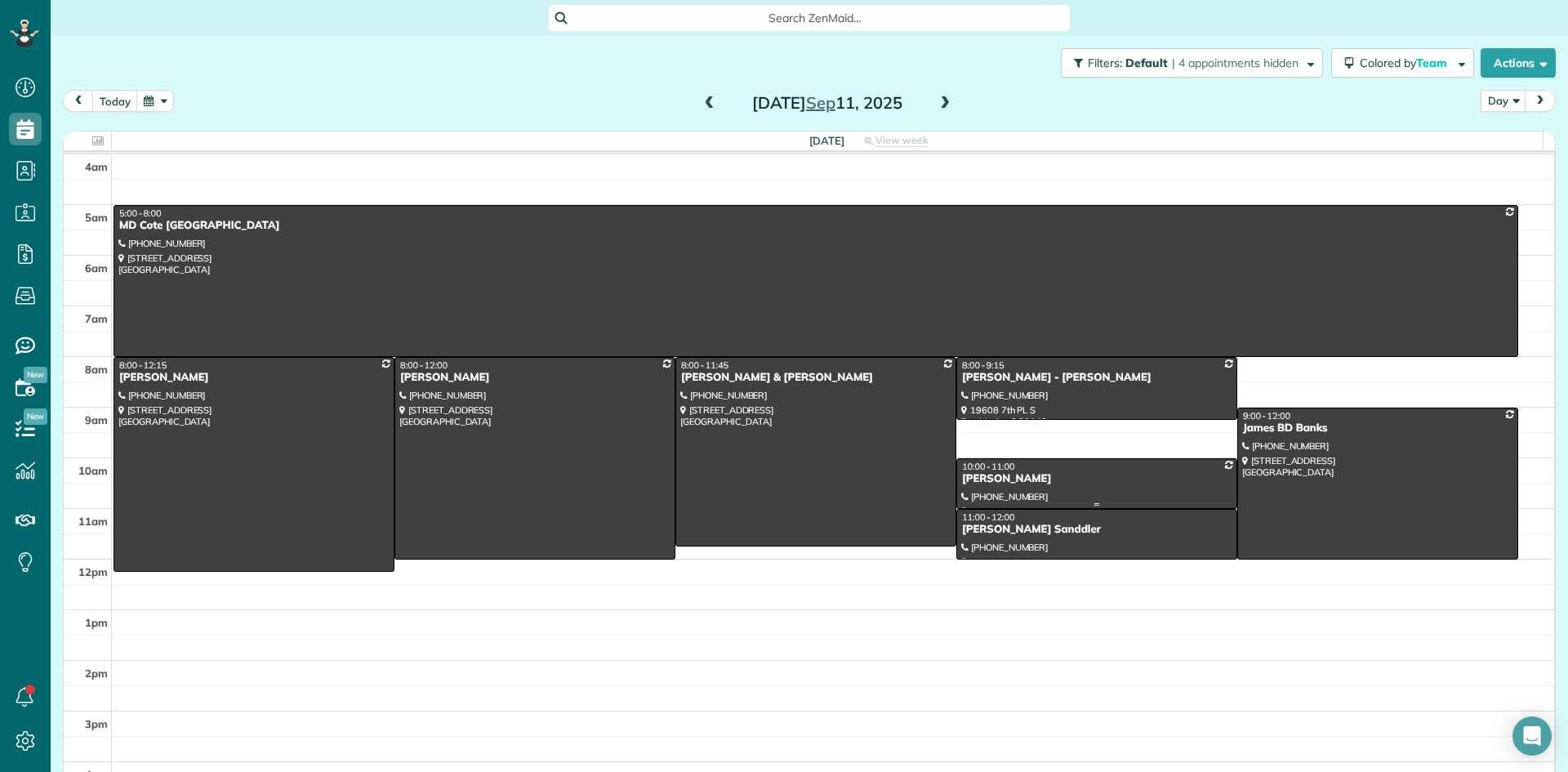
click at [993, 478] on div "Lyn Padilla - Lan" at bounding box center [1097, 479] width 271 height 14
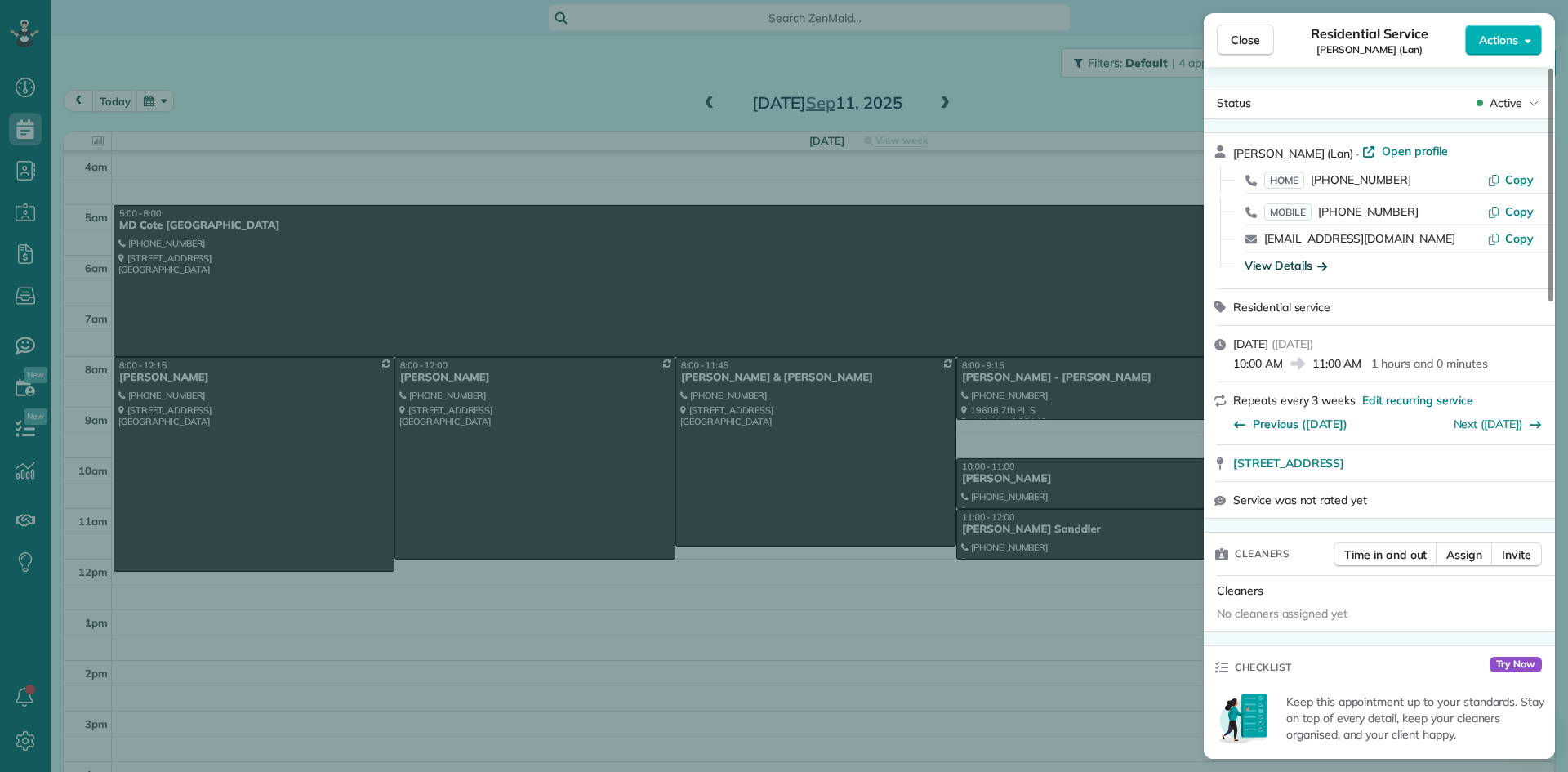
click at [1285, 263] on div "View Details" at bounding box center [1285, 265] width 82 height 16
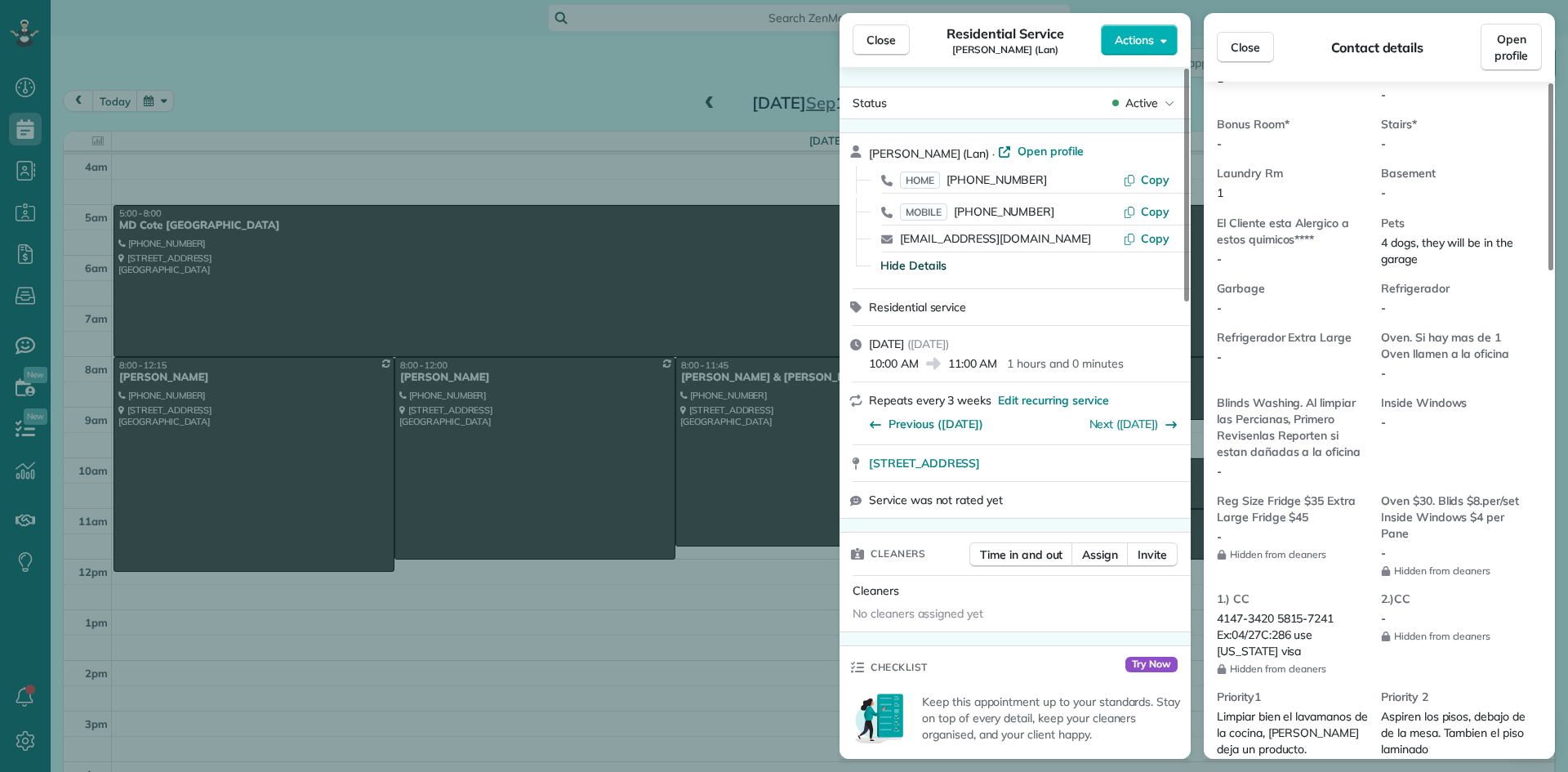
scroll to position [1153, 0]
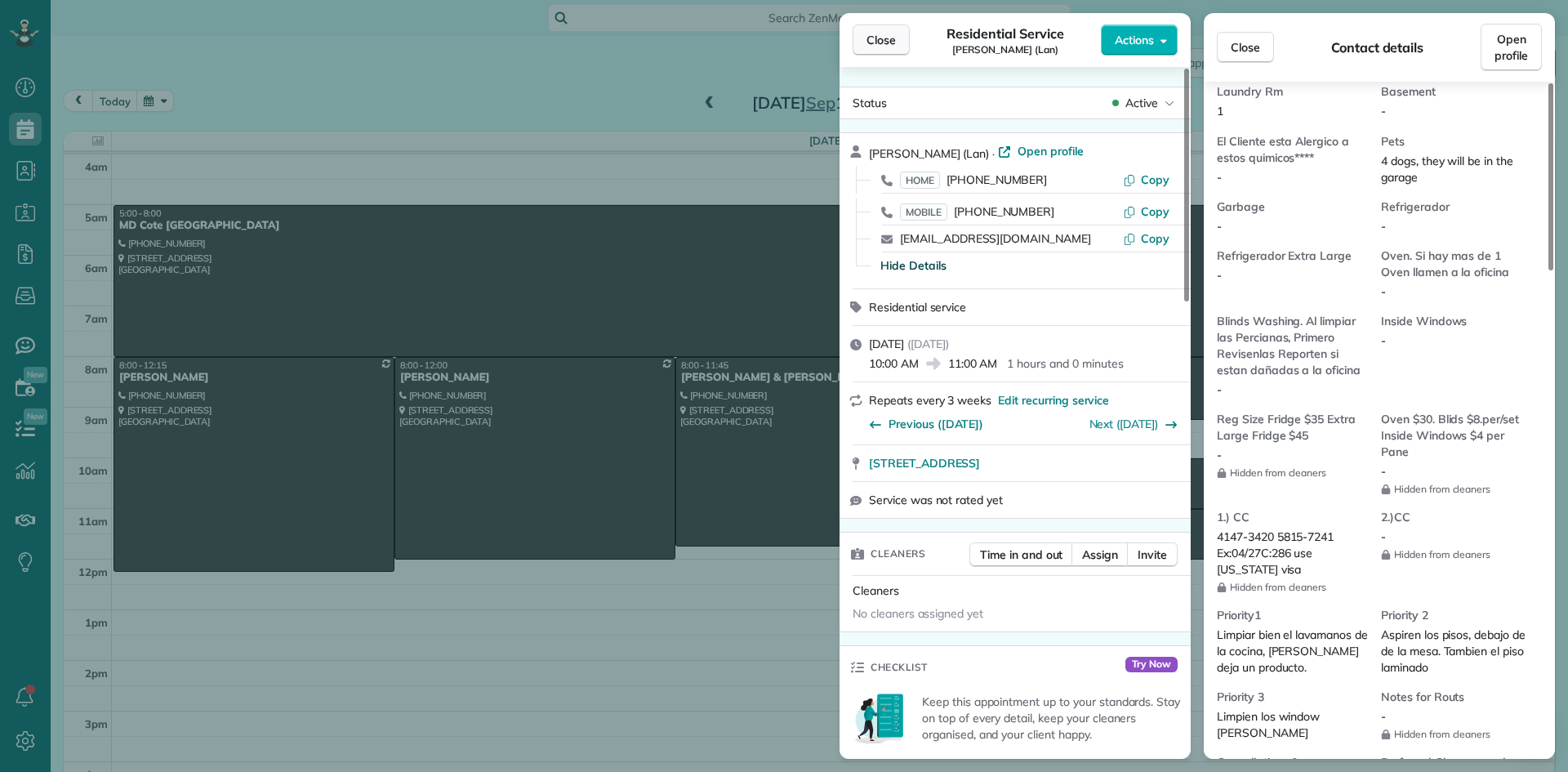
click at [886, 42] on span "Close" at bounding box center [882, 40] width 29 height 16
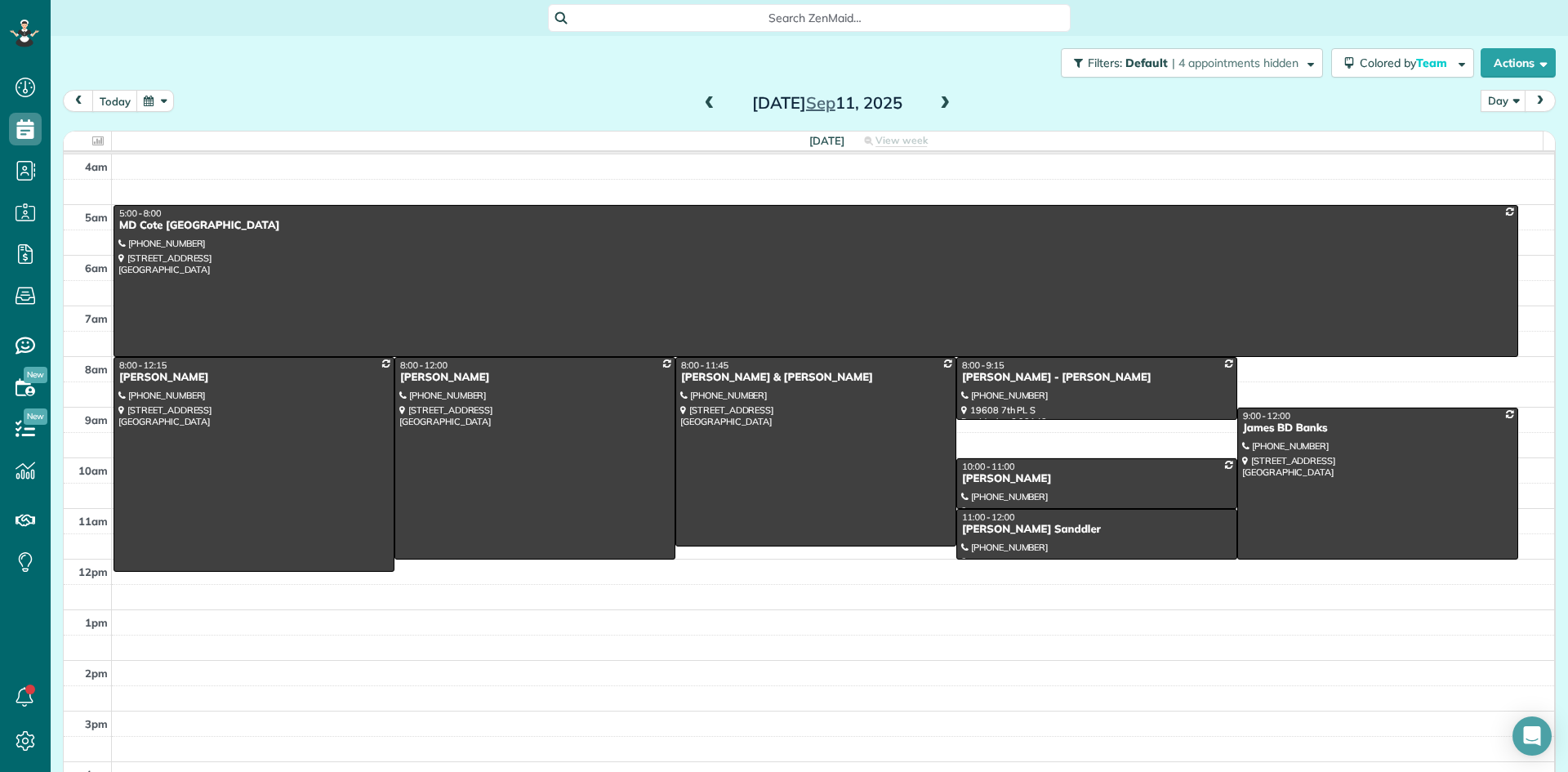
click at [703, 112] on span at bounding box center [710, 104] width 18 height 24
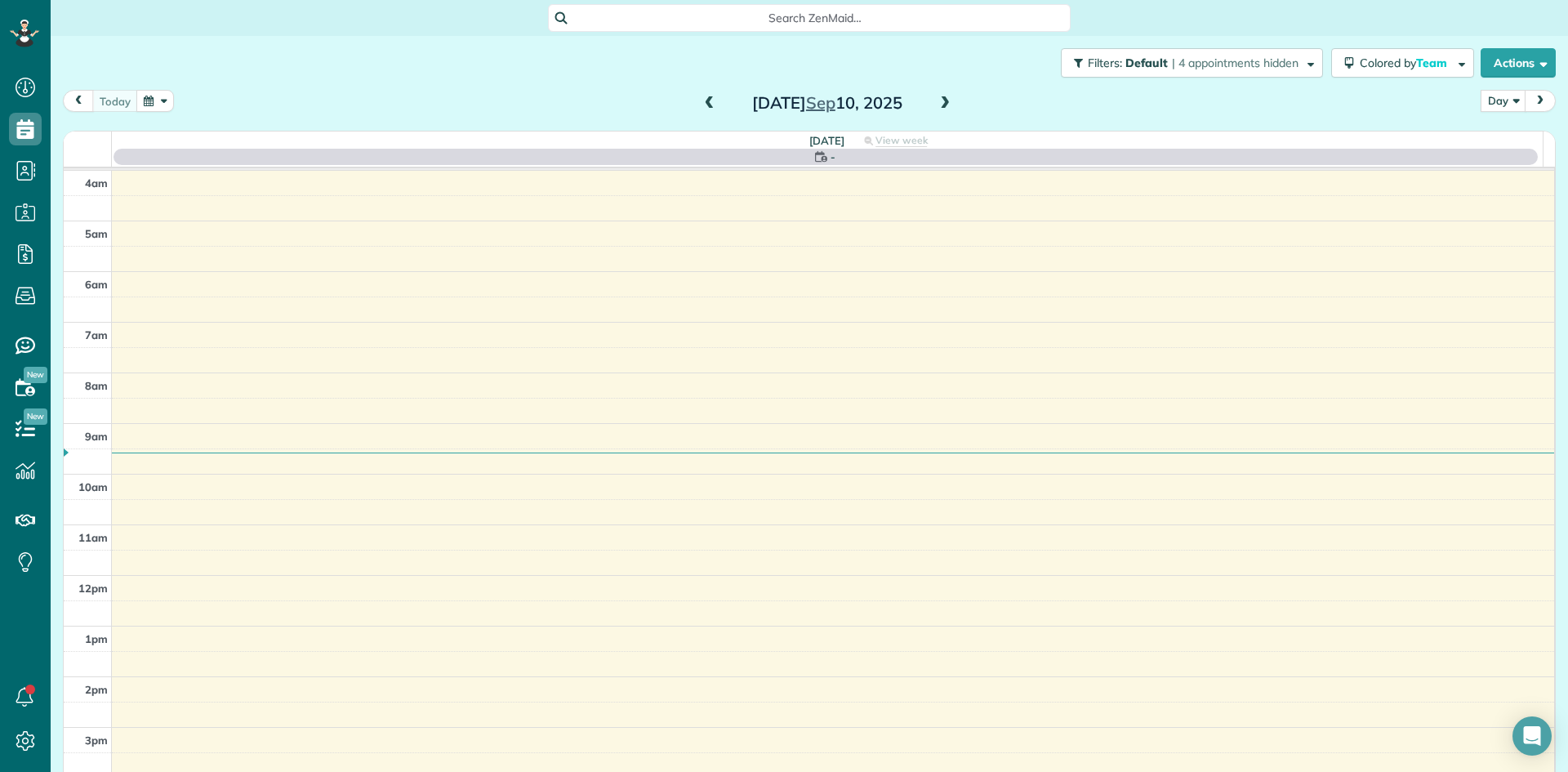
scroll to position [153, 0]
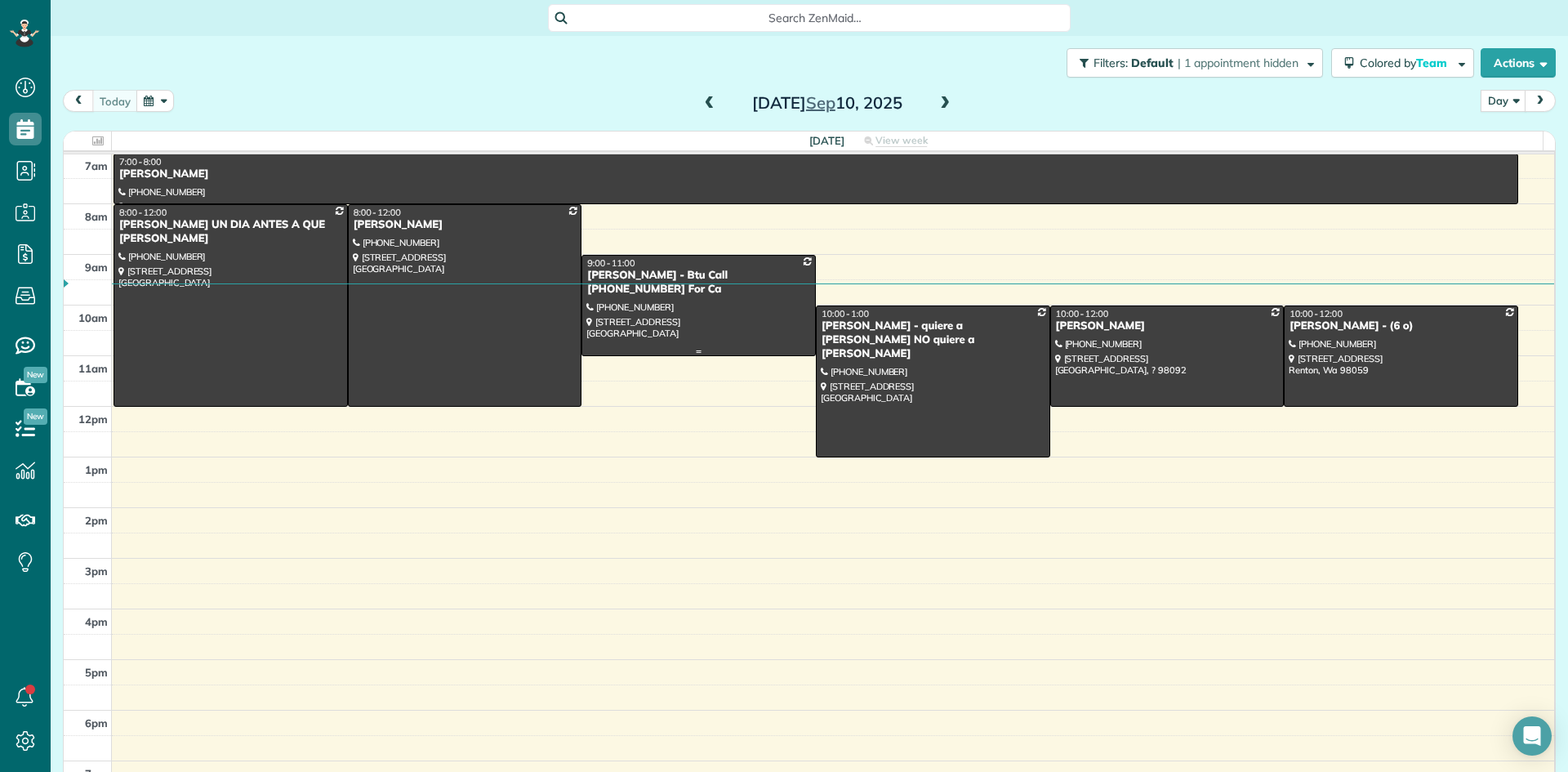
click at [676, 271] on div "Beverly Lingard - Btu Call 425-443-5340 For Ca" at bounding box center [698, 283] width 225 height 28
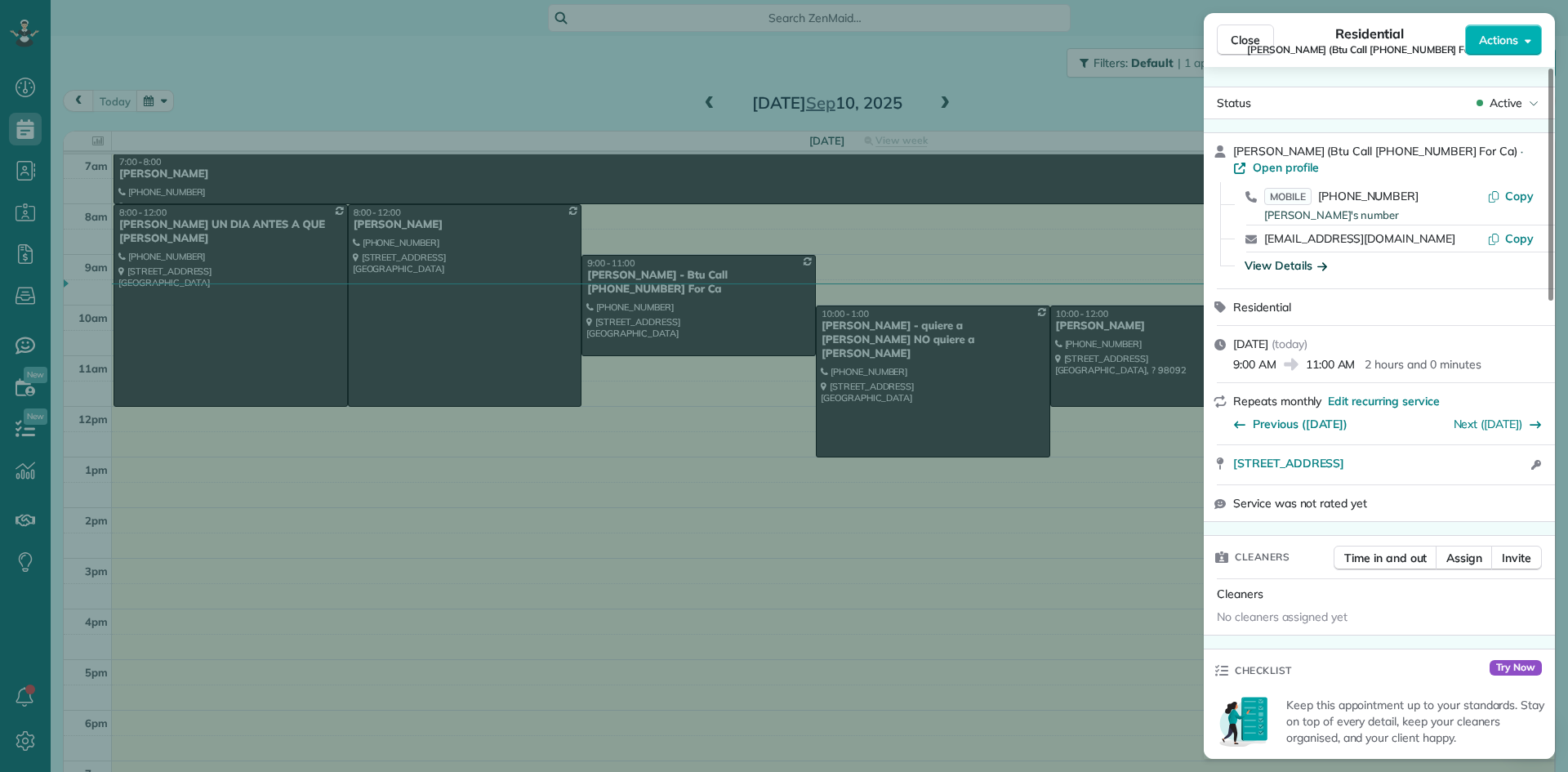
click at [1287, 262] on div "View Details" at bounding box center [1285, 265] width 82 height 16
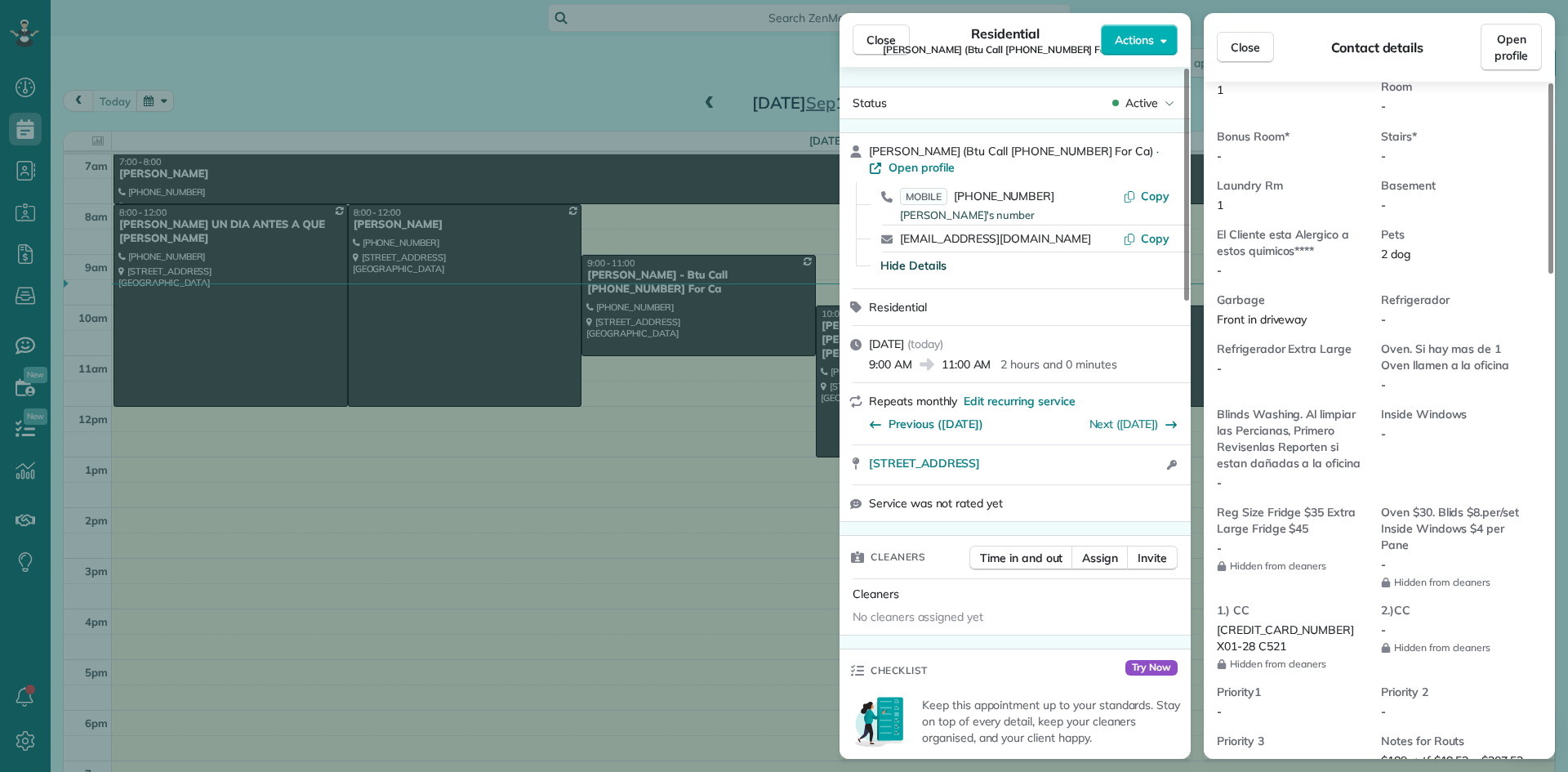
scroll to position [1235, 0]
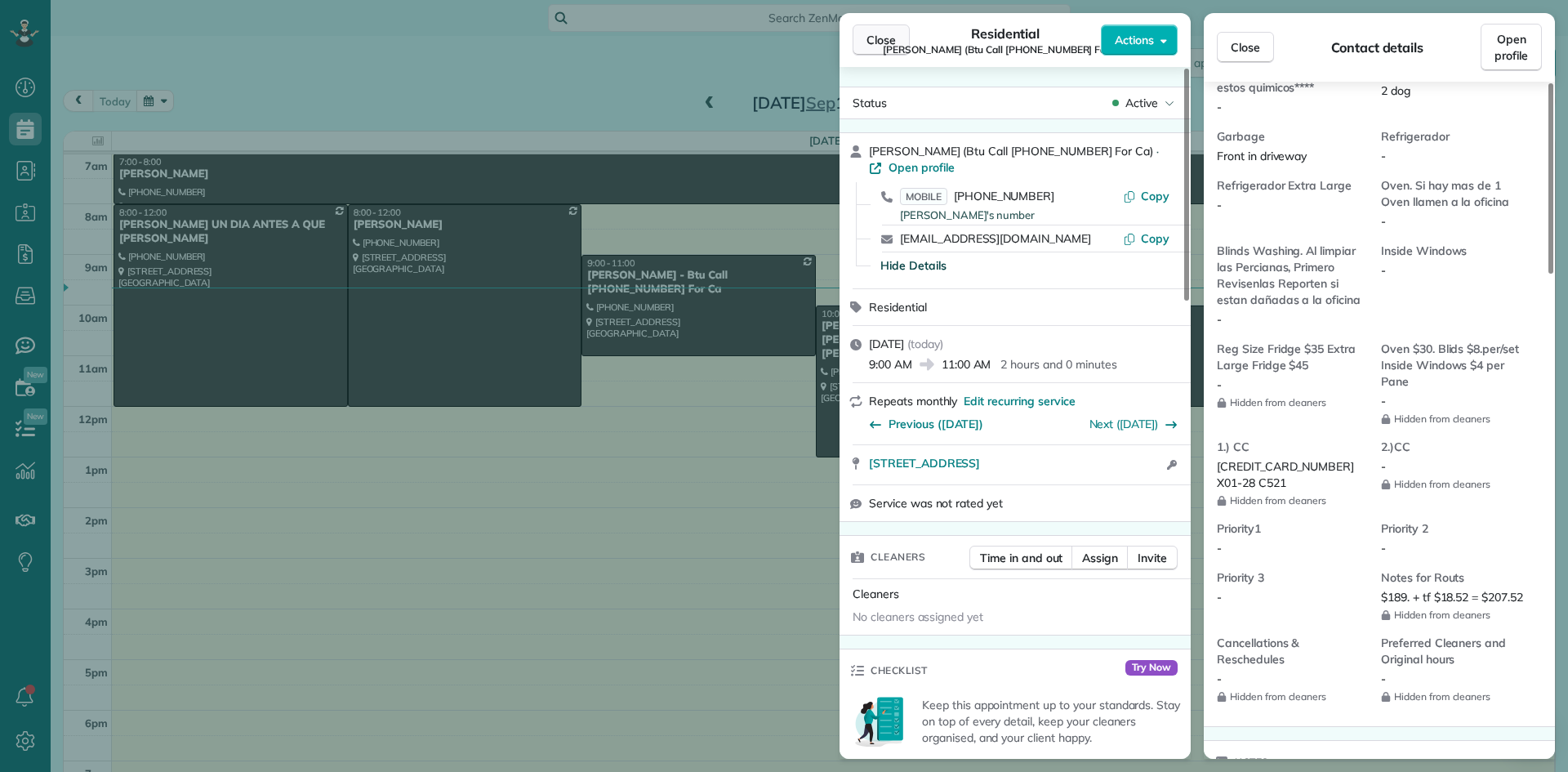
click at [878, 42] on span "Close" at bounding box center [882, 40] width 29 height 16
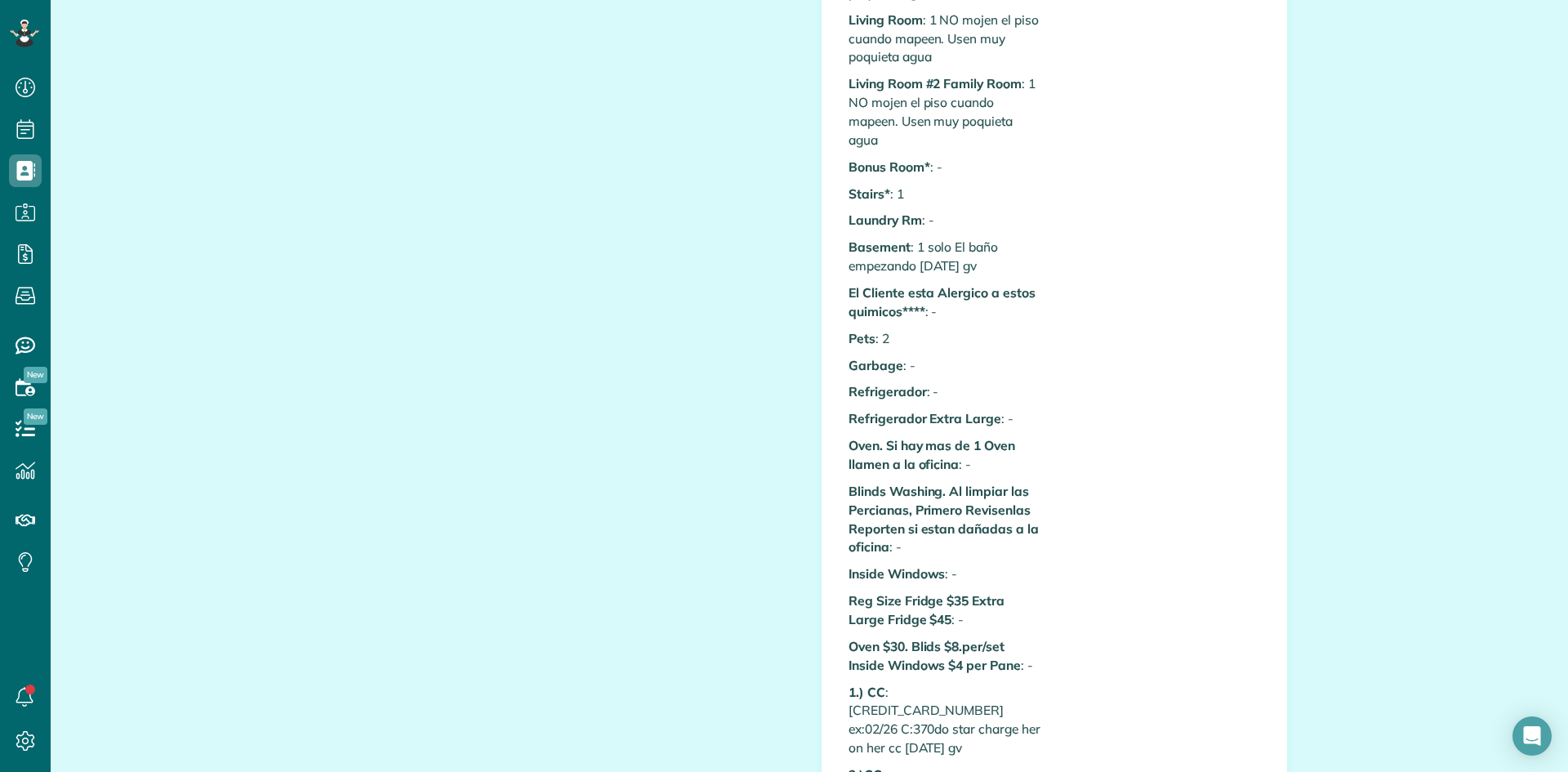
scroll to position [1062, 0]
